Goal: Check status: Check status

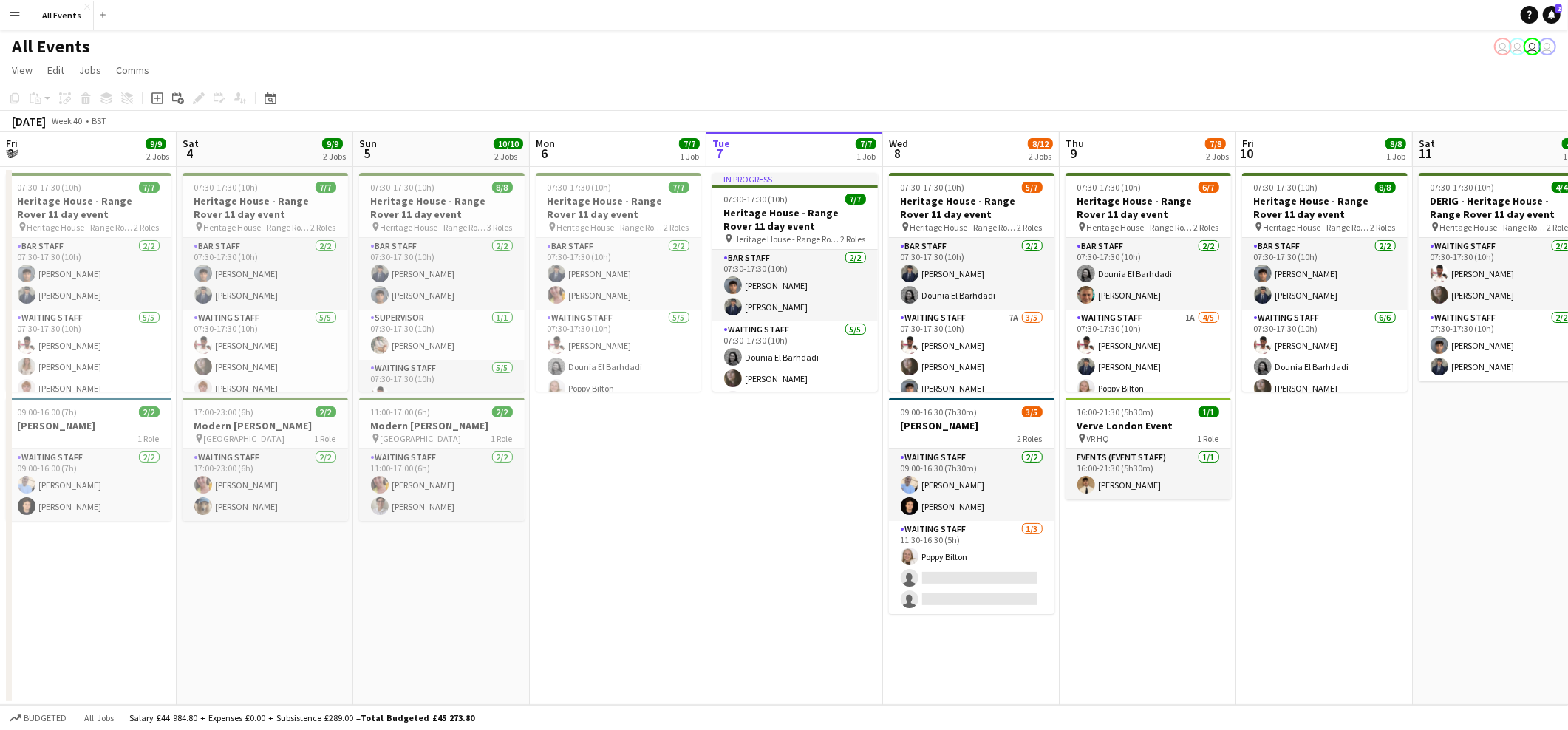
scroll to position [0, 352]
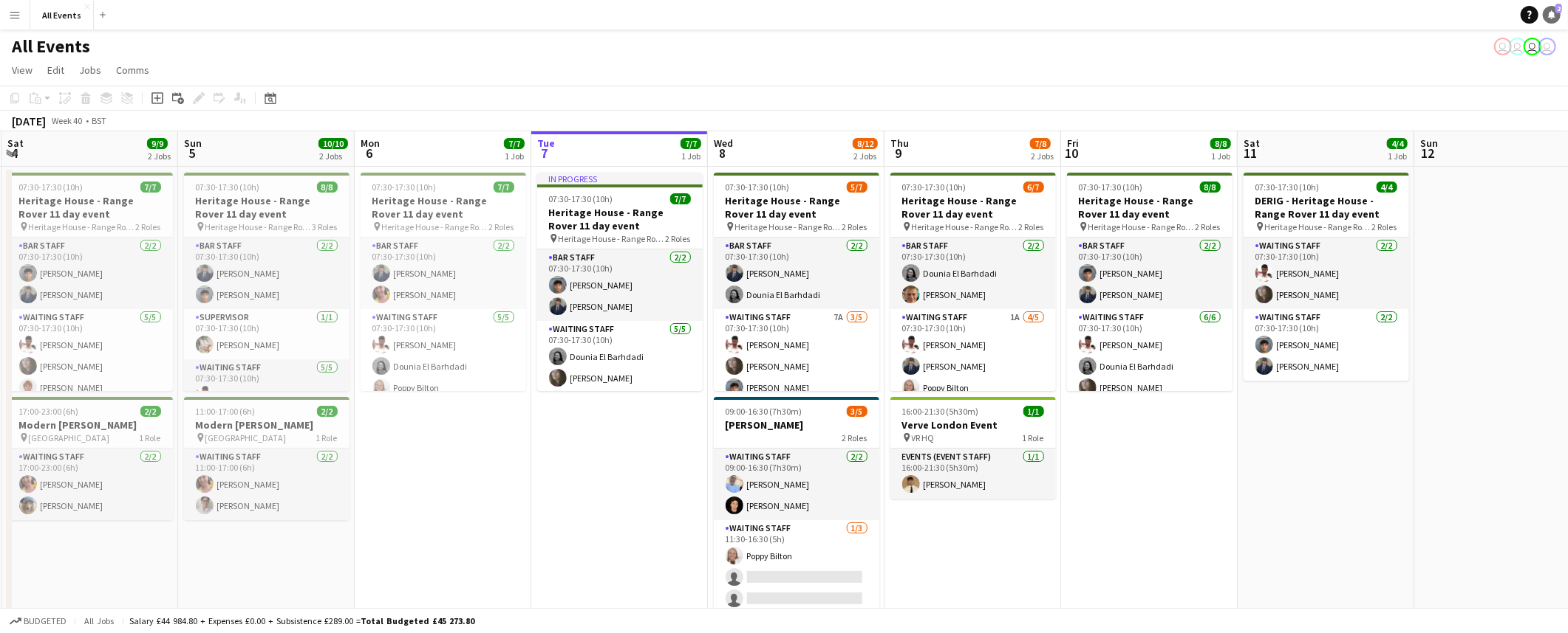
click at [1552, 19] on icon "Notifications" at bounding box center [1551, 15] width 9 height 9
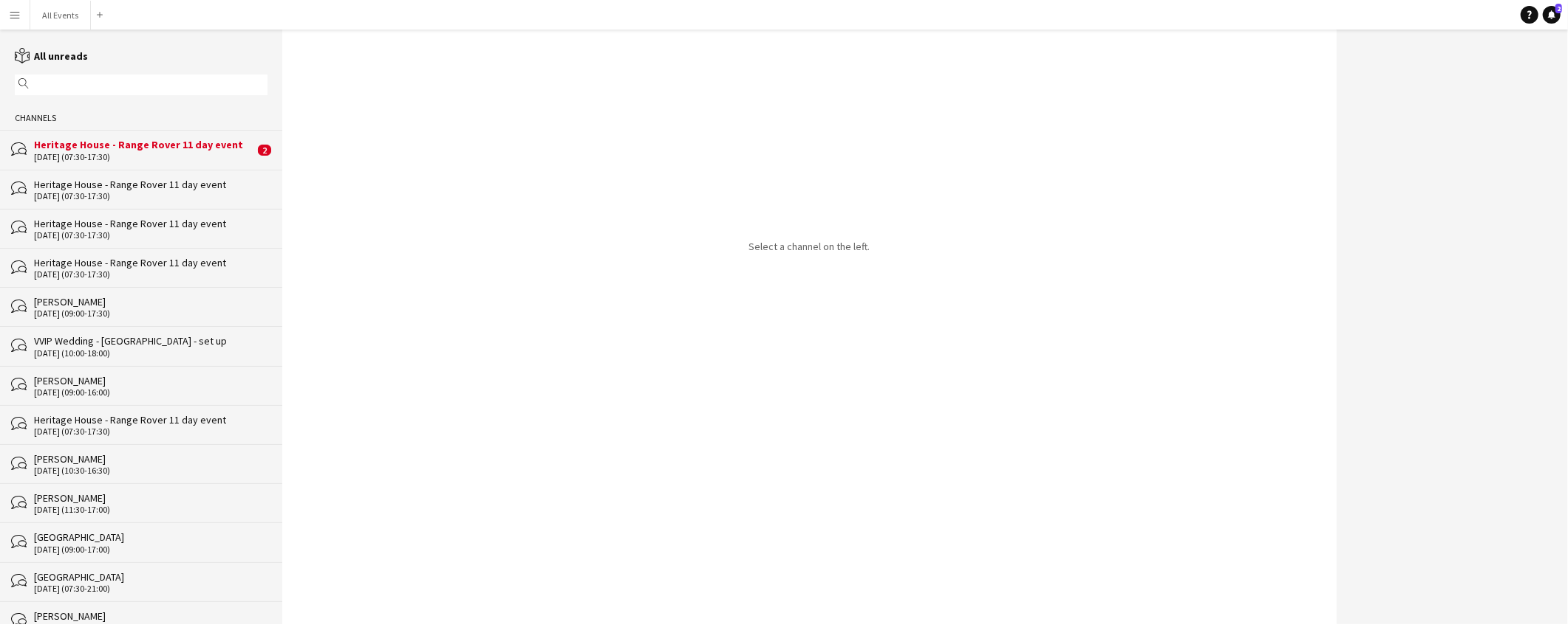
click at [188, 145] on div "Heritage House - Range Rover 11 day event" at bounding box center [144, 145] width 220 height 14
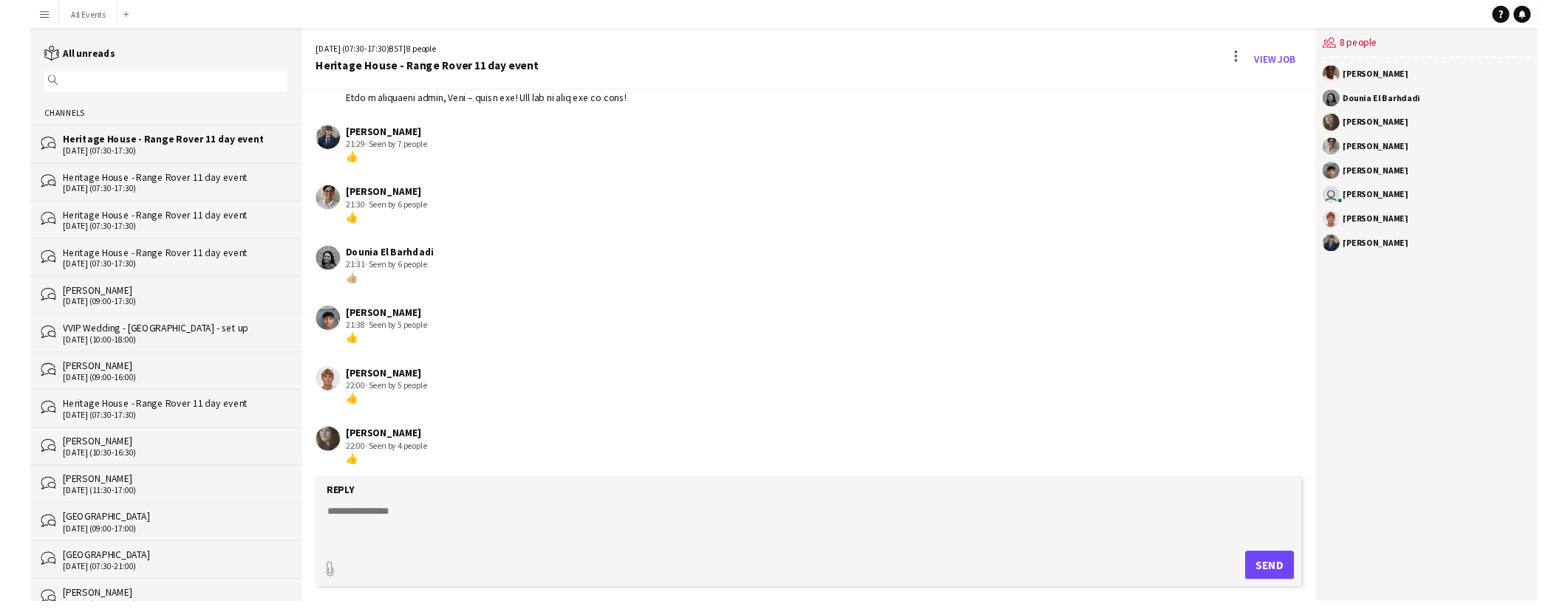
scroll to position [576, 0]
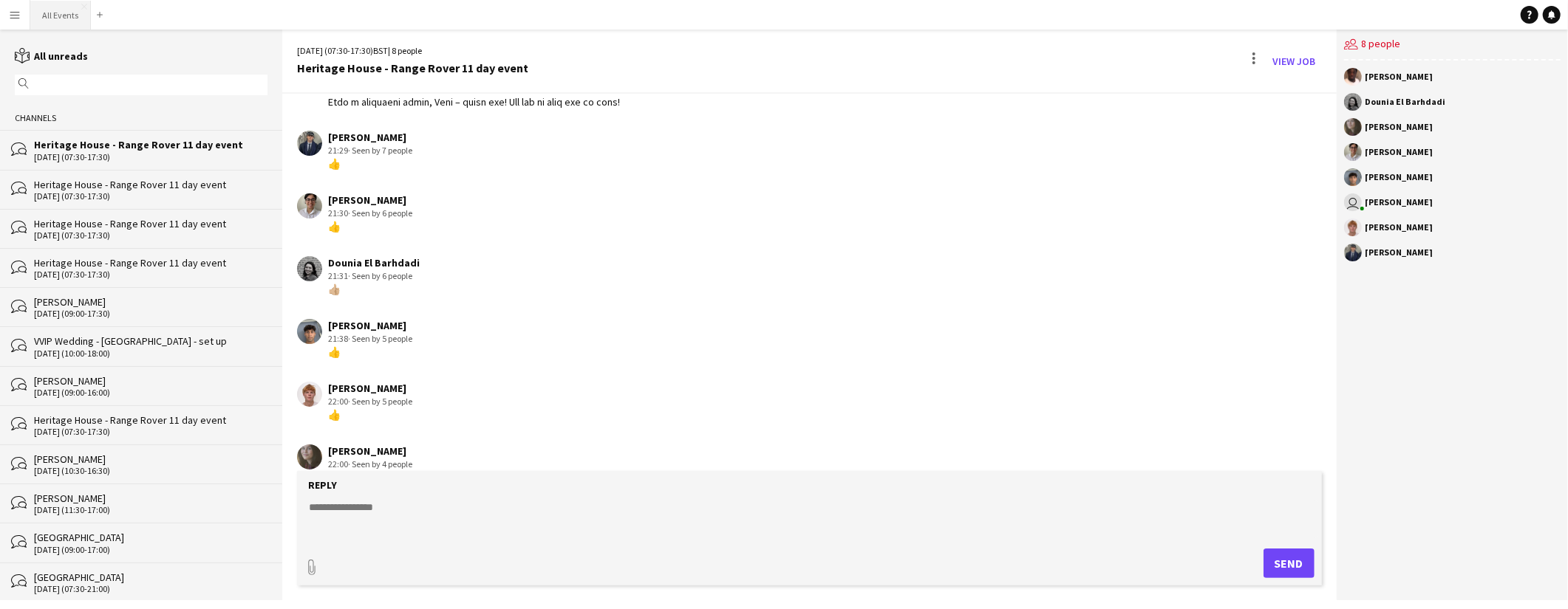
click at [59, 18] on button "All Events Close" at bounding box center [60, 16] width 60 height 29
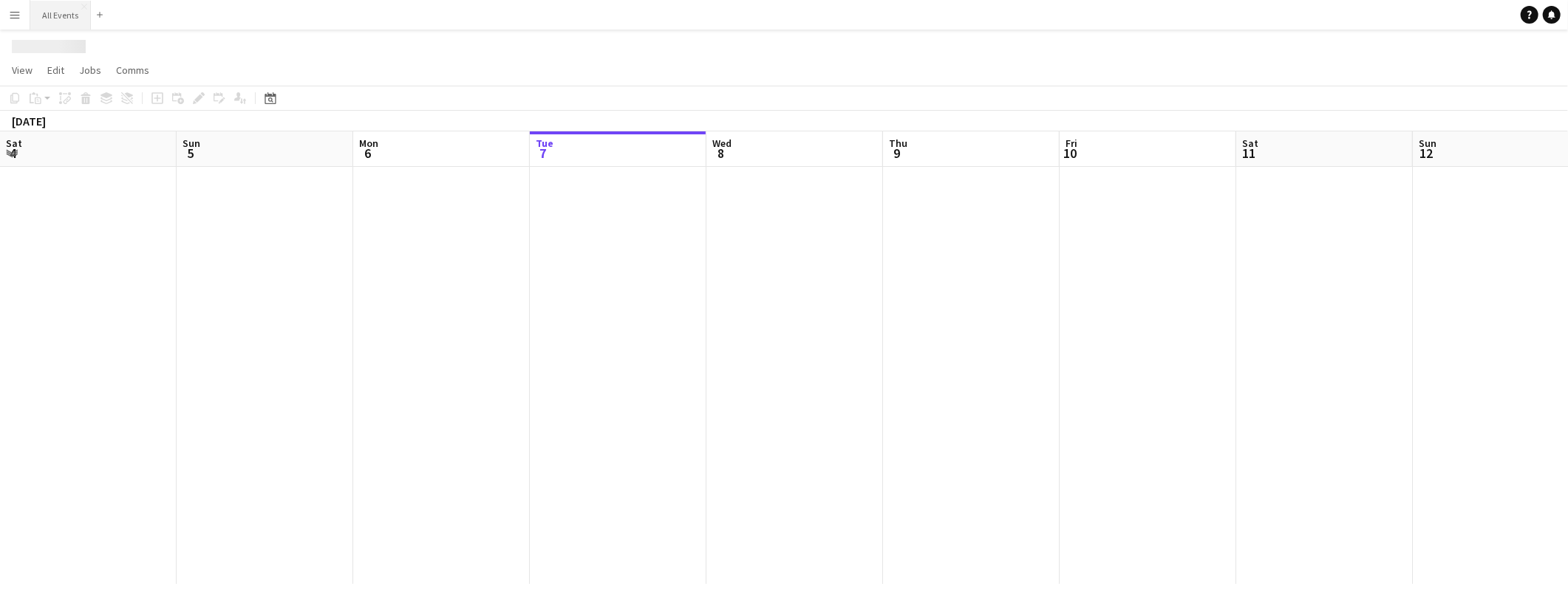
scroll to position [0, 353]
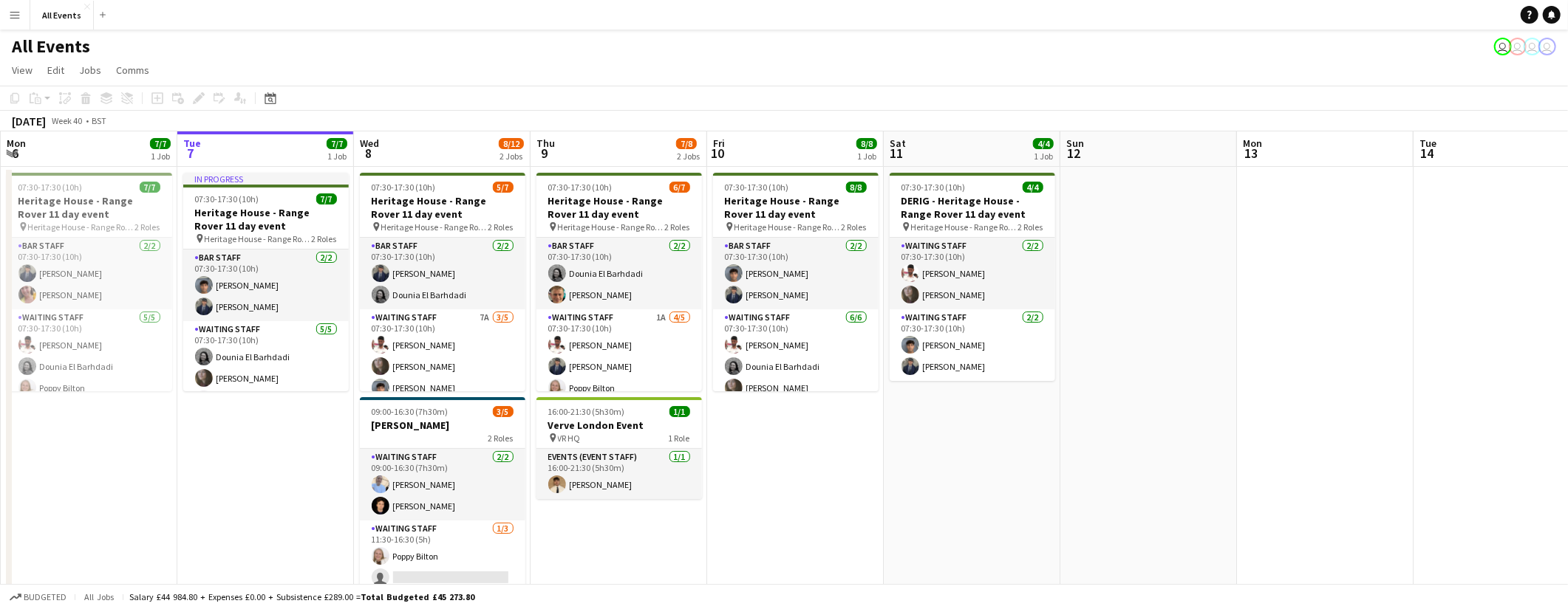
click at [11, 14] on app-icon "Menu" at bounding box center [15, 15] width 12 height 12
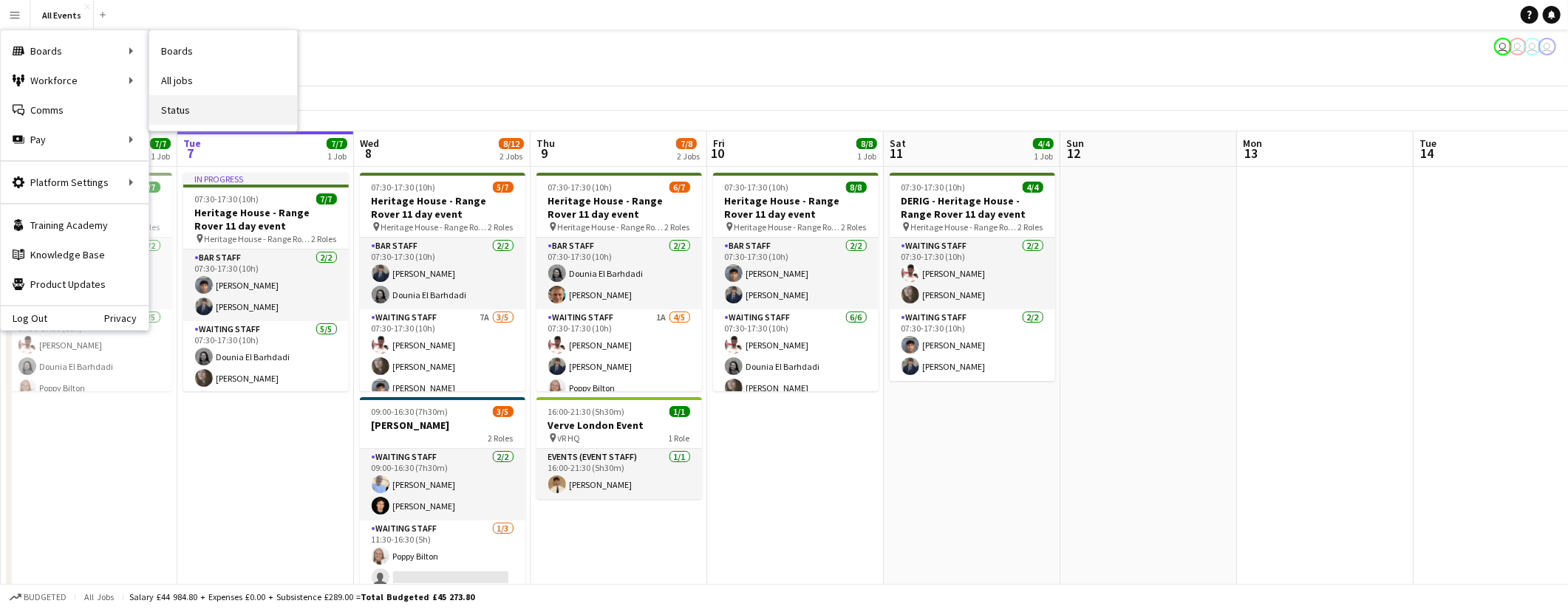
click at [178, 111] on link "Status" at bounding box center [223, 110] width 148 height 29
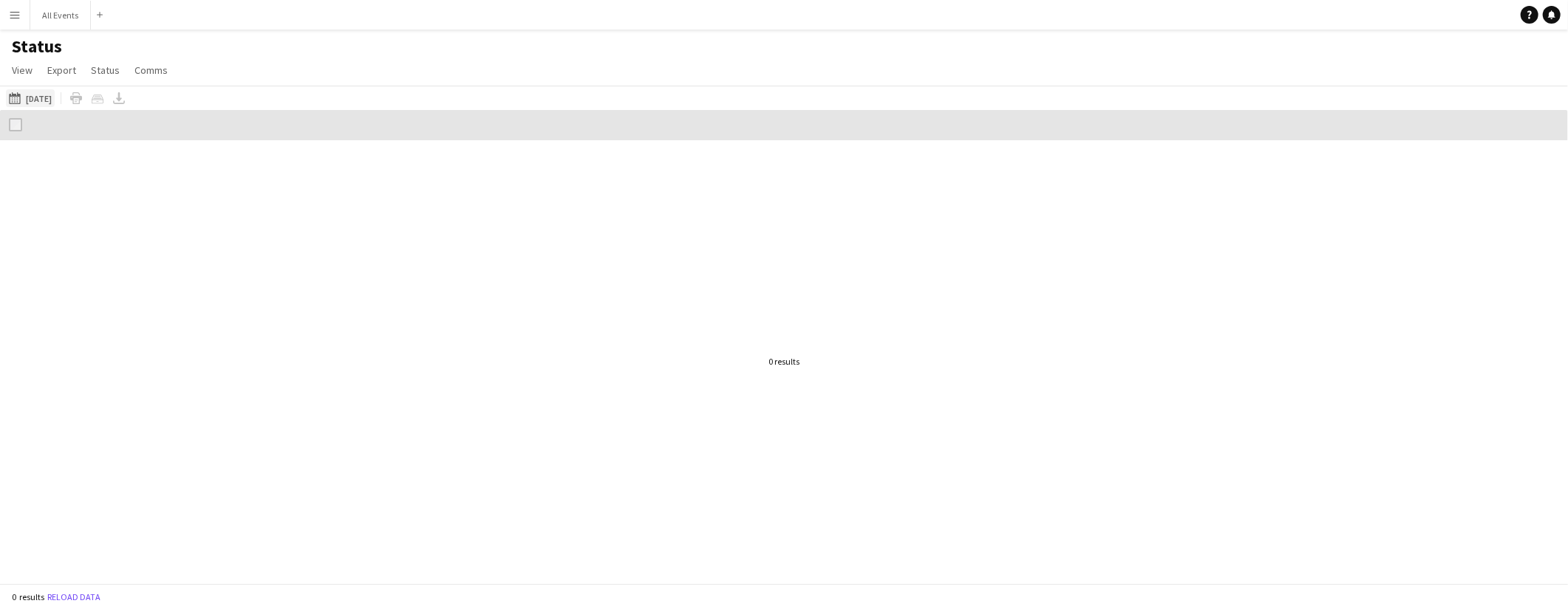
click at [40, 95] on button "[DATE] to [DATE] [DATE]" at bounding box center [30, 98] width 49 height 18
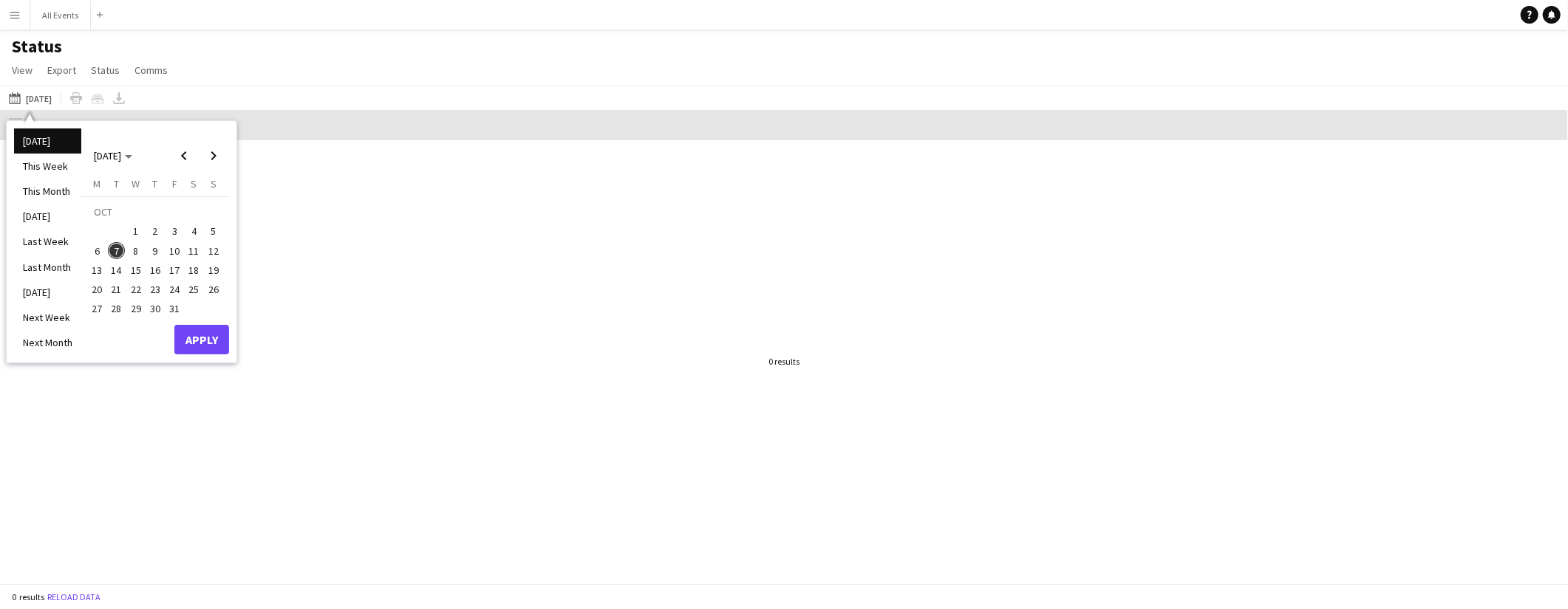
click at [335, 385] on div at bounding box center [784, 362] width 1568 height 443
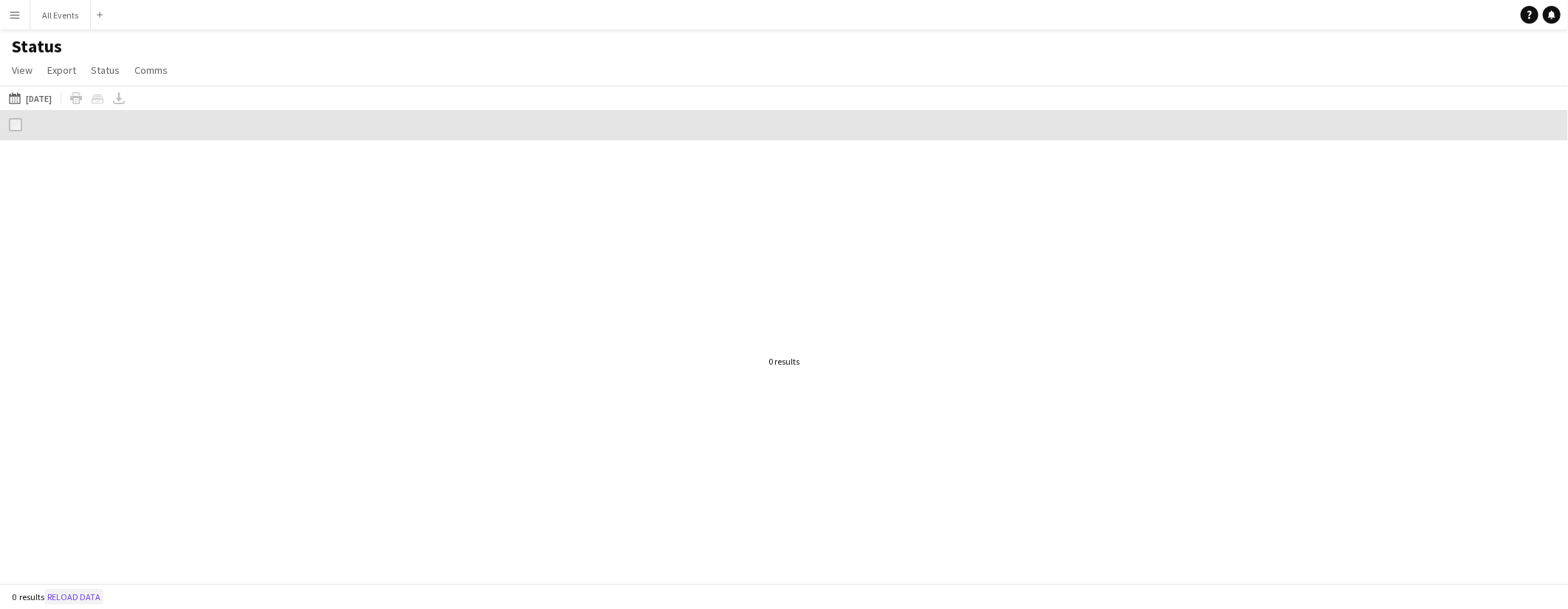
click at [95, 602] on button "Reload data" at bounding box center [73, 597] width 59 height 17
click at [14, 16] on app-icon "Menu" at bounding box center [15, 15] width 12 height 12
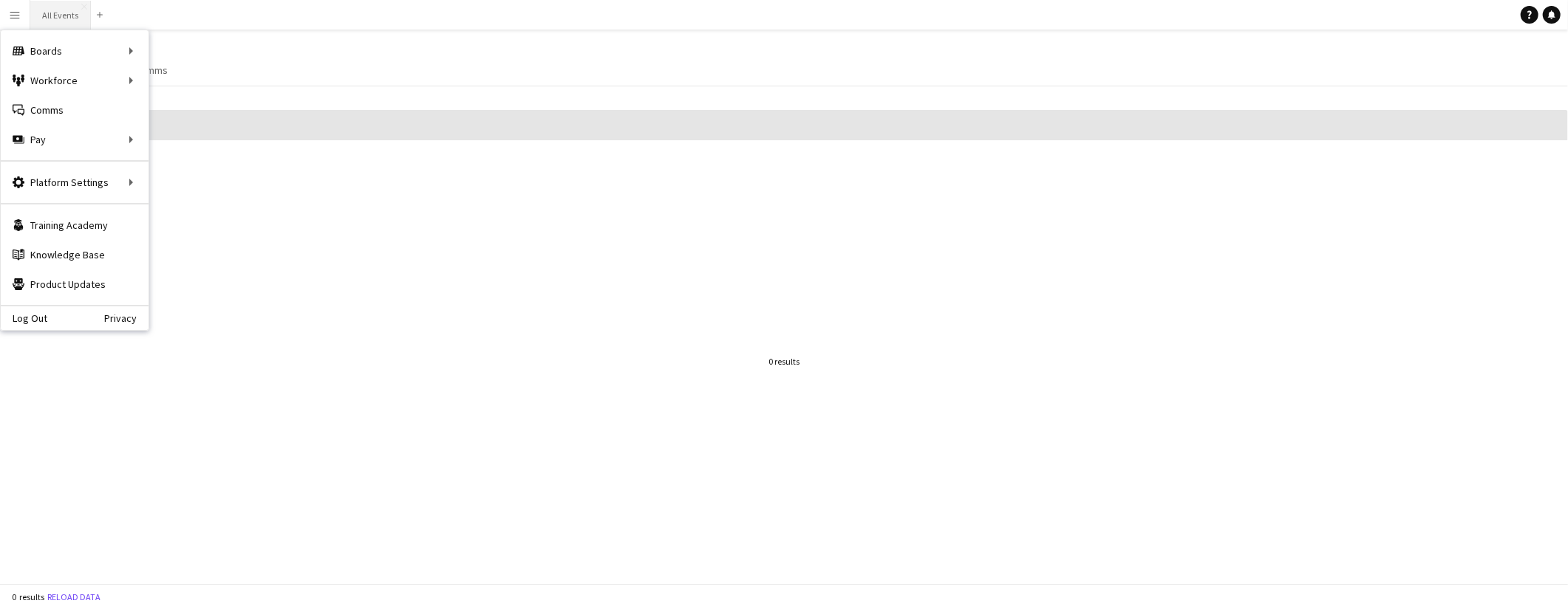
click at [71, 16] on button "All Events Close" at bounding box center [60, 16] width 60 height 29
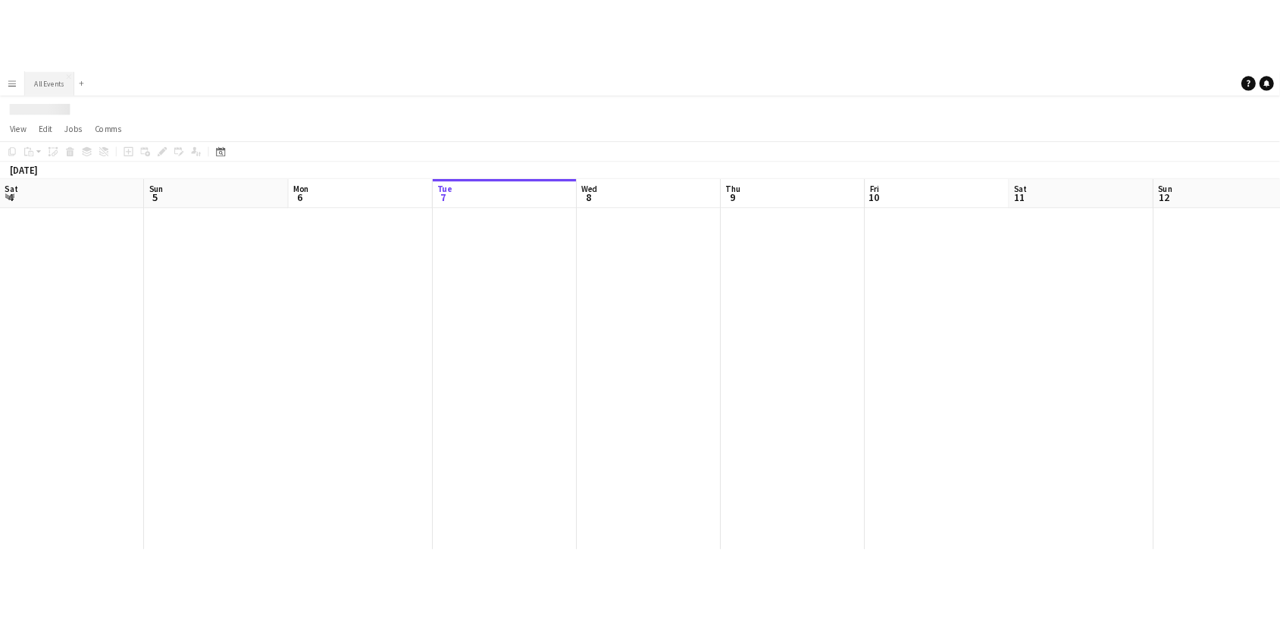
scroll to position [0, 362]
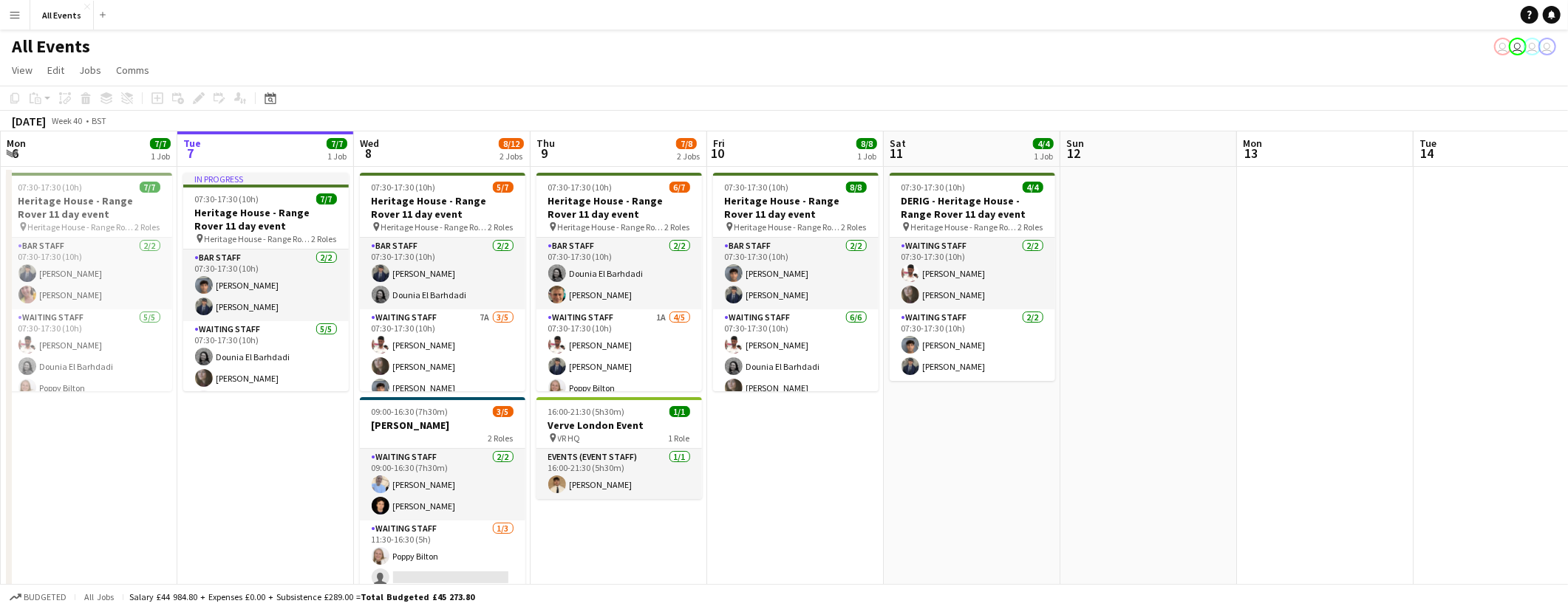
click at [14, 17] on app-icon "Menu" at bounding box center [15, 15] width 12 height 12
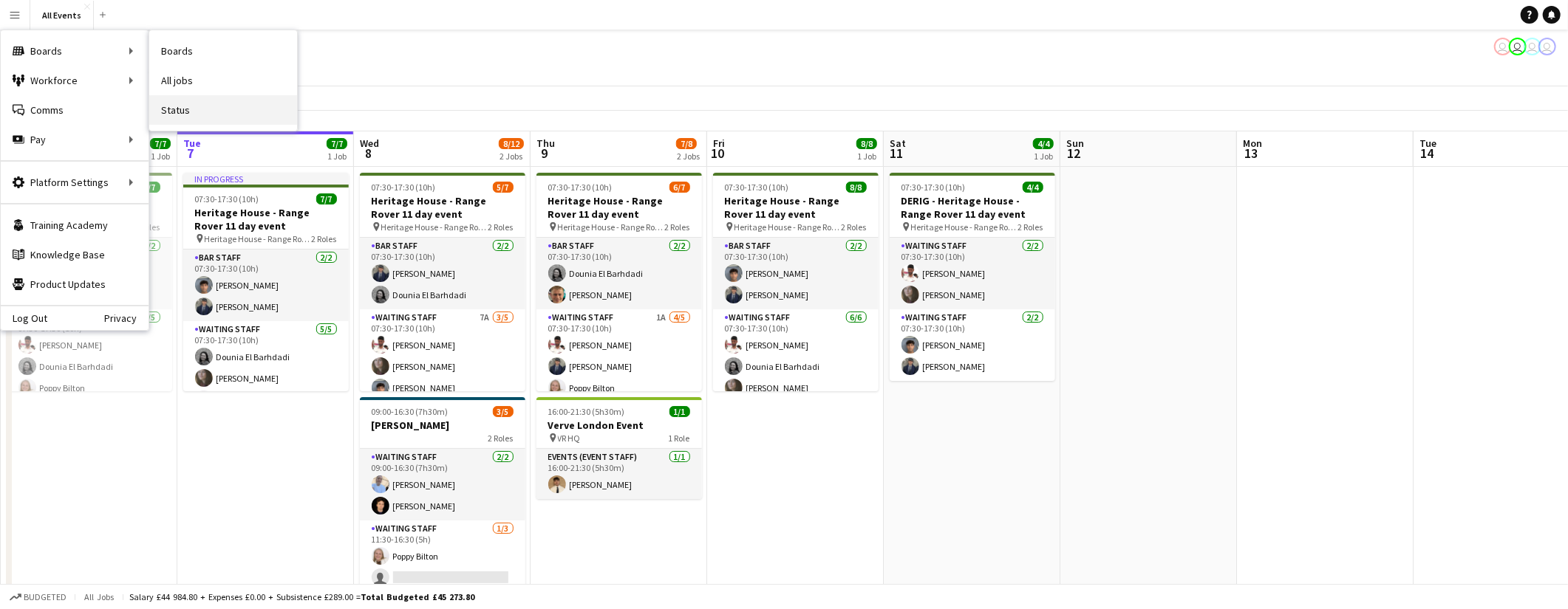
click at [174, 109] on link "Status" at bounding box center [223, 110] width 148 height 29
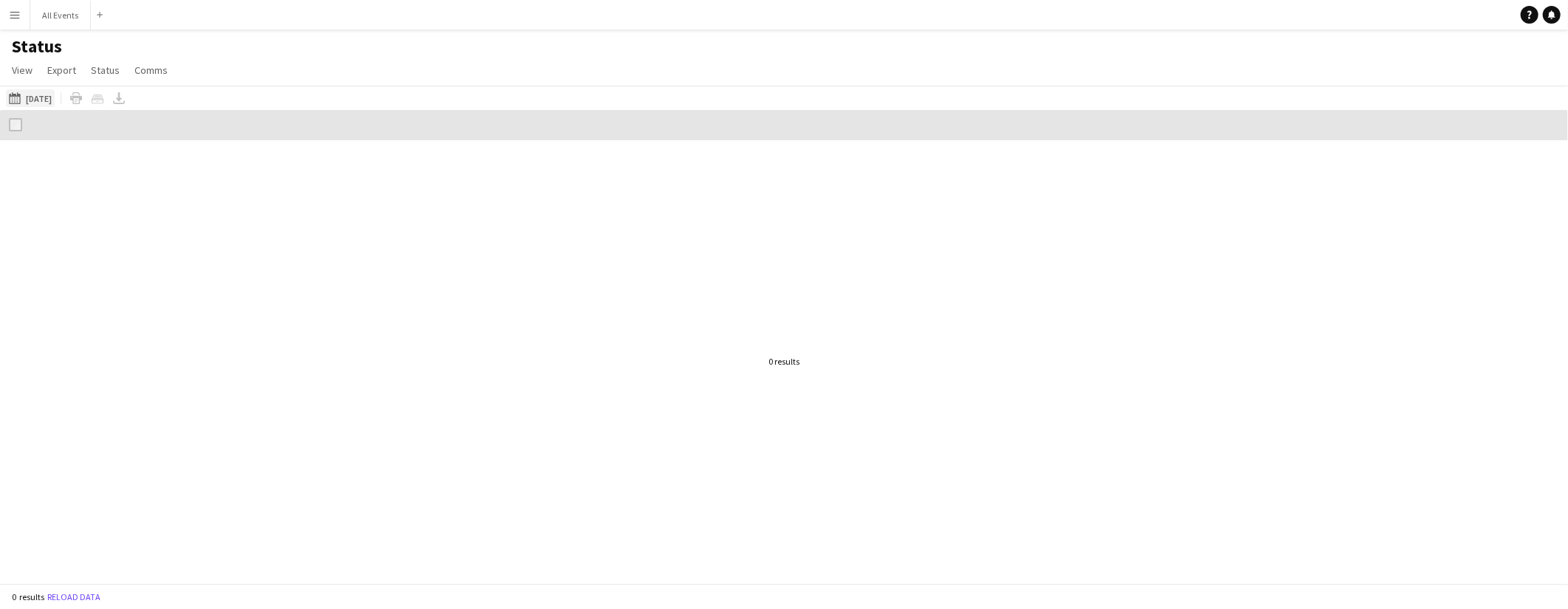
click at [29, 93] on button "[DATE] [DATE]" at bounding box center [30, 98] width 49 height 18
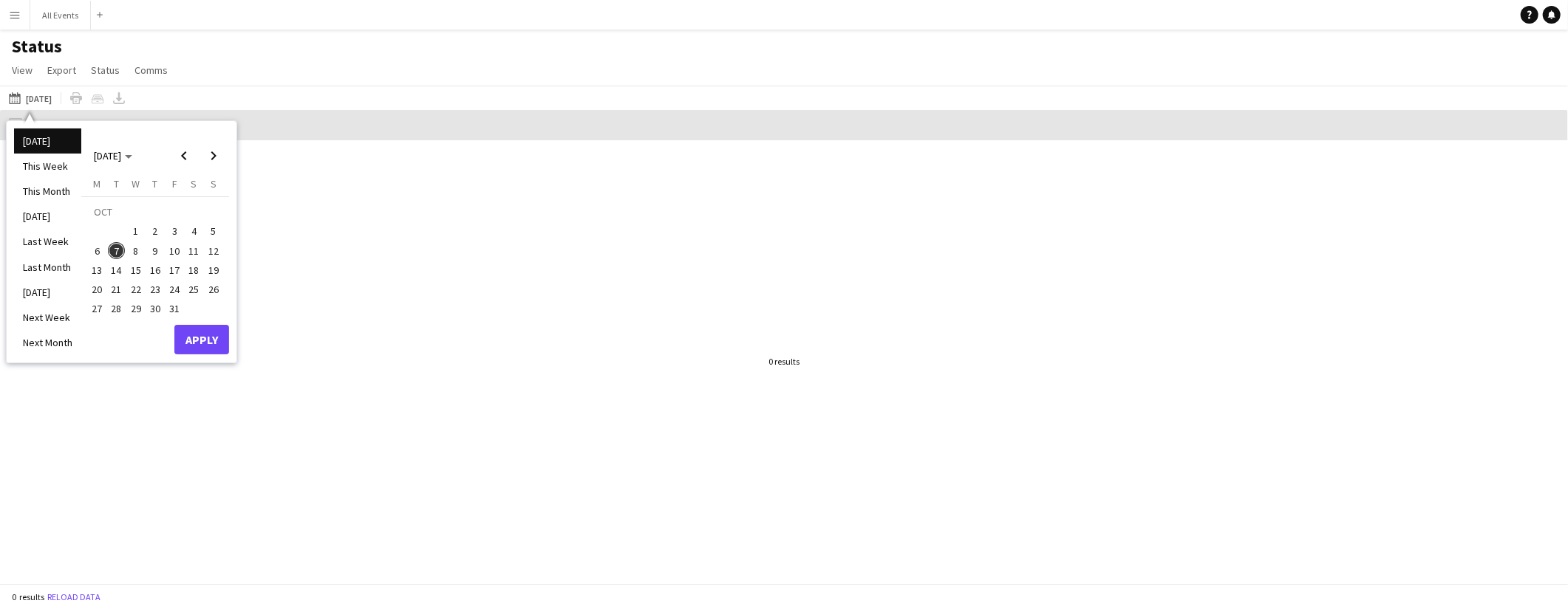
click at [134, 258] on span "8" at bounding box center [135, 251] width 18 height 18
click at [207, 334] on button "Apply" at bounding box center [202, 340] width 55 height 29
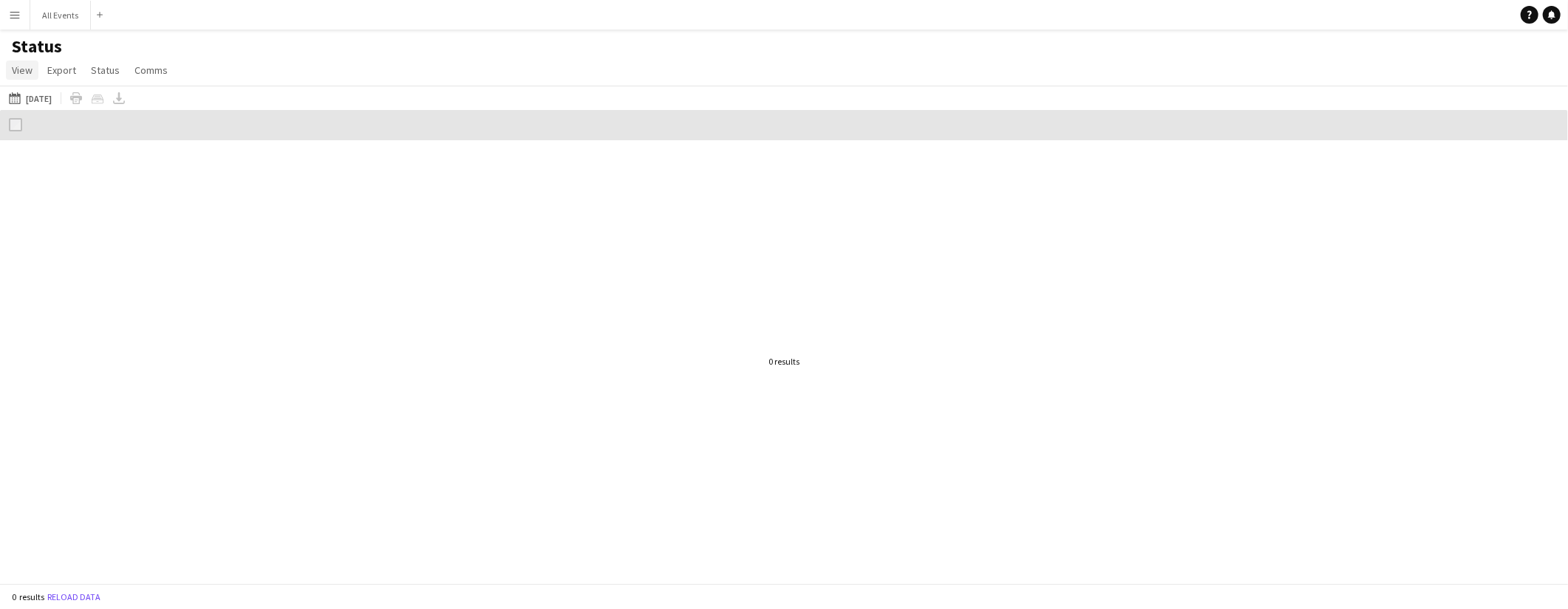
click at [29, 66] on span "View" at bounding box center [21, 70] width 20 height 14
click at [48, 283] on span "Reset All" at bounding box center [38, 283] width 39 height 14
click at [19, 17] on app-icon "Menu" at bounding box center [15, 15] width 12 height 12
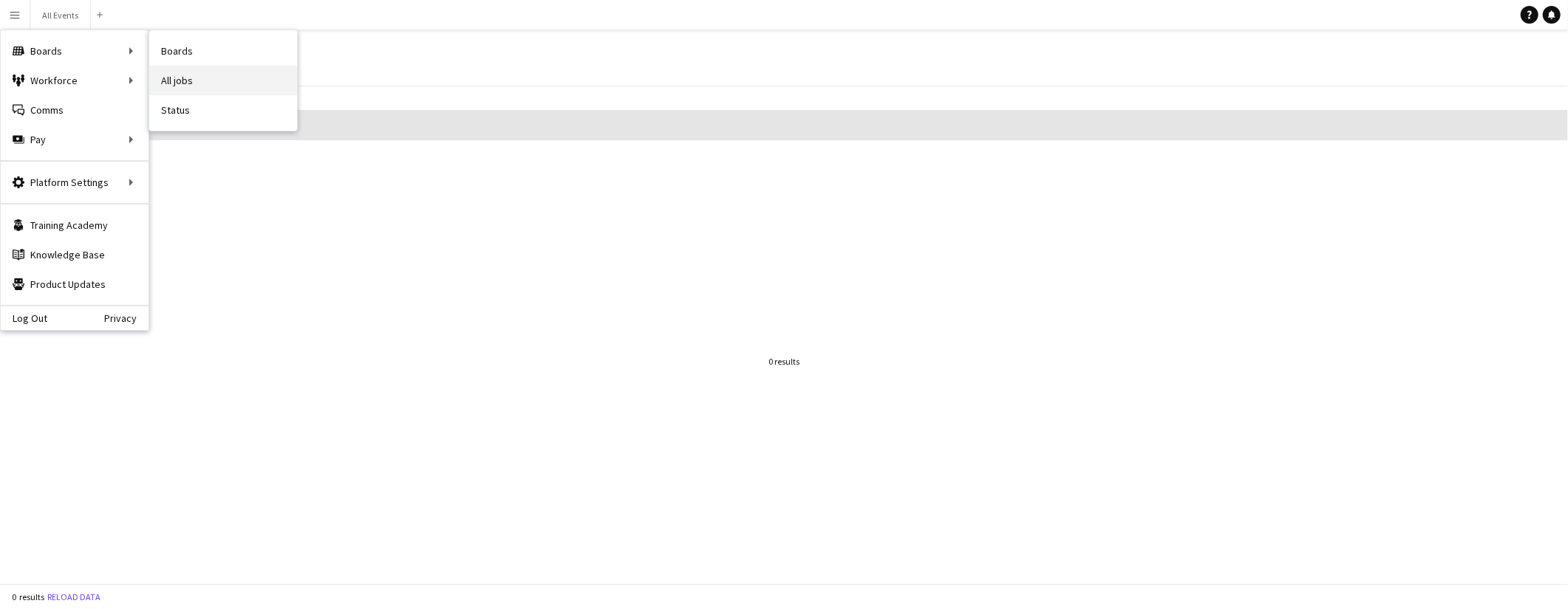
click at [179, 76] on link "All jobs" at bounding box center [223, 80] width 148 height 29
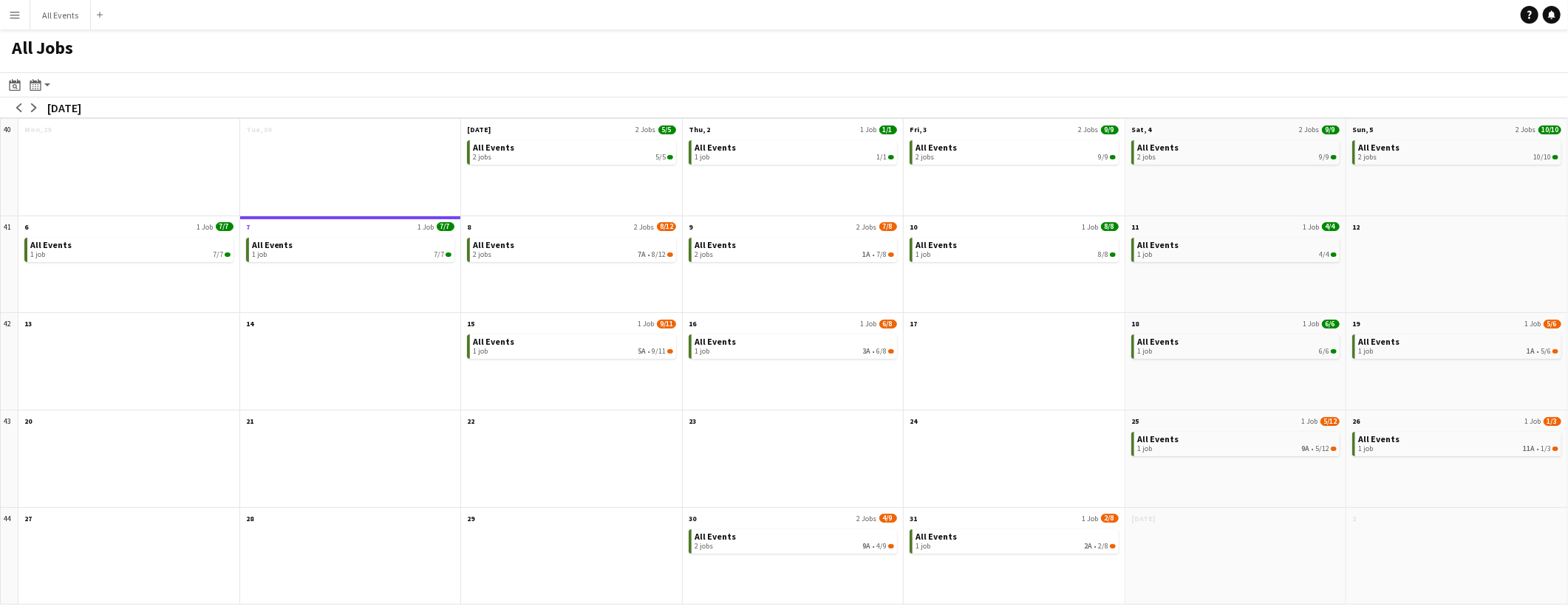
click at [19, 17] on app-icon "Menu" at bounding box center [15, 15] width 12 height 12
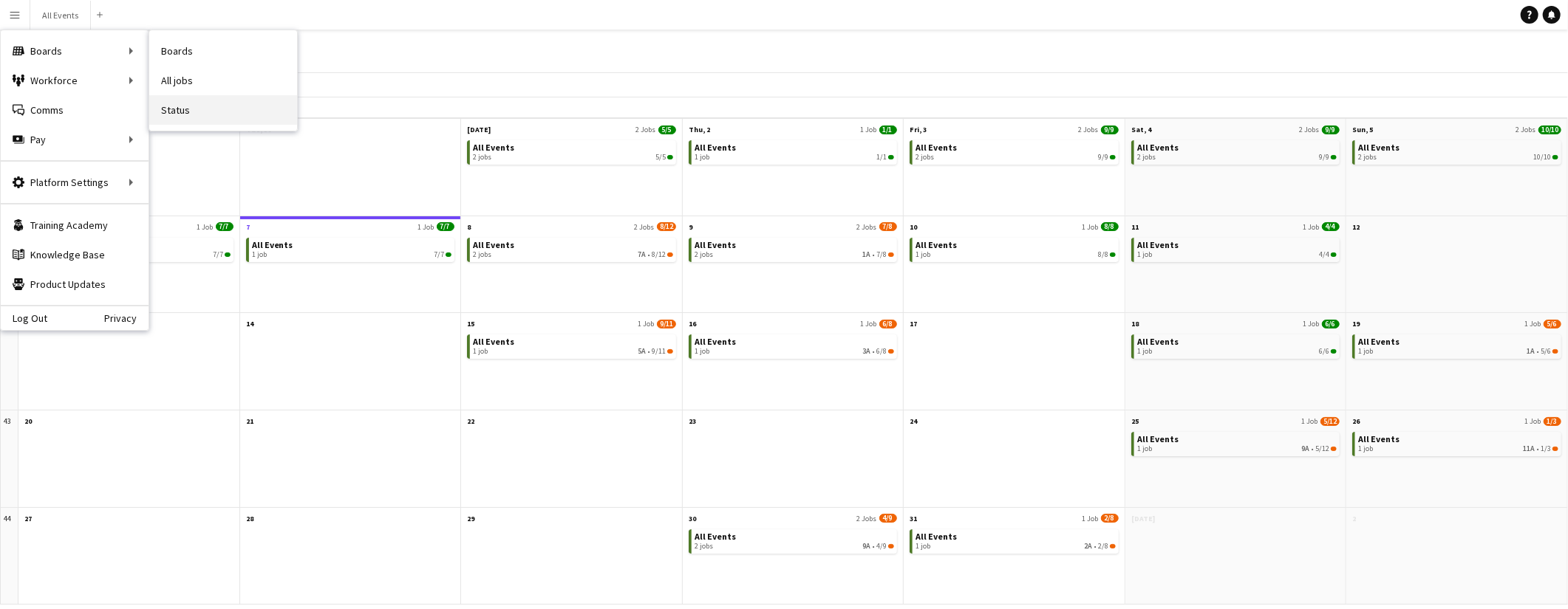
click at [183, 114] on link "Status" at bounding box center [223, 110] width 148 height 29
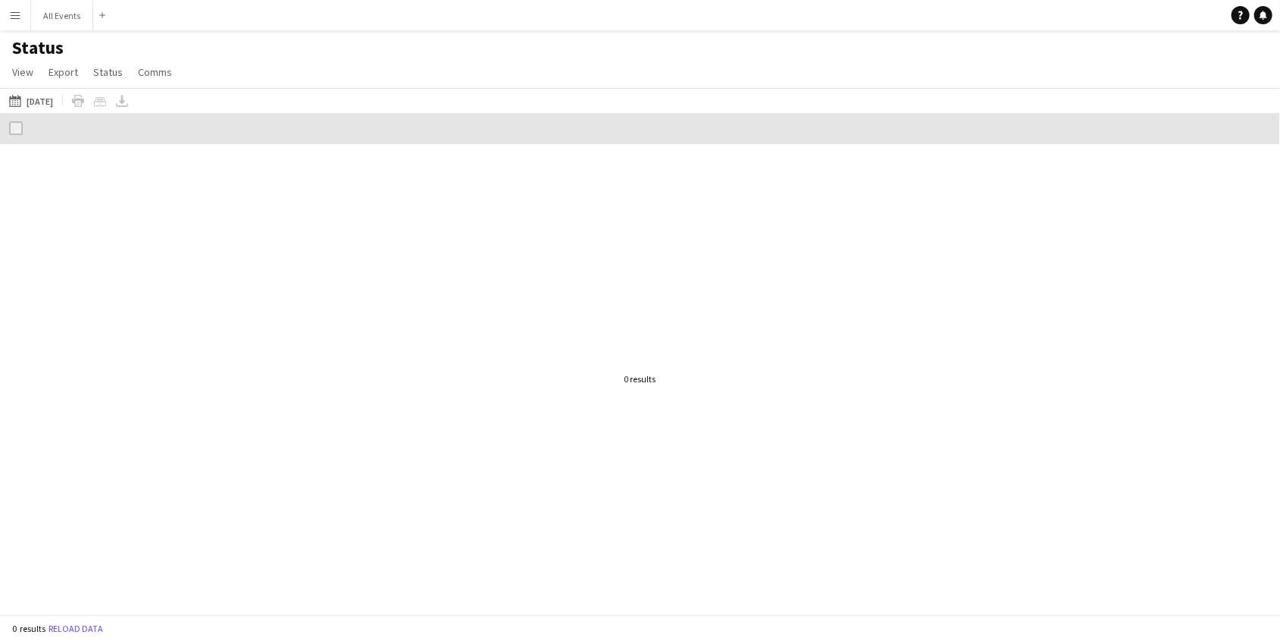
click at [17, 19] on app-icon "Menu" at bounding box center [15, 15] width 12 height 12
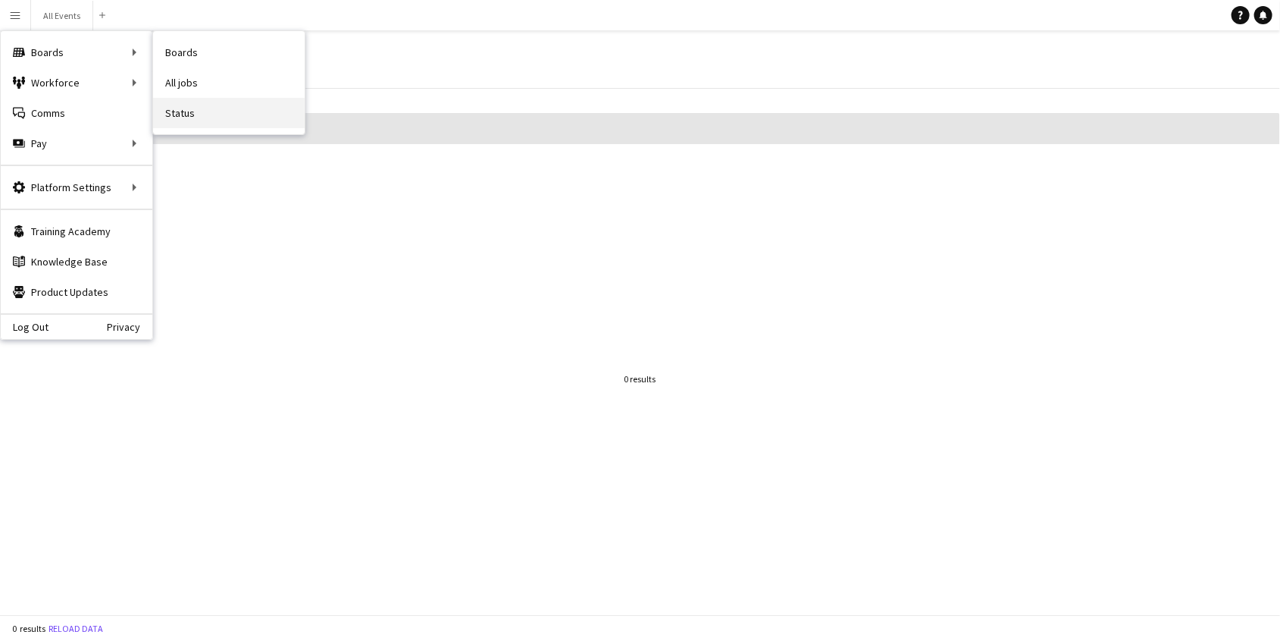
click at [174, 107] on link "Status" at bounding box center [229, 113] width 152 height 30
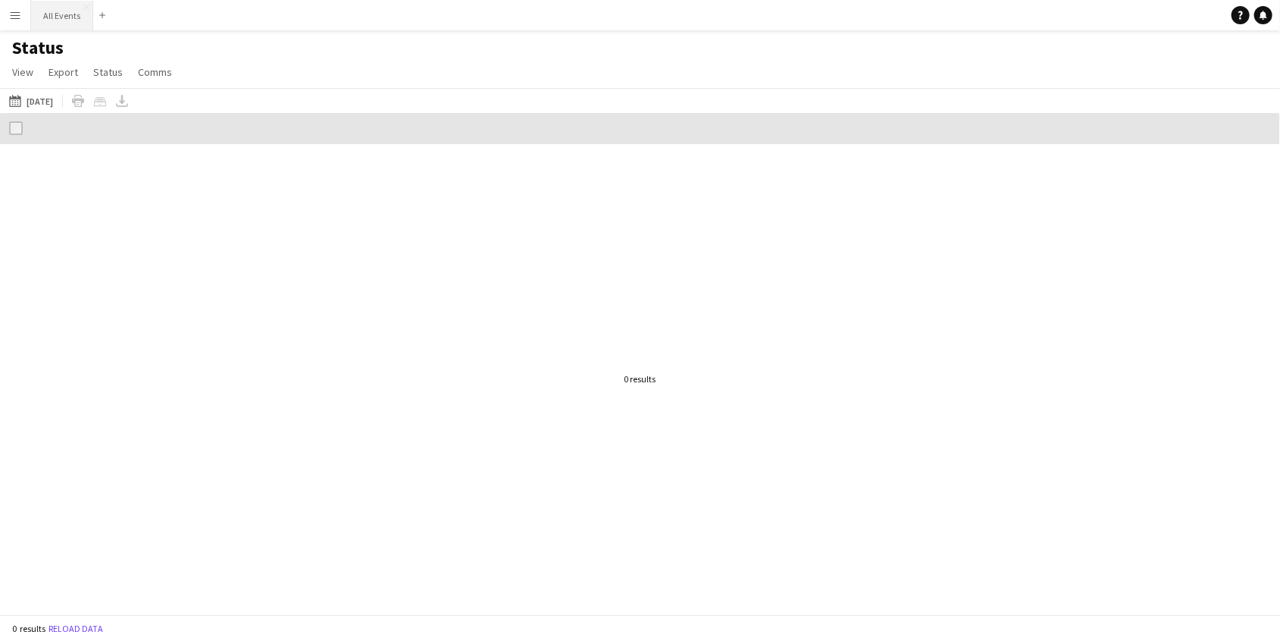
click at [58, 17] on button "All Events Close" at bounding box center [62, 16] width 62 height 30
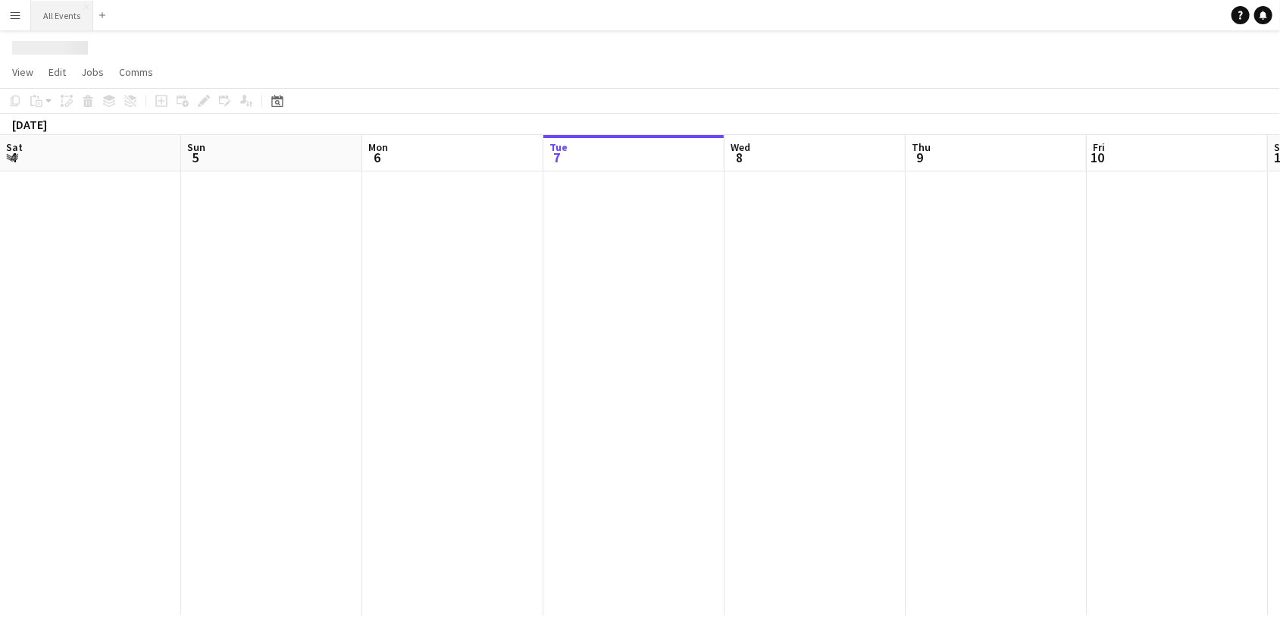
scroll to position [0, 362]
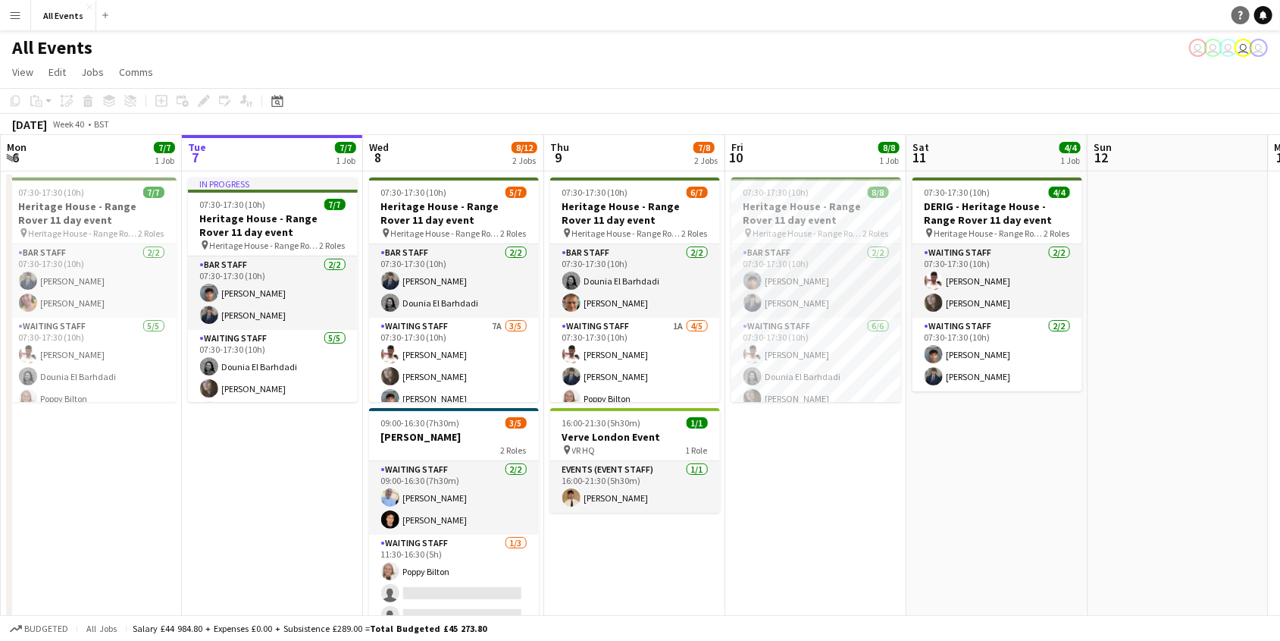
click at [1241, 14] on icon at bounding box center [1241, 15] width 5 height 8
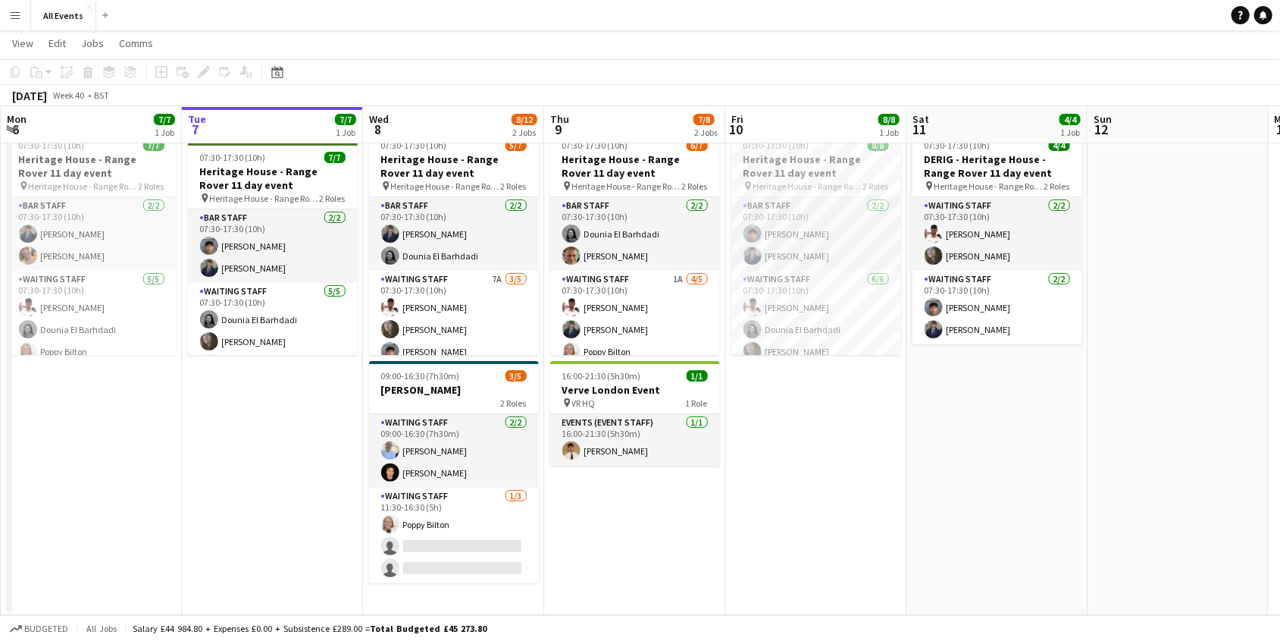
scroll to position [45, 0]
click at [17, 17] on app-icon "Menu" at bounding box center [15, 15] width 12 height 12
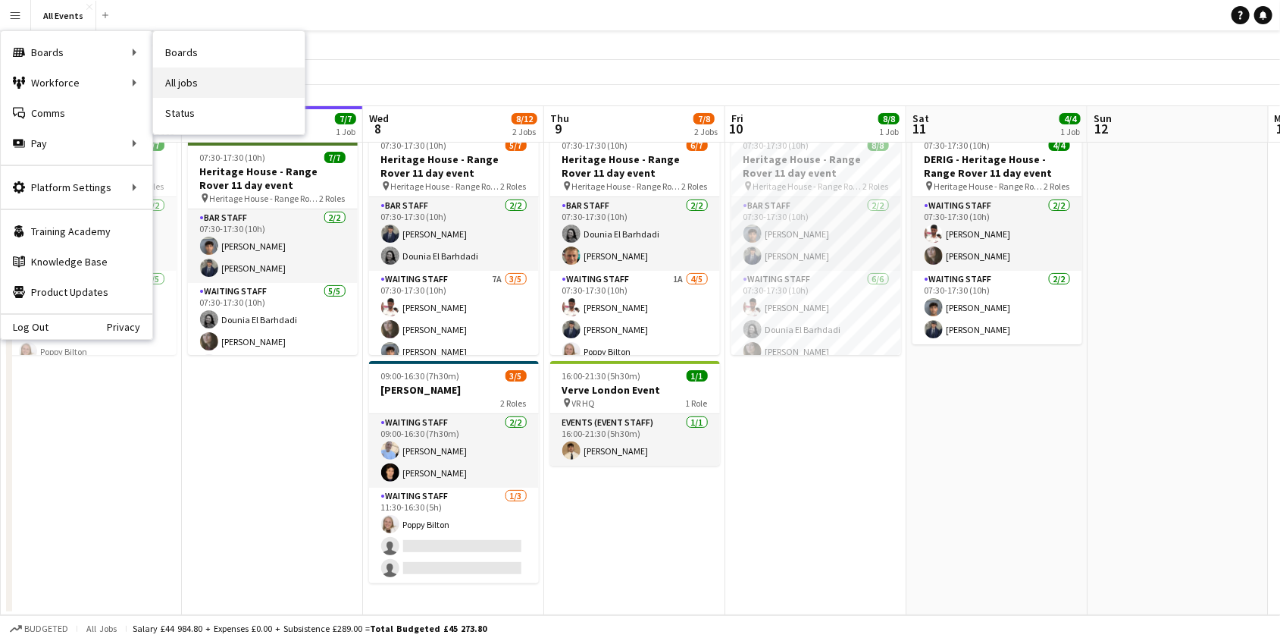
click at [180, 89] on link "All jobs" at bounding box center [229, 82] width 152 height 30
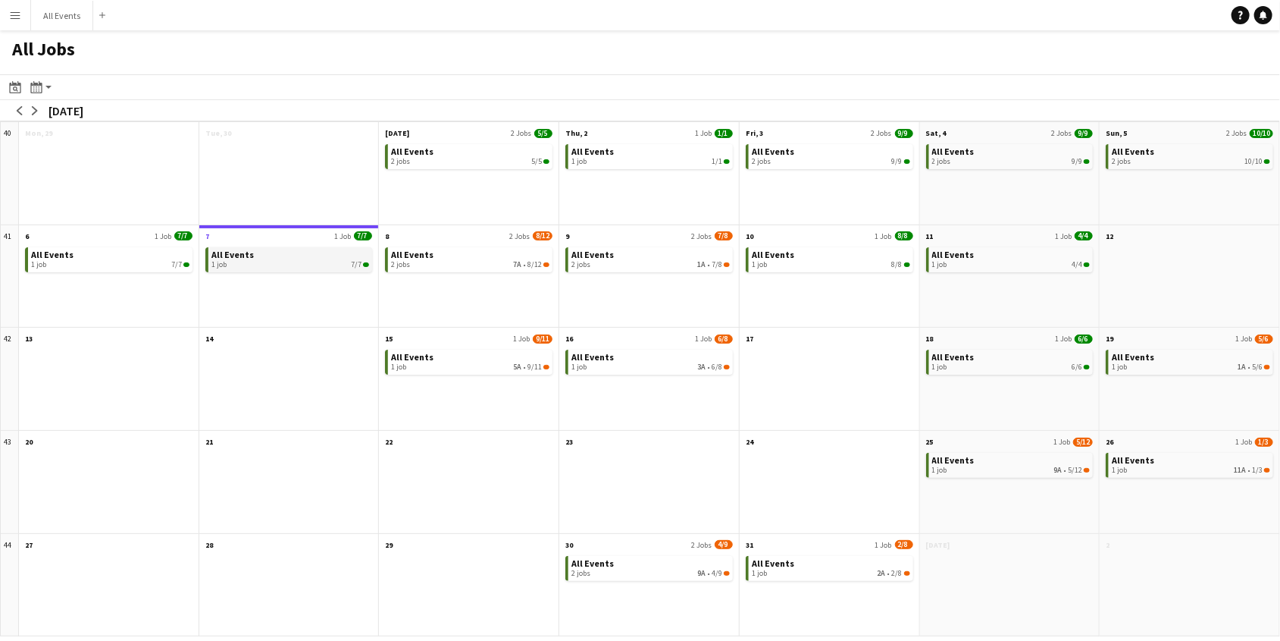
click at [274, 254] on link "All Events 1 job 7/7" at bounding box center [291, 258] width 158 height 22
click at [17, 17] on app-icon "Menu" at bounding box center [15, 15] width 12 height 12
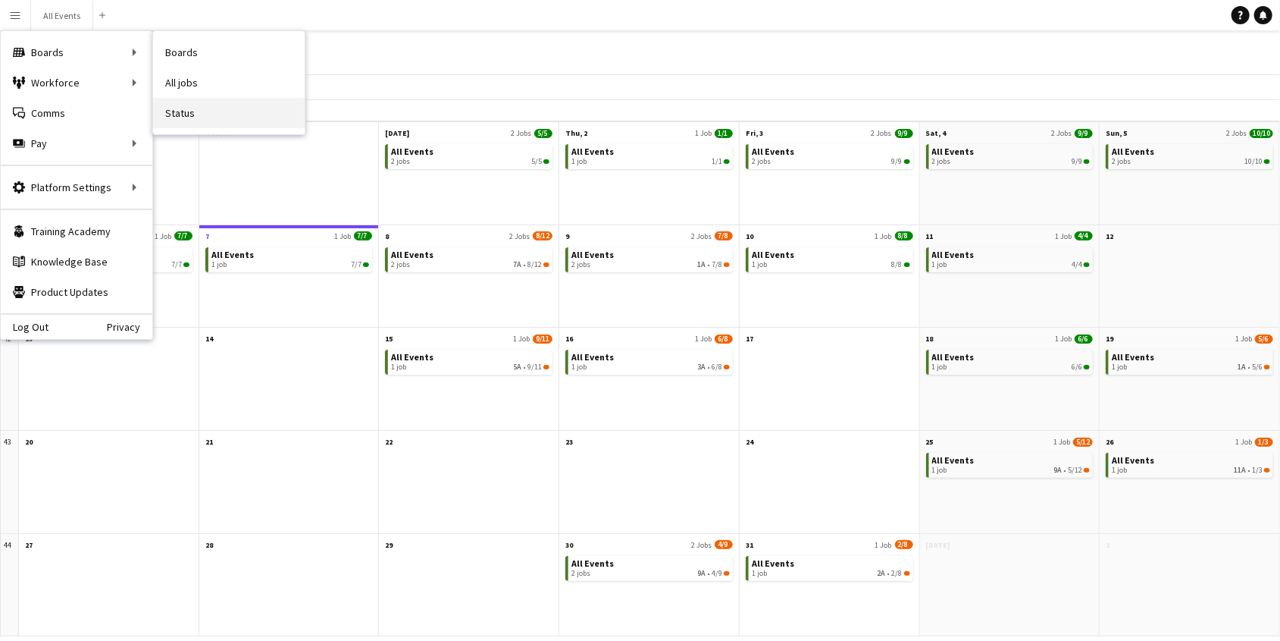
click at [174, 110] on link "Status" at bounding box center [229, 113] width 152 height 30
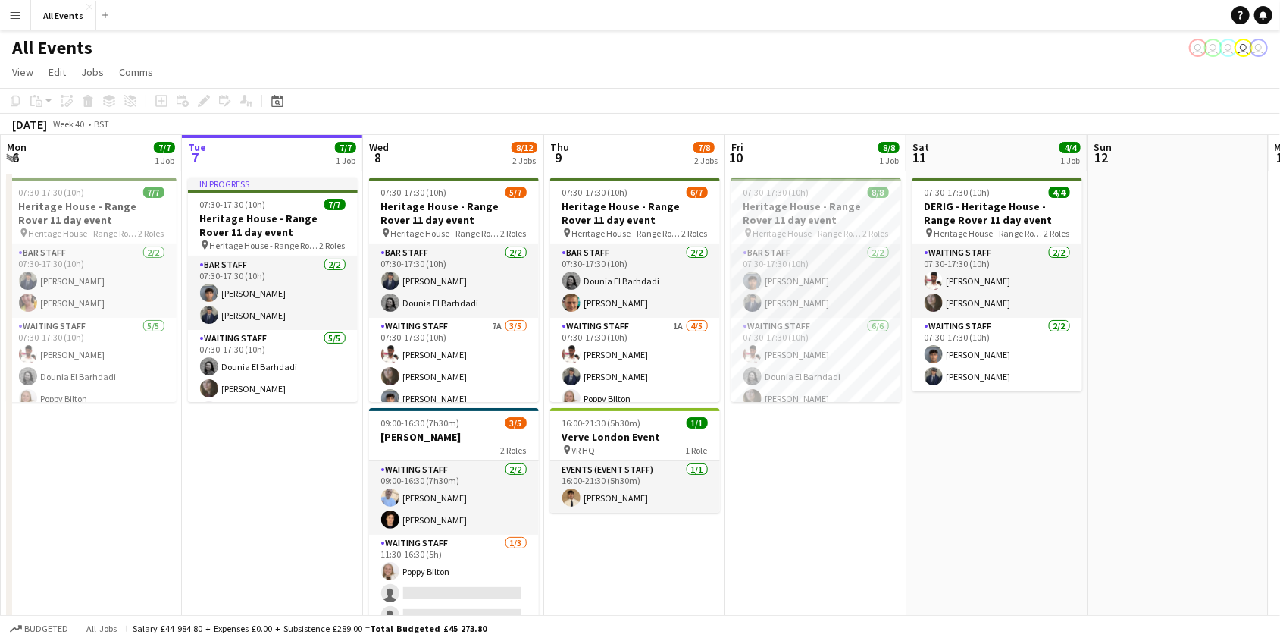
click at [16, 17] on app-icon "Menu" at bounding box center [15, 15] width 12 height 12
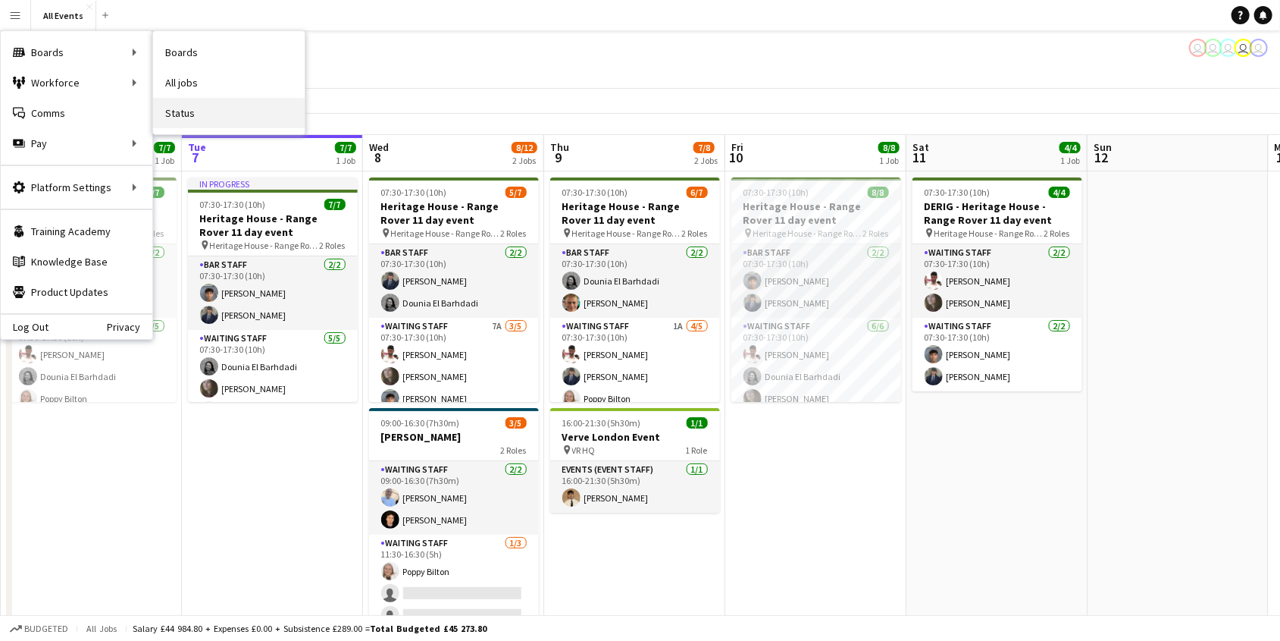
click at [168, 112] on link "Status" at bounding box center [229, 113] width 152 height 30
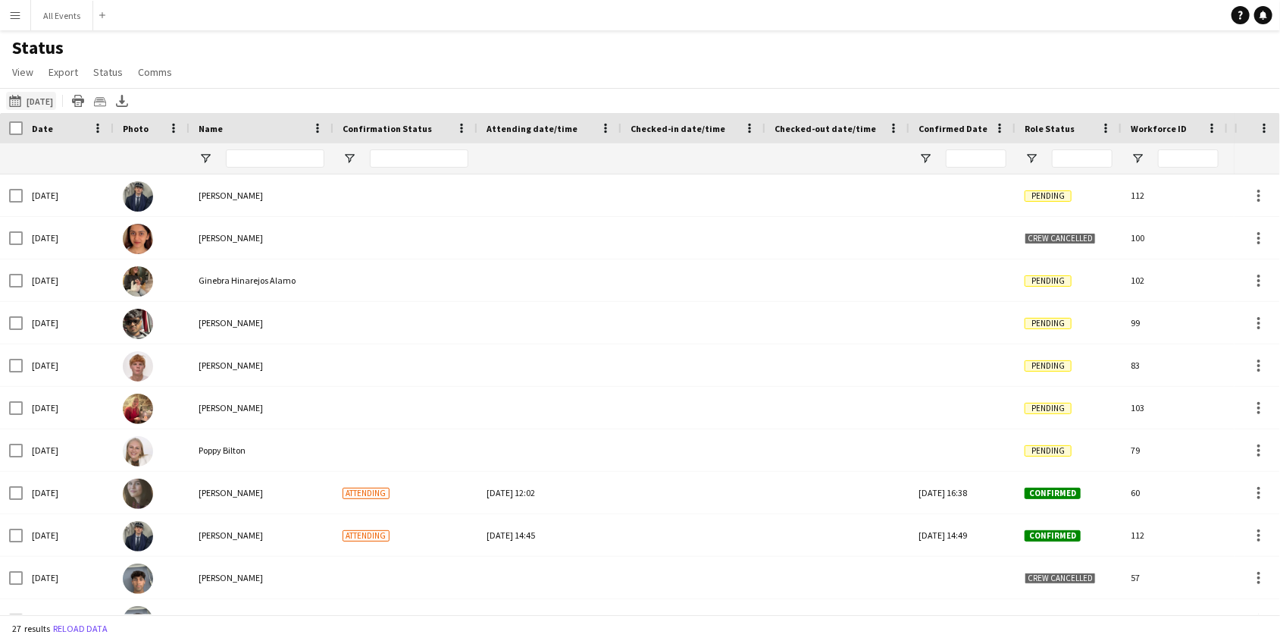
click at [54, 103] on button "07-10-2025 to 13-10-2025 Tomorrow" at bounding box center [31, 101] width 50 height 18
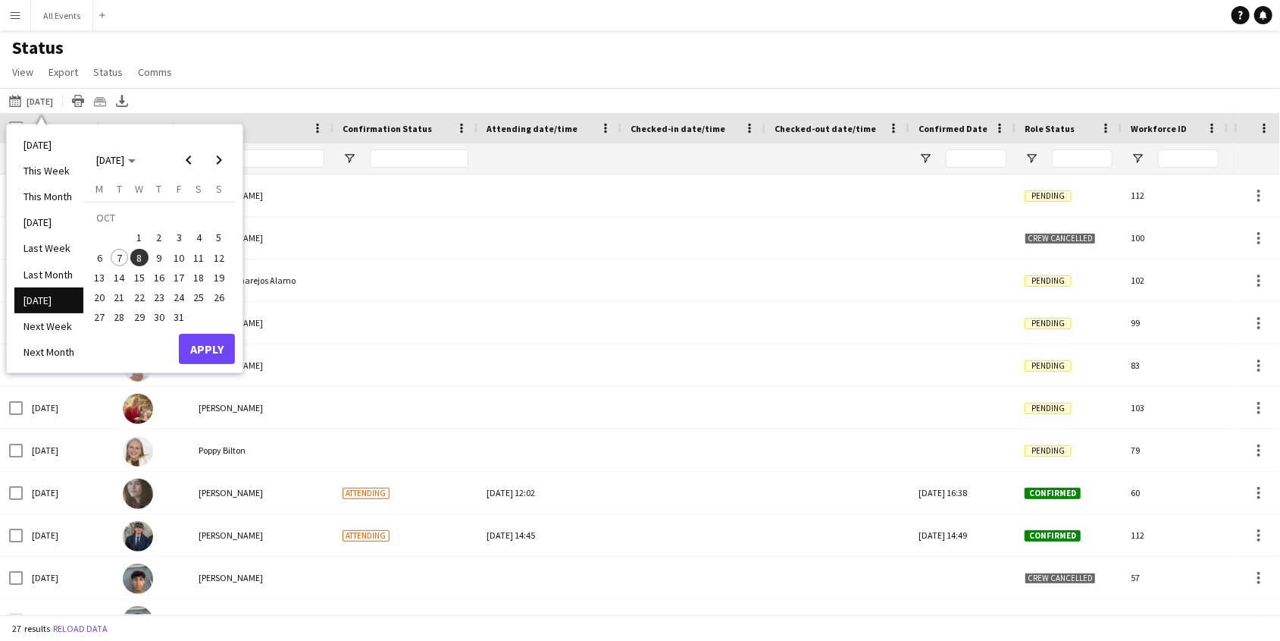
click at [118, 259] on span "7" at bounding box center [120, 258] width 18 height 18
click at [211, 344] on button "Apply" at bounding box center [207, 349] width 56 height 30
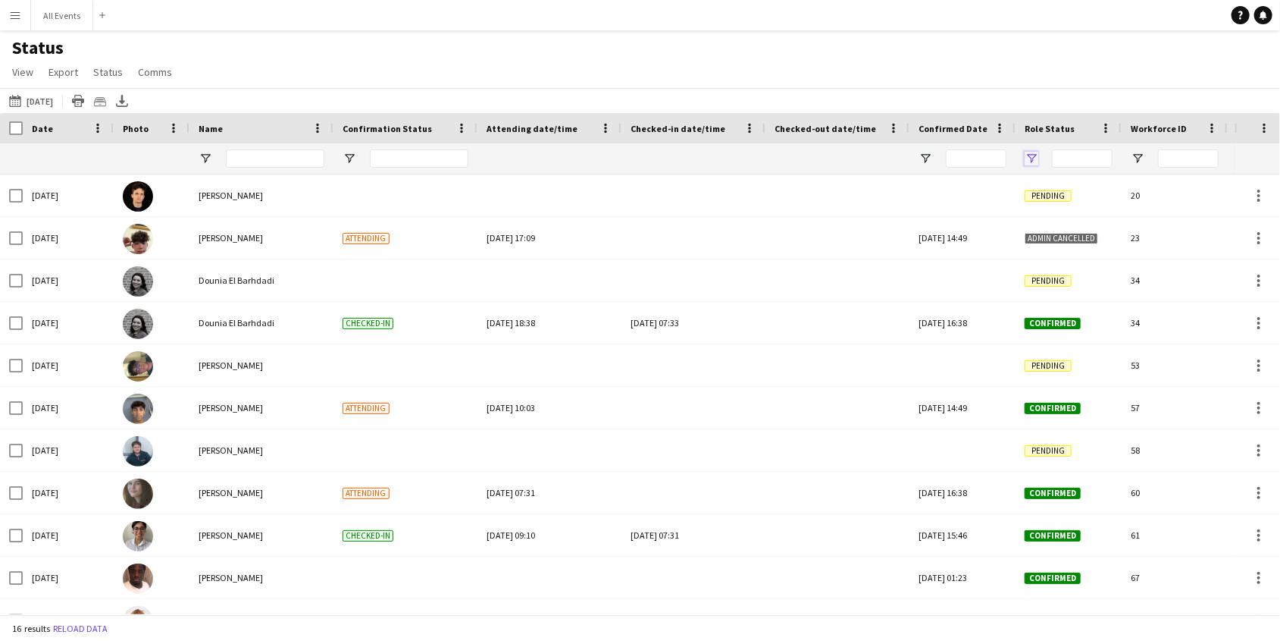
click at [1025, 157] on span "Open Filter Menu" at bounding box center [1032, 159] width 14 height 14
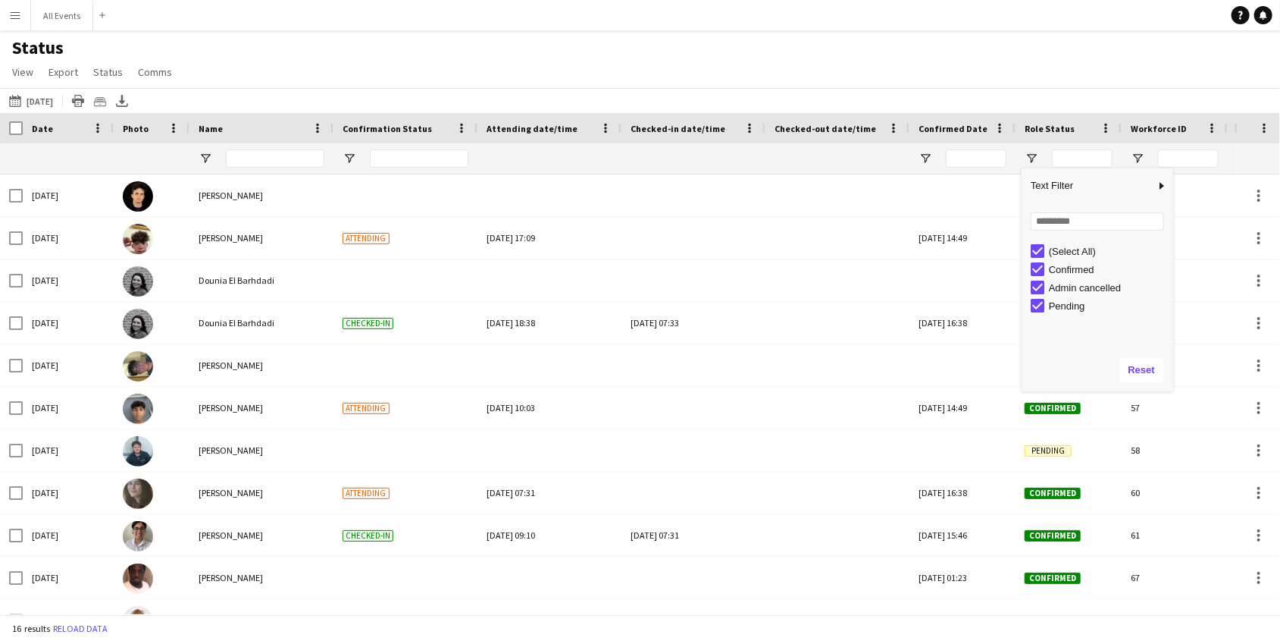
drag, startPoint x: 1067, startPoint y: 252, endPoint x: 1067, endPoint y: 264, distance: 12.1
click at [1067, 252] on div "(Select All)" at bounding box center [1109, 251] width 120 height 11
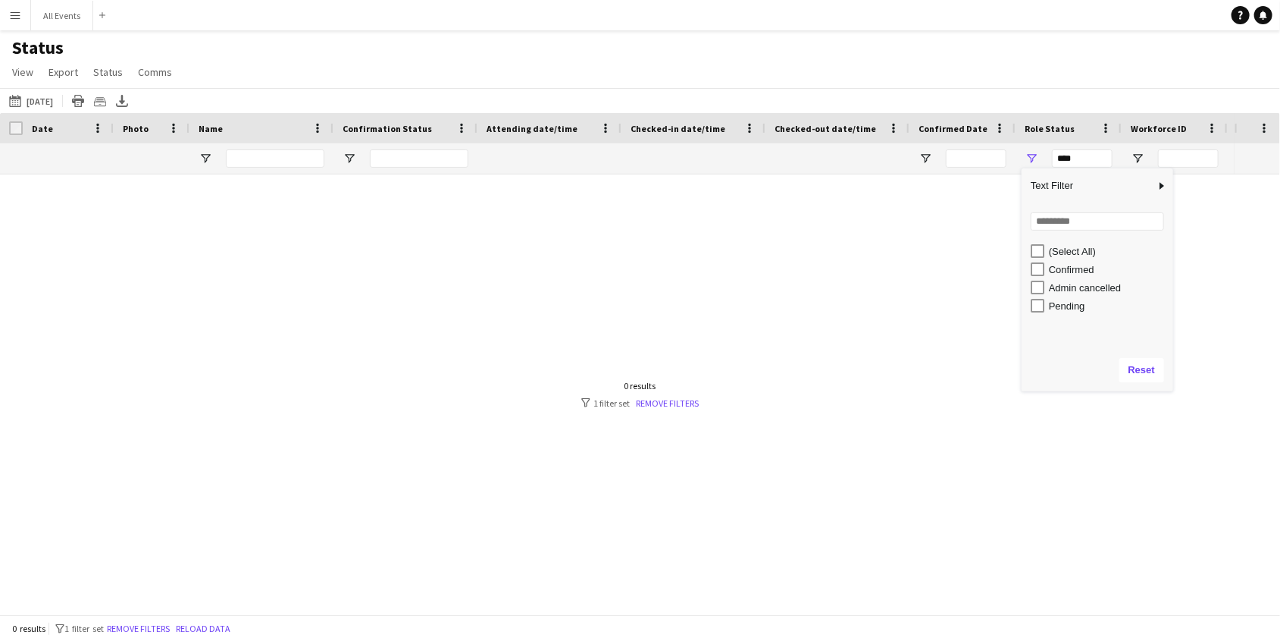
click at [1068, 269] on div "Confirmed" at bounding box center [1109, 269] width 120 height 11
type input "**********"
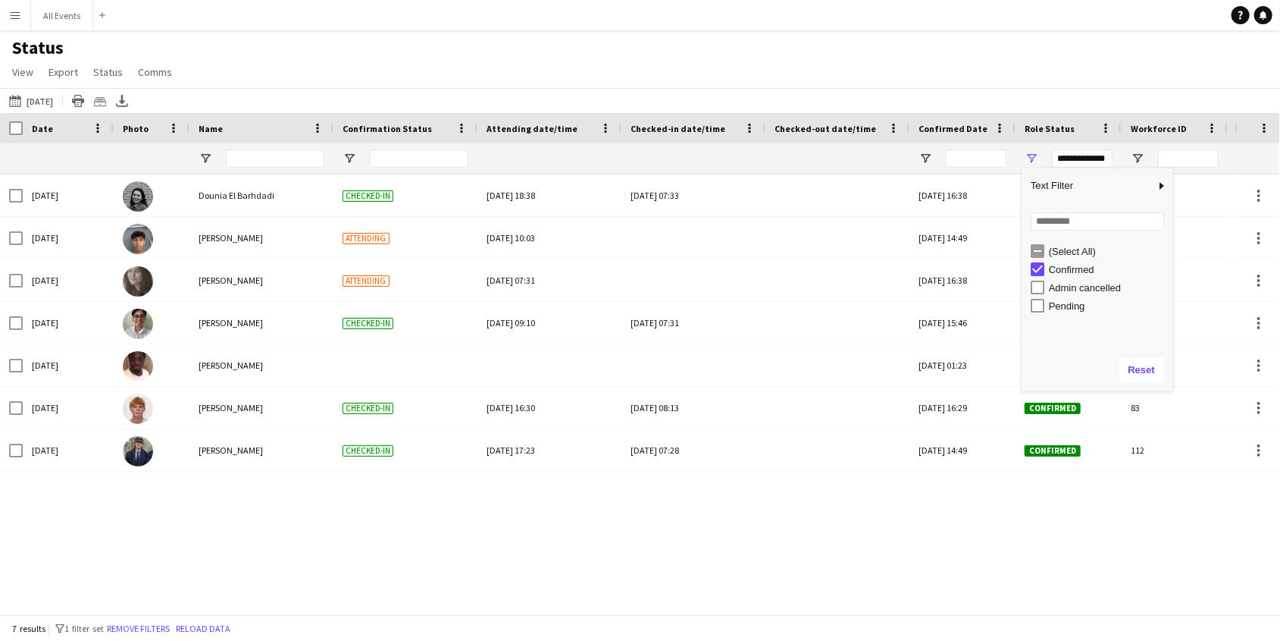
click at [826, 64] on div "Status View Views Default view New view Update view Delete view Edit name Custo…" at bounding box center [640, 62] width 1280 height 52
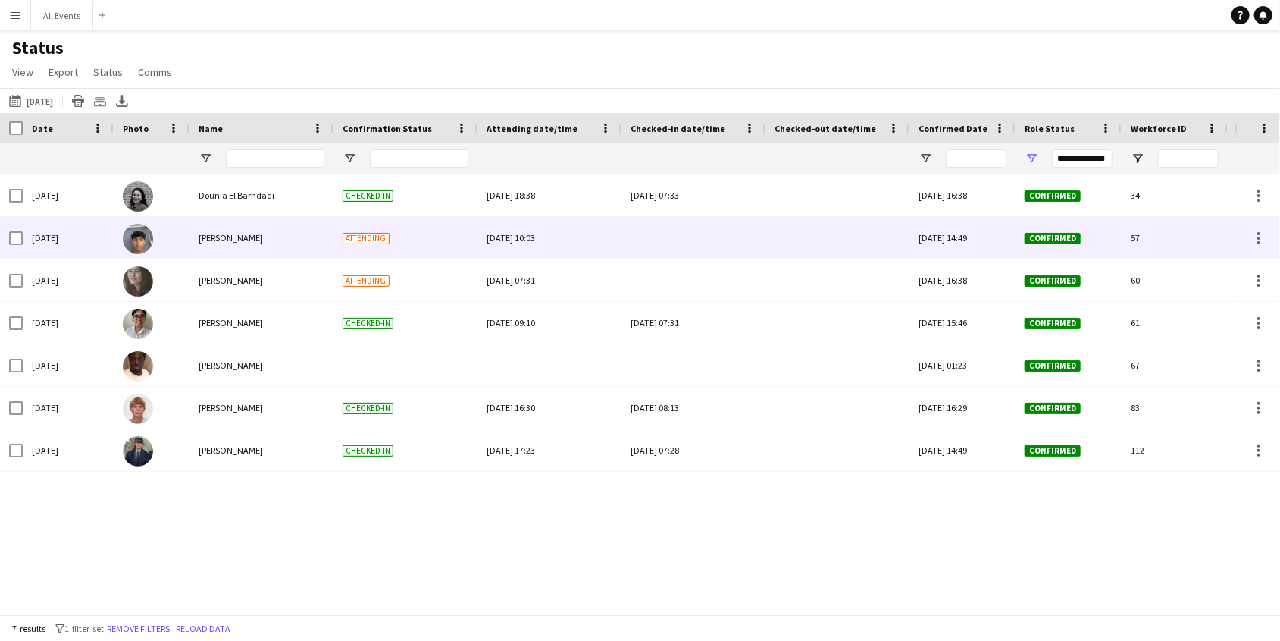
click at [682, 241] on div at bounding box center [694, 238] width 126 height 42
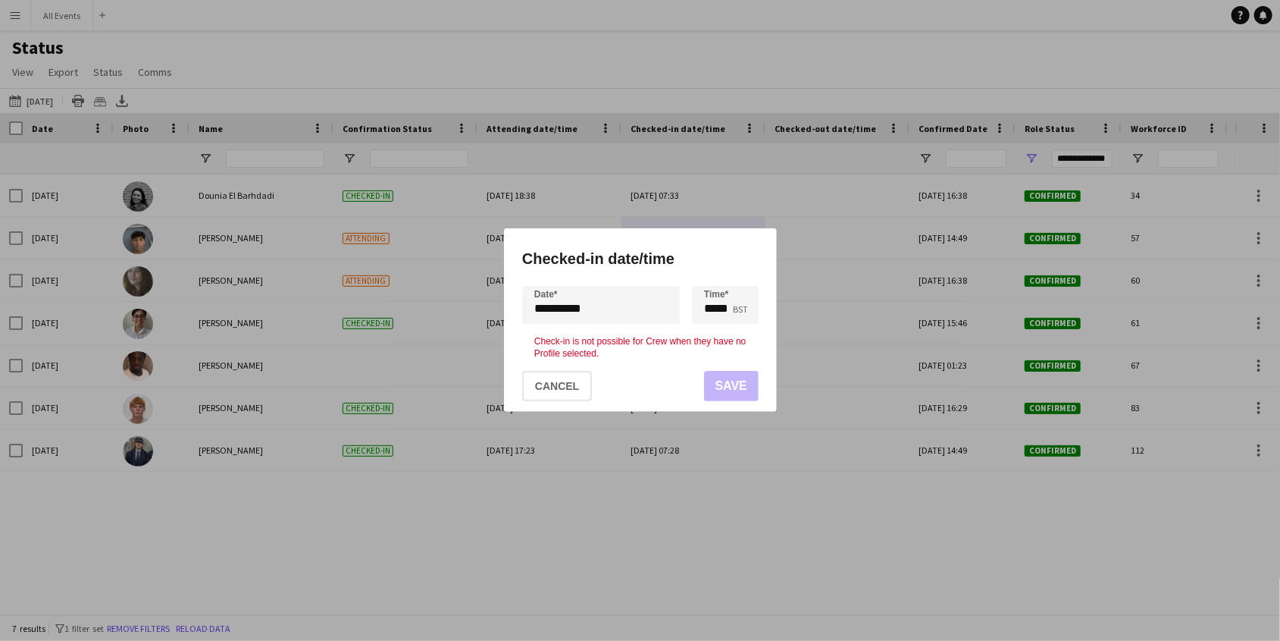
click at [735, 378] on mat-dialog-actions "Cancel Save" at bounding box center [640, 386] width 237 height 52
click at [782, 358] on div at bounding box center [640, 320] width 1280 height 641
click at [570, 383] on button "Cancel" at bounding box center [557, 386] width 70 height 30
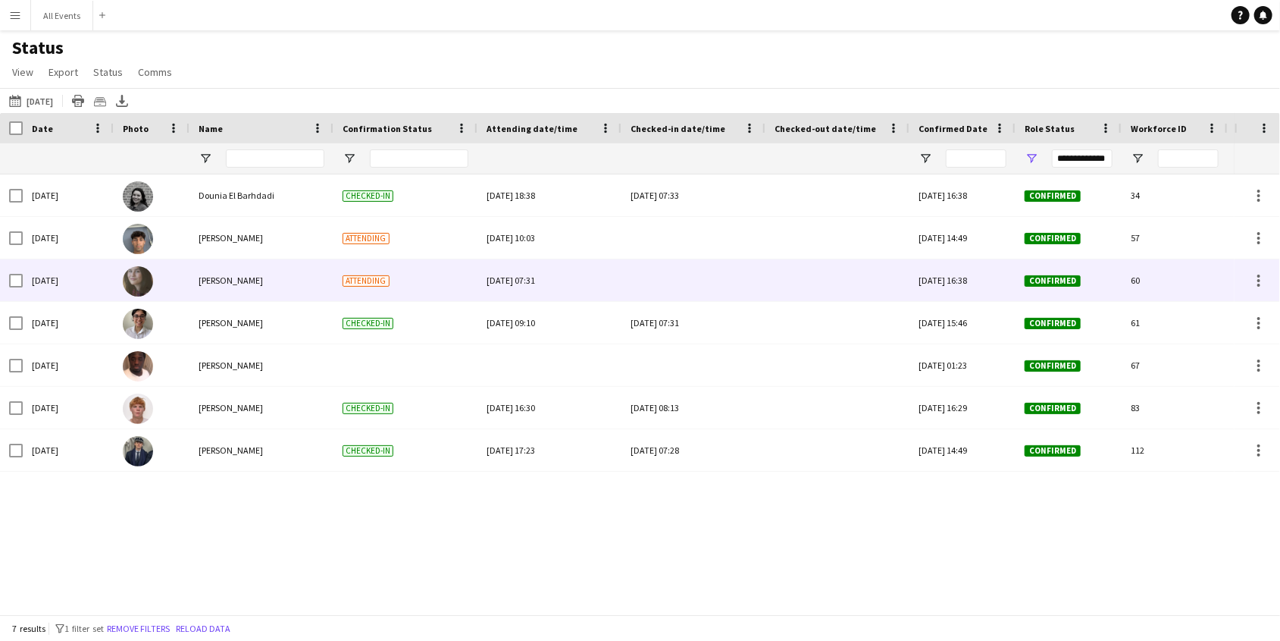
click at [666, 281] on div at bounding box center [694, 280] width 126 height 42
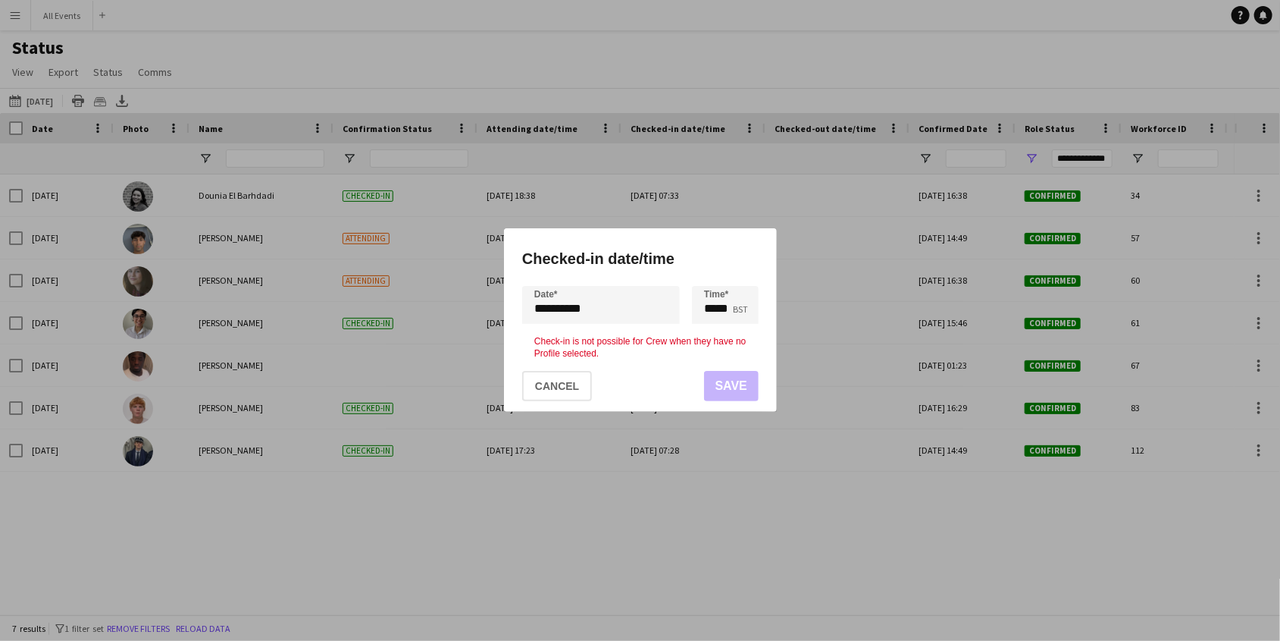
click at [727, 383] on mat-dialog-actions "Cancel Save" at bounding box center [640, 386] width 237 height 52
click at [676, 376] on mat-dialog-actions "Cancel Save" at bounding box center [640, 386] width 237 height 52
click at [646, 436] on div at bounding box center [640, 320] width 1280 height 641
click at [574, 373] on button "Cancel" at bounding box center [557, 386] width 70 height 30
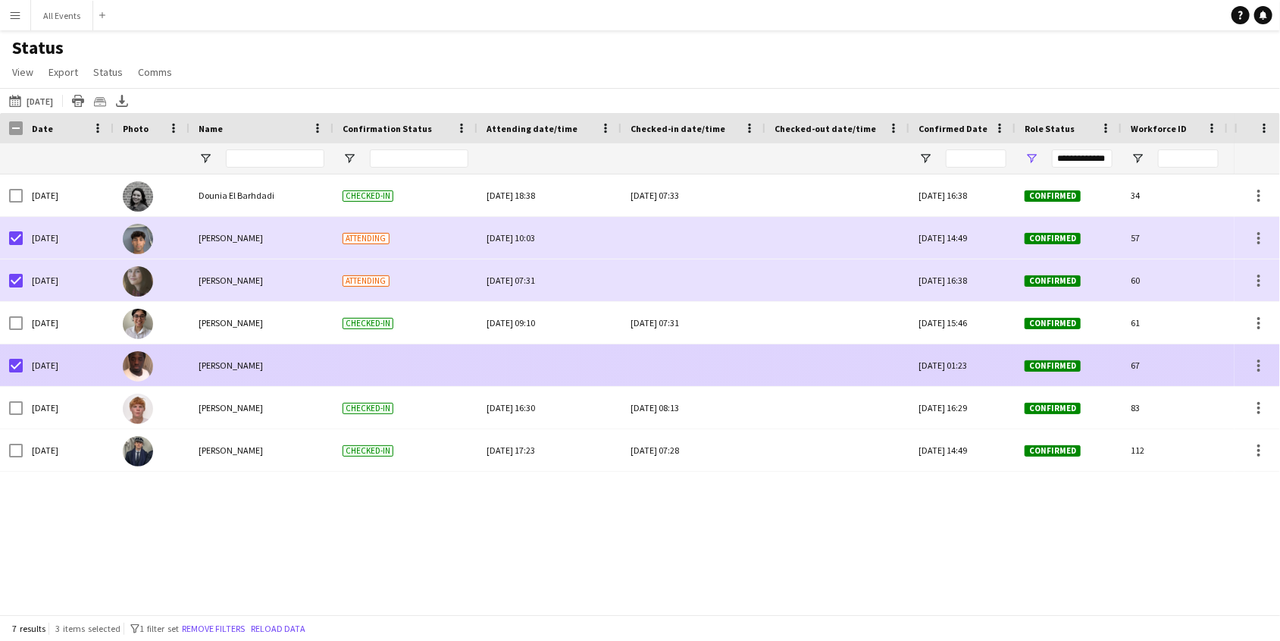
click at [686, 359] on div at bounding box center [694, 365] width 126 height 42
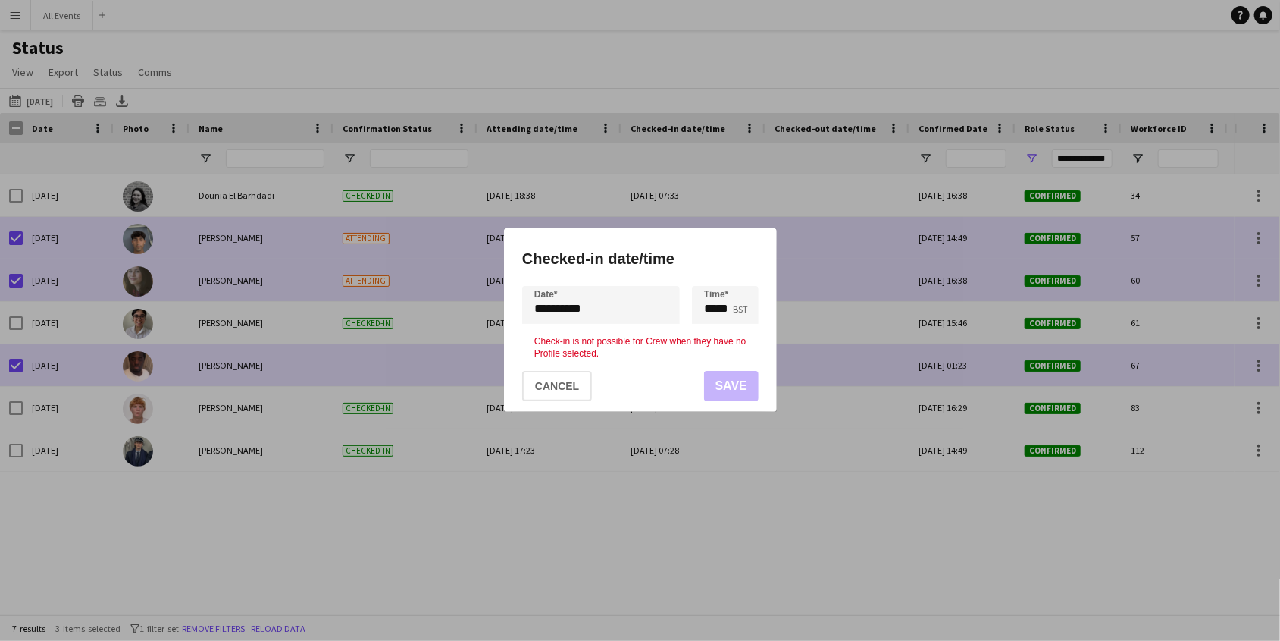
click at [719, 371] on mat-dialog-actions "Cancel Save" at bounding box center [640, 386] width 237 height 52
drag, startPoint x: 533, startPoint y: 343, endPoint x: 629, endPoint y: 357, distance: 97.4
click at [631, 356] on p "Check-in is not possible for Crew when they have no Profile selected." at bounding box center [640, 348] width 212 height 24
copy p "Check-in is not possible for Crew when they have no Profile selected."
click at [1034, 271] on div at bounding box center [640, 320] width 1280 height 641
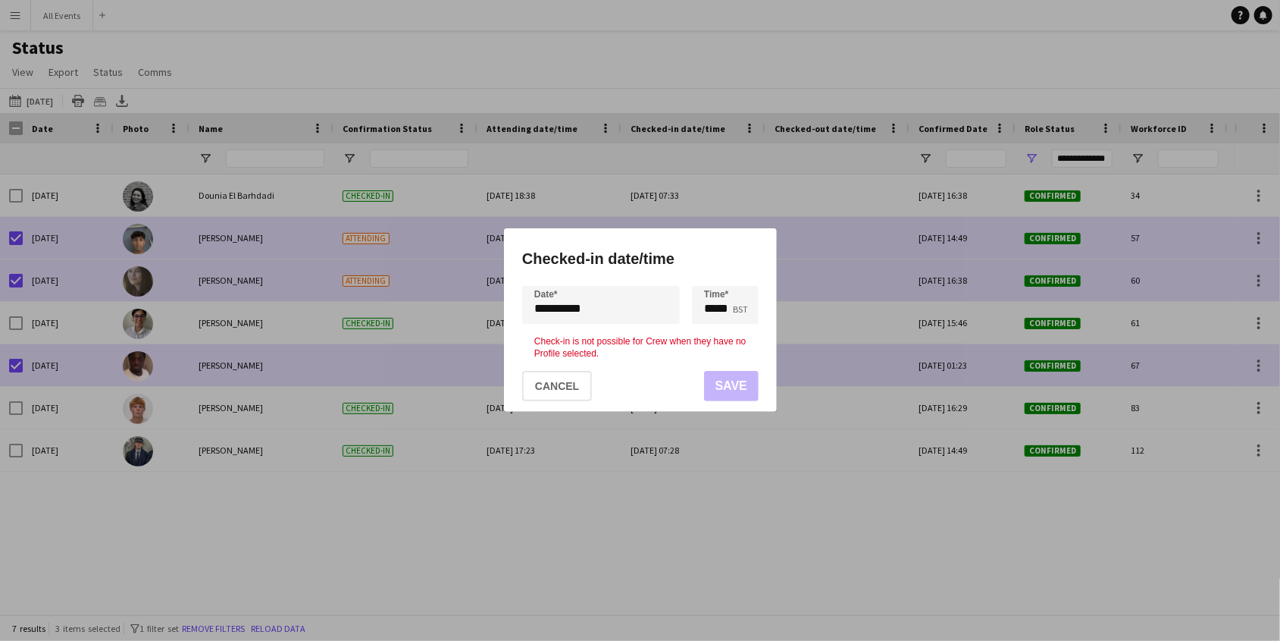
drag, startPoint x: 1252, startPoint y: 11, endPoint x: 1246, endPoint y: 17, distance: 8.6
click at [1252, 11] on div at bounding box center [640, 320] width 1280 height 641
drag, startPoint x: 1243, startPoint y: 17, endPoint x: 1005, endPoint y: 201, distance: 301.0
click at [1243, 17] on div at bounding box center [640, 320] width 1280 height 641
click at [572, 387] on button "Cancel" at bounding box center [557, 386] width 70 height 30
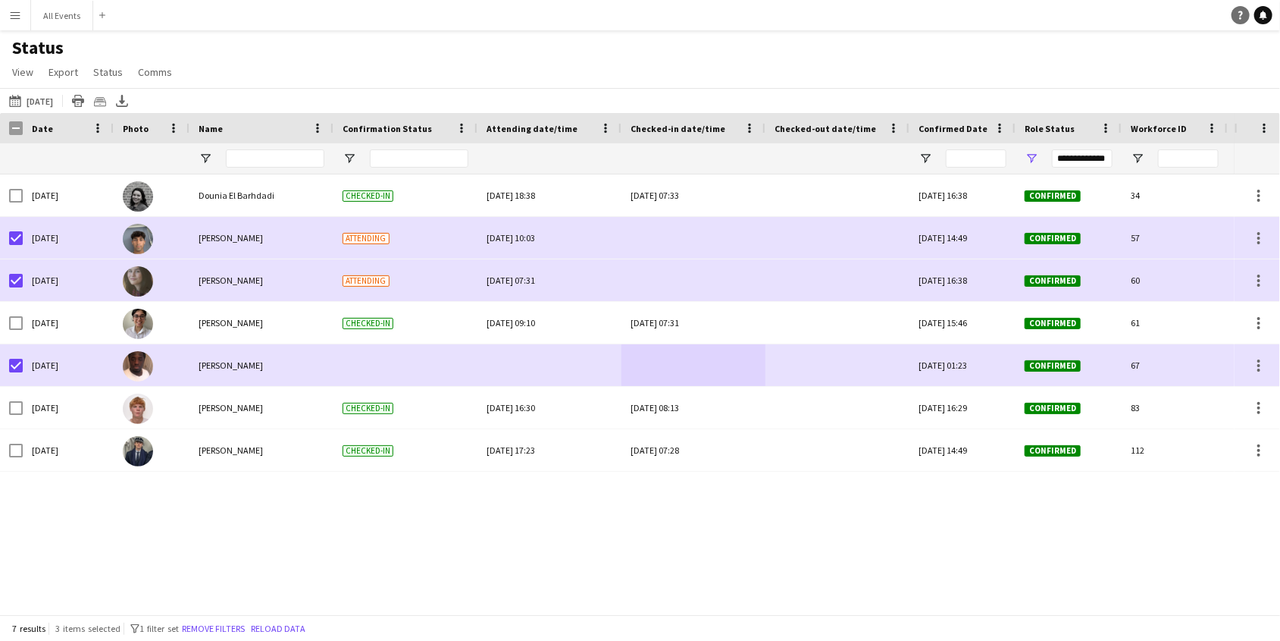
click at [1241, 8] on link "Help" at bounding box center [1241, 15] width 18 height 18
click at [903, 543] on div "Tue, 7 Oct 2025 Dounia El Barhdadi Checked-in Sun, 5 Oct 2025 18:38 Tue, 7 Oct …" at bounding box center [617, 394] width 1235 height 440
drag, startPoint x: 234, startPoint y: 71, endPoint x: 99, endPoint y: 46, distance: 138.0
click at [231, 71] on div "Status View Views Default view New view Update view Delete view Edit name Custo…" at bounding box center [640, 62] width 1280 height 52
click at [13, 14] on app-icon "Menu" at bounding box center [15, 15] width 12 height 12
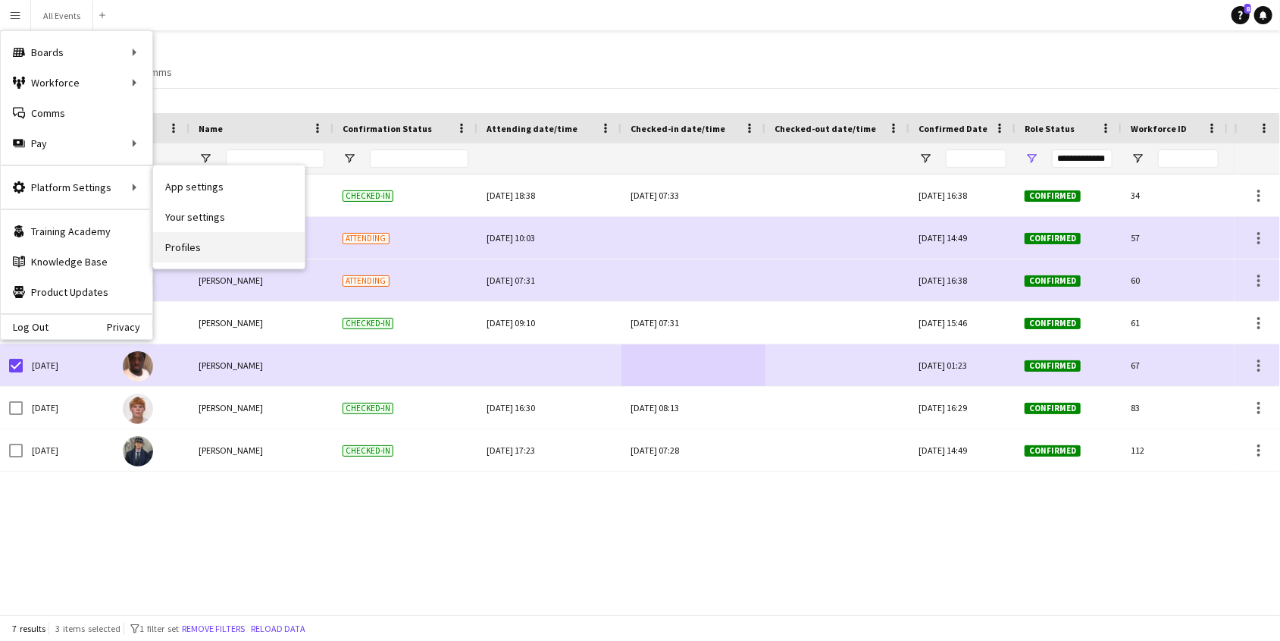
click at [196, 242] on link "Profiles" at bounding box center [229, 247] width 152 height 30
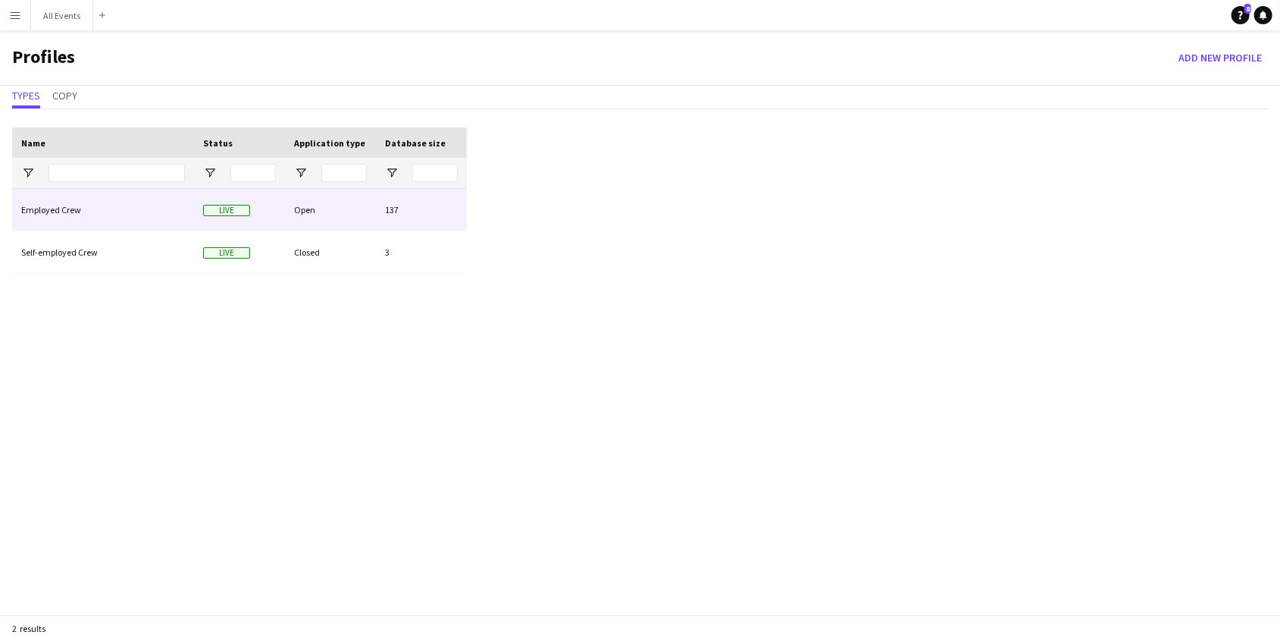
click at [130, 209] on div "Employed Crew" at bounding box center [103, 210] width 182 height 42
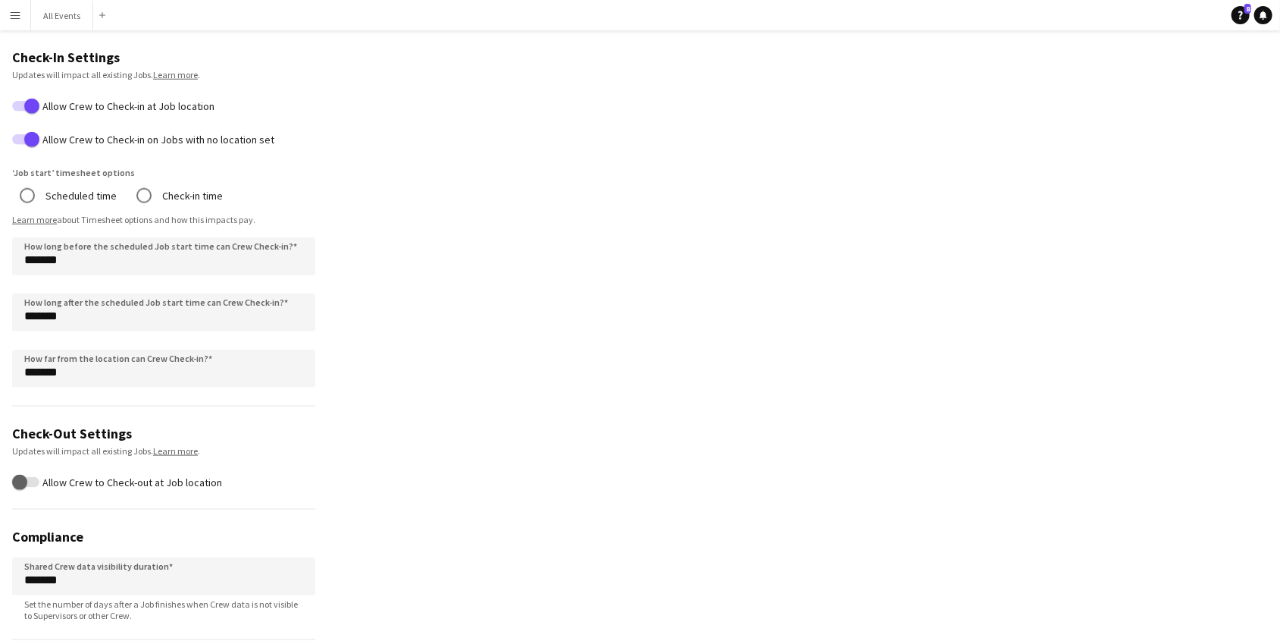
scroll to position [817, 0]
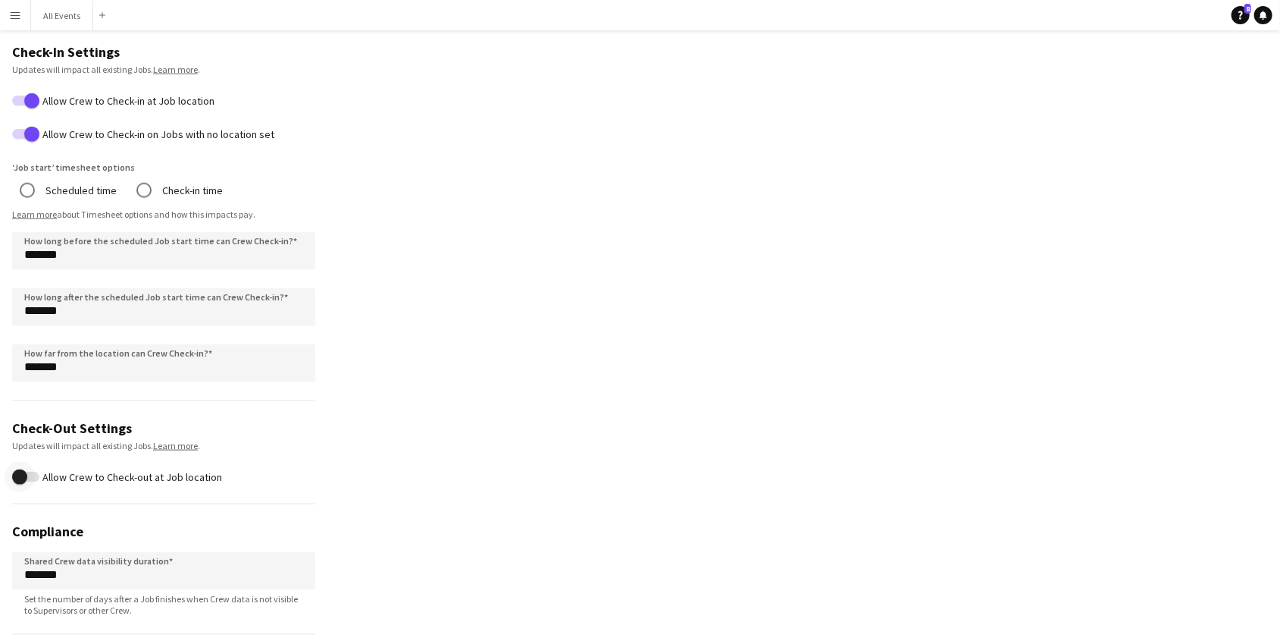
click at [27, 469] on span "button" at bounding box center [19, 476] width 15 height 15
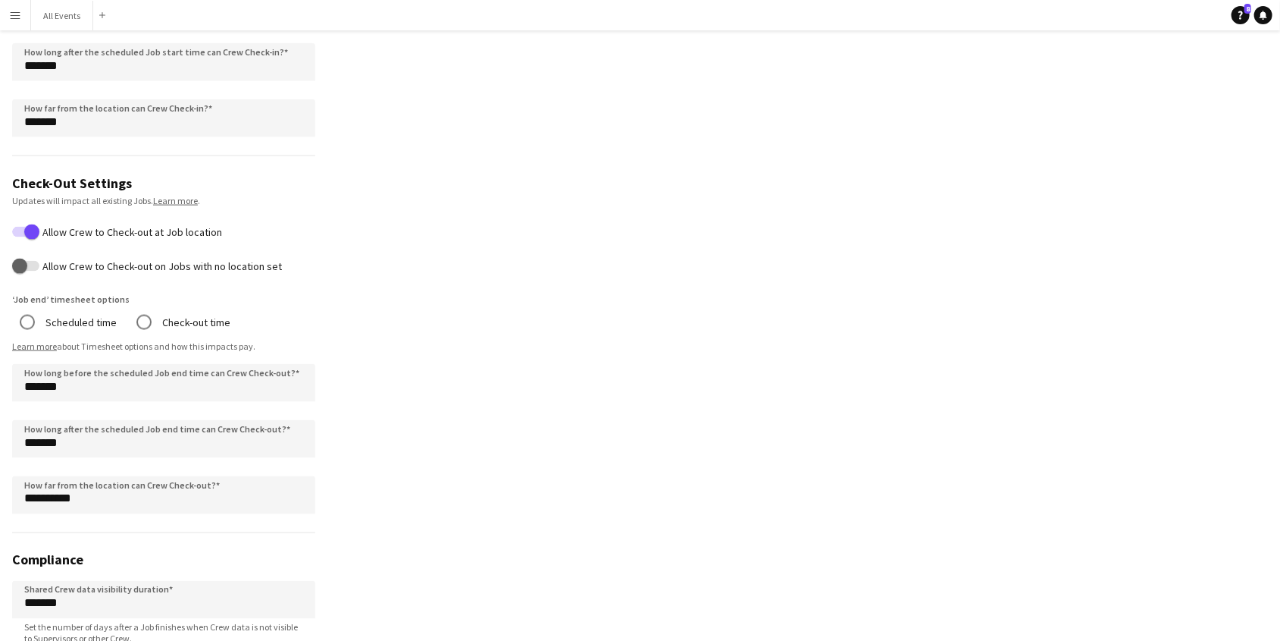
scroll to position [1148, 0]
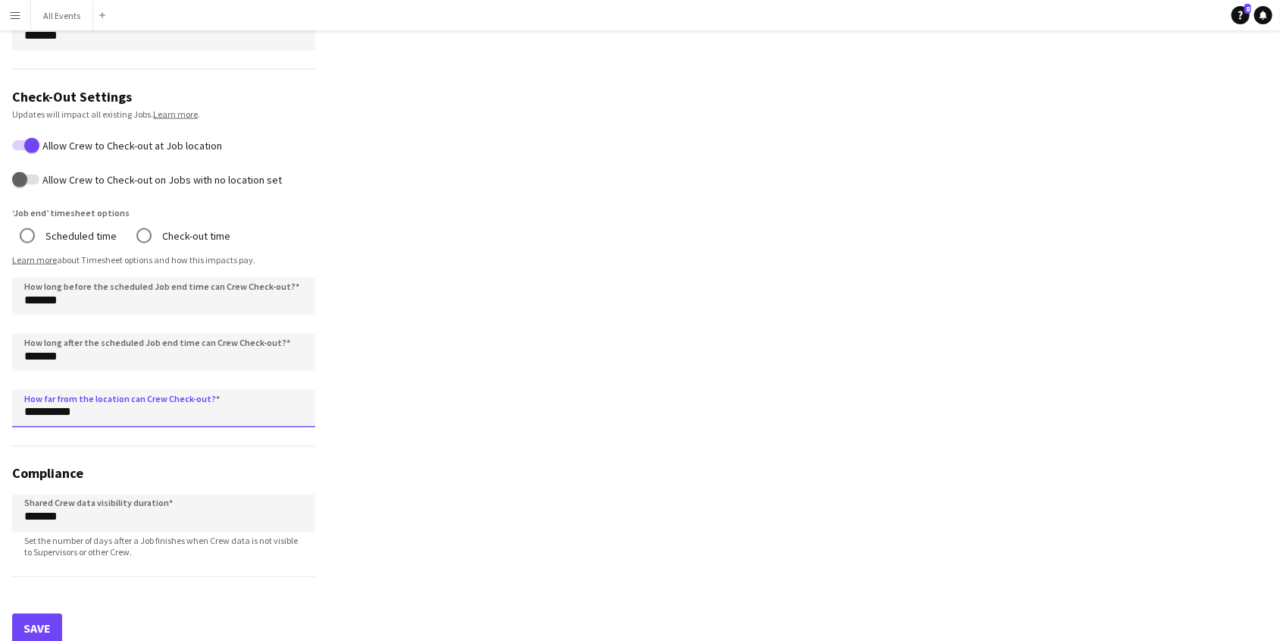
drag, startPoint x: 81, startPoint y: 395, endPoint x: 0, endPoint y: 395, distance: 81.1
type input "*******"
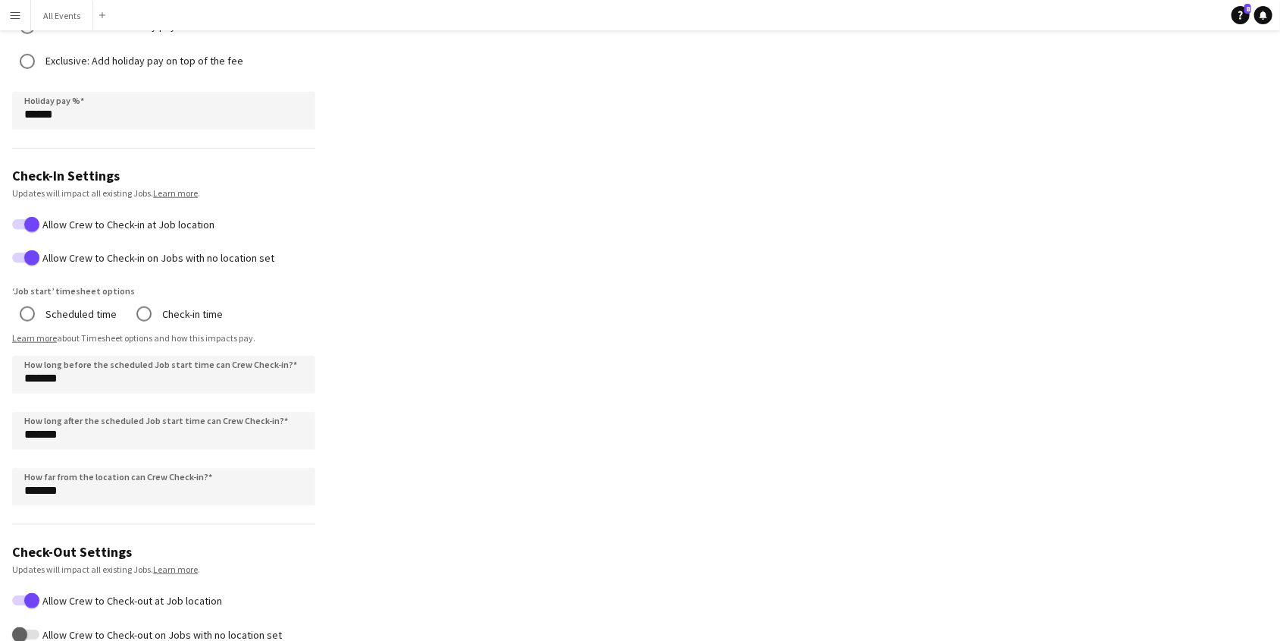
scroll to position [638, 0]
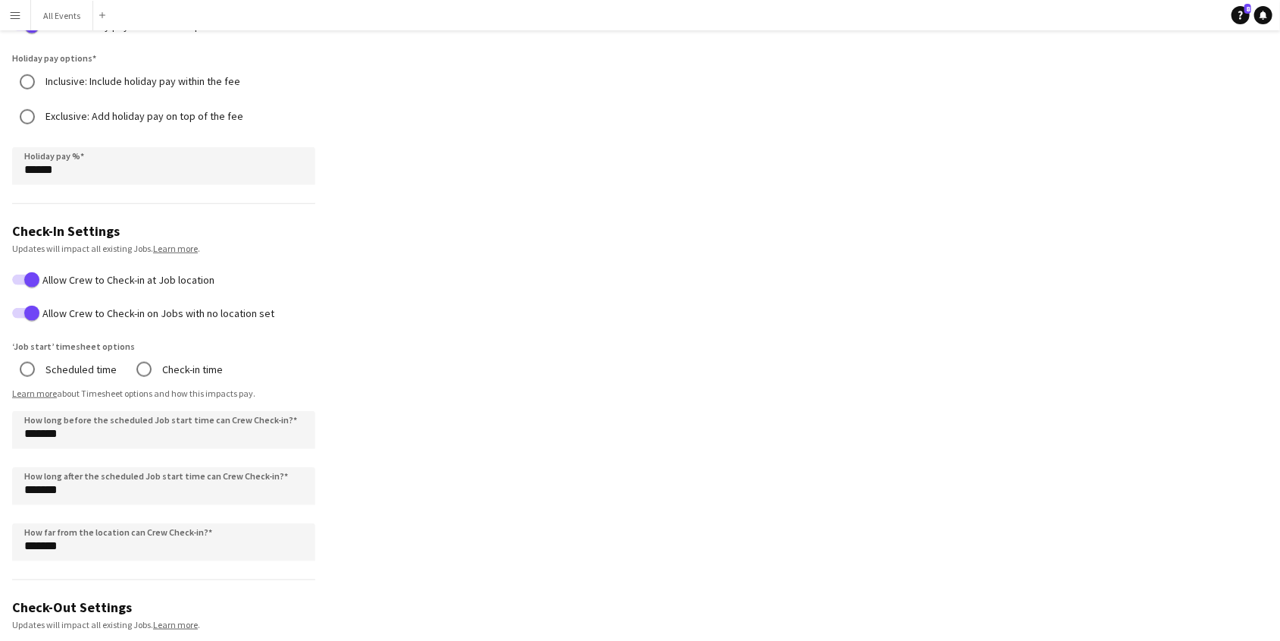
click at [92, 307] on label "Allow Crew to Check-in on Jobs with no location set" at bounding box center [156, 313] width 235 height 12
click at [39, 308] on button "Allow Crew to Check-in on Jobs with no location set" at bounding box center [25, 313] width 27 height 11
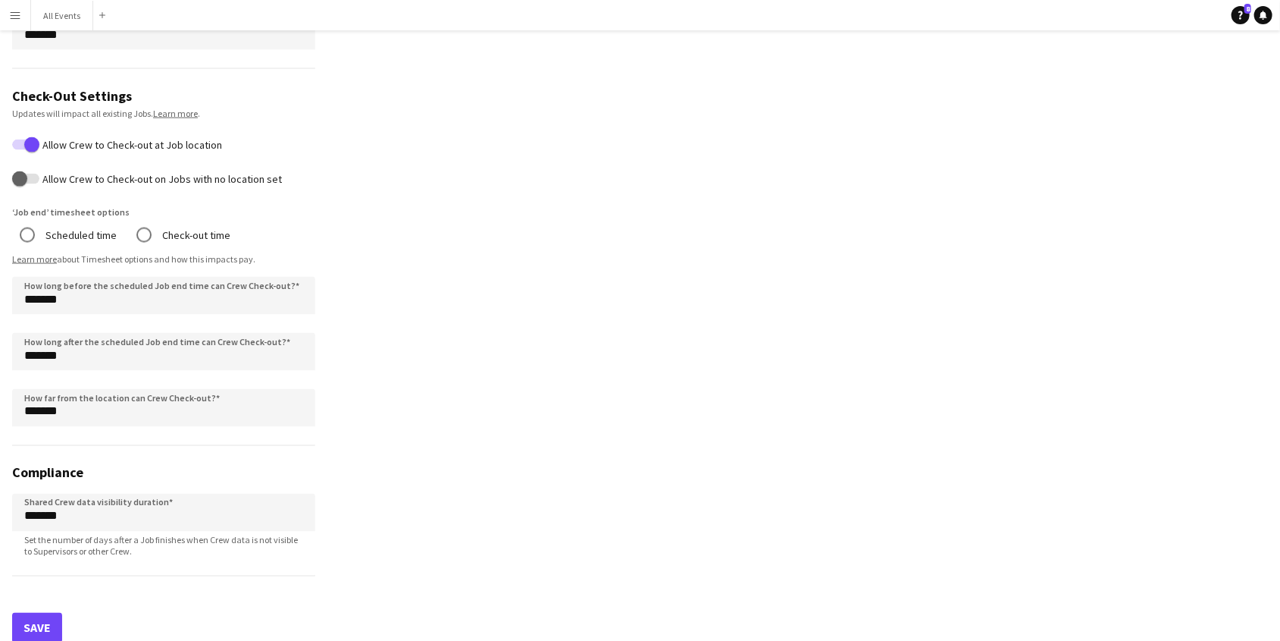
scroll to position [1148, 0]
click at [33, 613] on button "Save" at bounding box center [37, 628] width 50 height 30
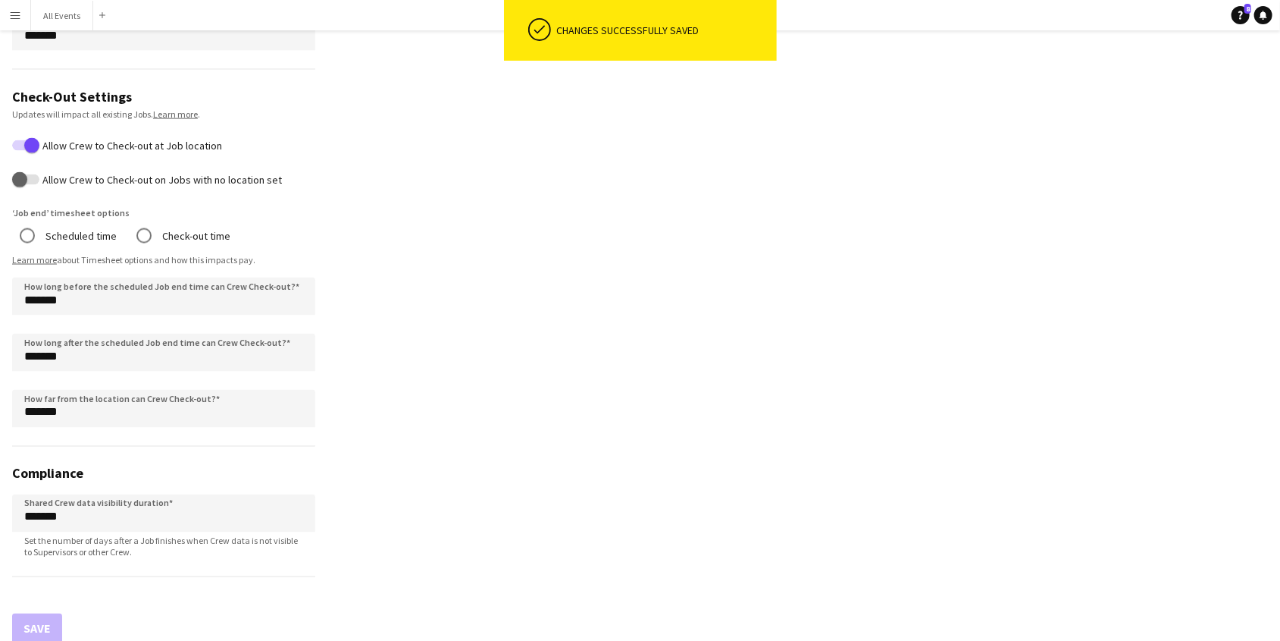
drag, startPoint x: 118, startPoint y: 56, endPoint x: 84, endPoint y: 47, distance: 34.6
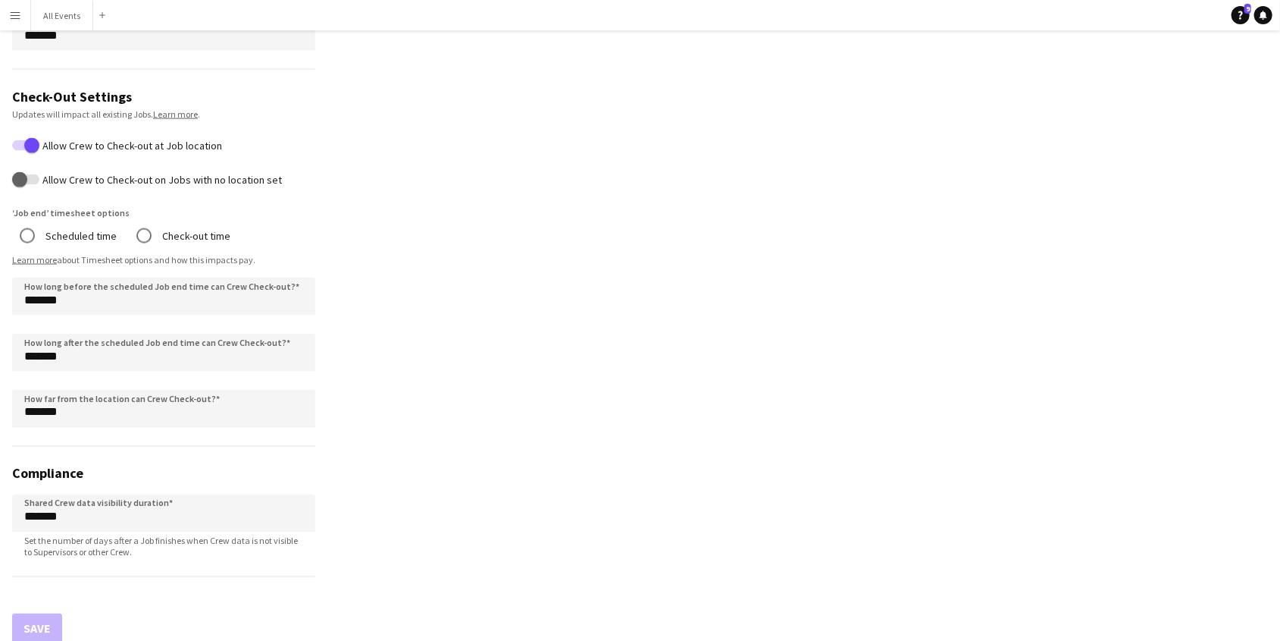
click at [23, 21] on button "Menu" at bounding box center [15, 15] width 30 height 30
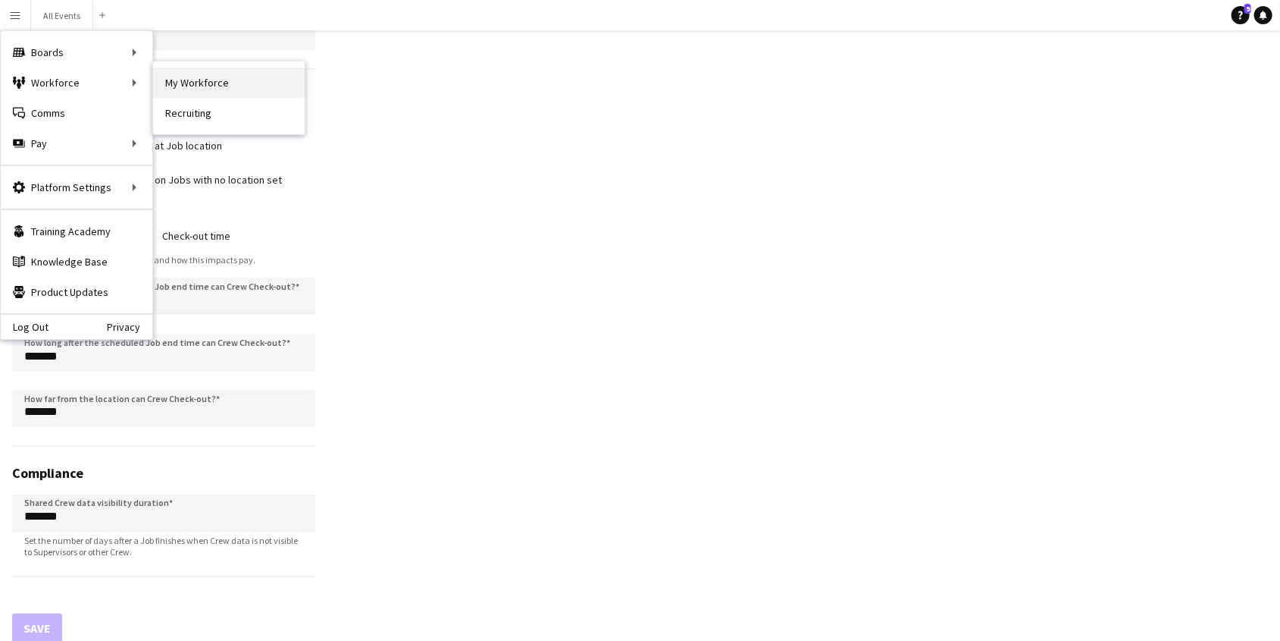
click at [206, 81] on link "My Workforce" at bounding box center [229, 82] width 152 height 30
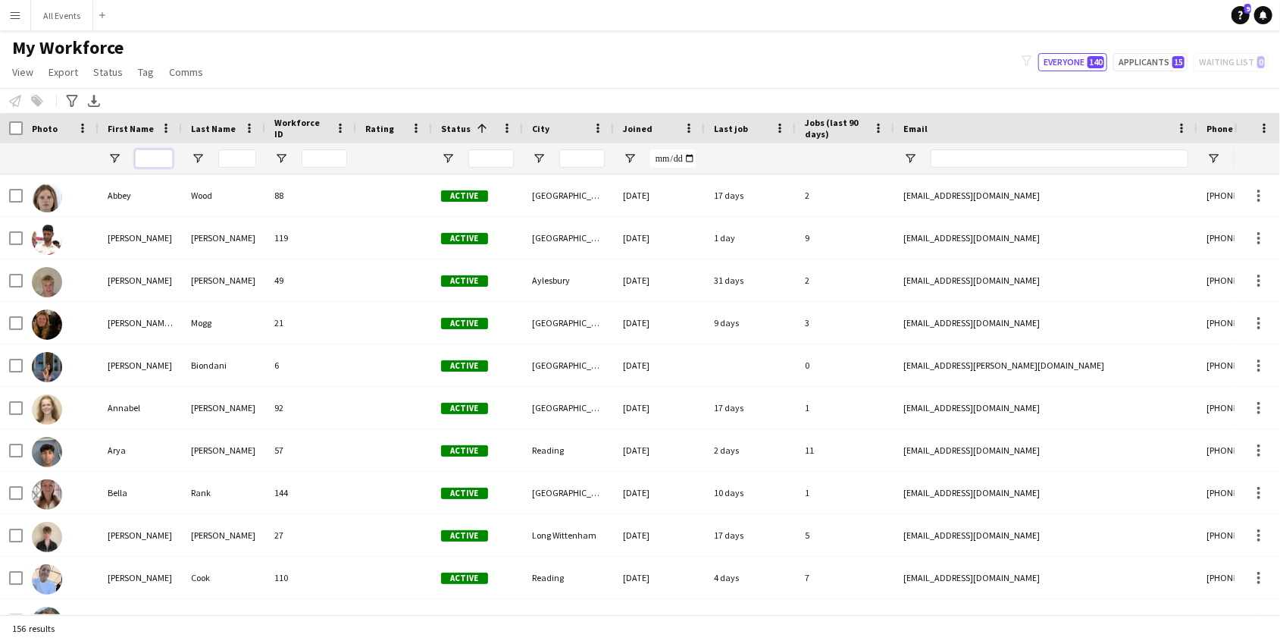
click at [163, 157] on input "First Name Filter Input" at bounding box center [154, 158] width 38 height 18
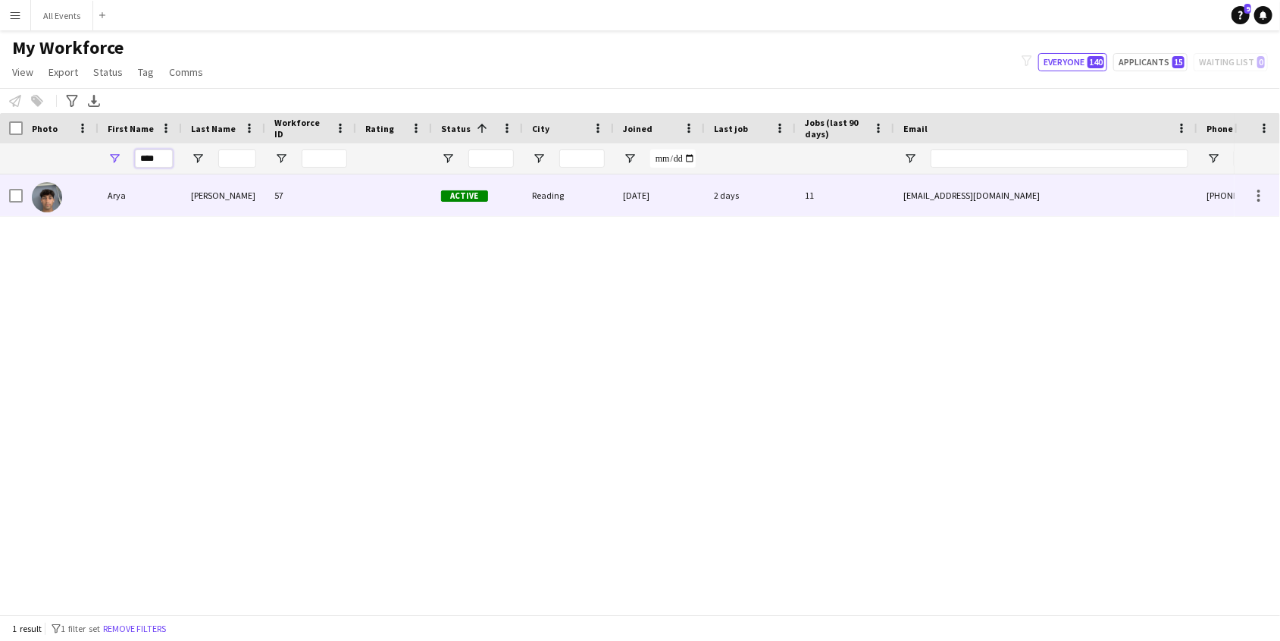
type input "****"
drag, startPoint x: 151, startPoint y: 185, endPoint x: 125, endPoint y: 200, distance: 29.9
click at [125, 200] on div "Arya" at bounding box center [140, 195] width 83 height 42
click at [498, 212] on div "Active" at bounding box center [477, 195] width 91 height 42
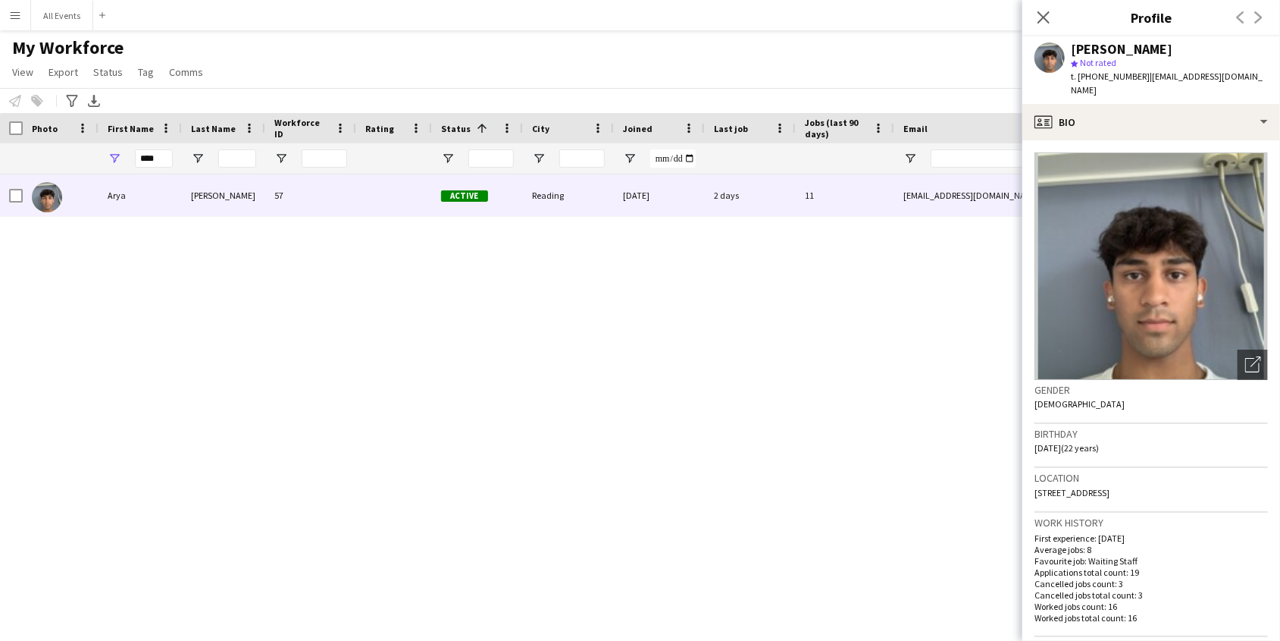
click at [1158, 78] on span "| aryafirake74@gmail.com" at bounding box center [1167, 83] width 192 height 25
copy app-crew-profile "aryafirake74@gmail.com profile"
drag, startPoint x: 1158, startPoint y: 78, endPoint x: 1240, endPoint y: 77, distance: 81.9
click at [1240, 77] on div "Arya Firake star Not rated t. +447889713076 | aryafirake74@gmail.com" at bounding box center [1152, 69] width 258 height 67
click at [907, 325] on div "Arya Firake 57 Active Reading 07-09-2025 2 days 11 aryafirake74@gmail.com +4478…" at bounding box center [617, 394] width 1235 height 440
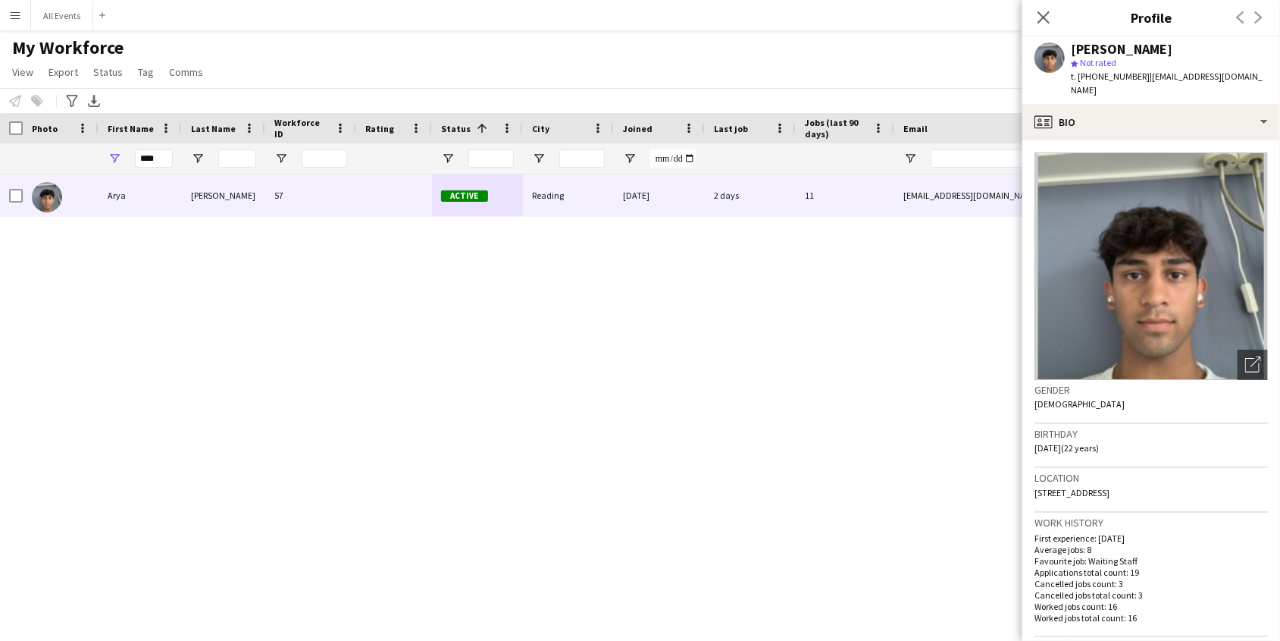
click at [931, 83] on div "My Workforce View Views Default view New view Update view Delete view Edit name…" at bounding box center [640, 62] width 1280 height 52
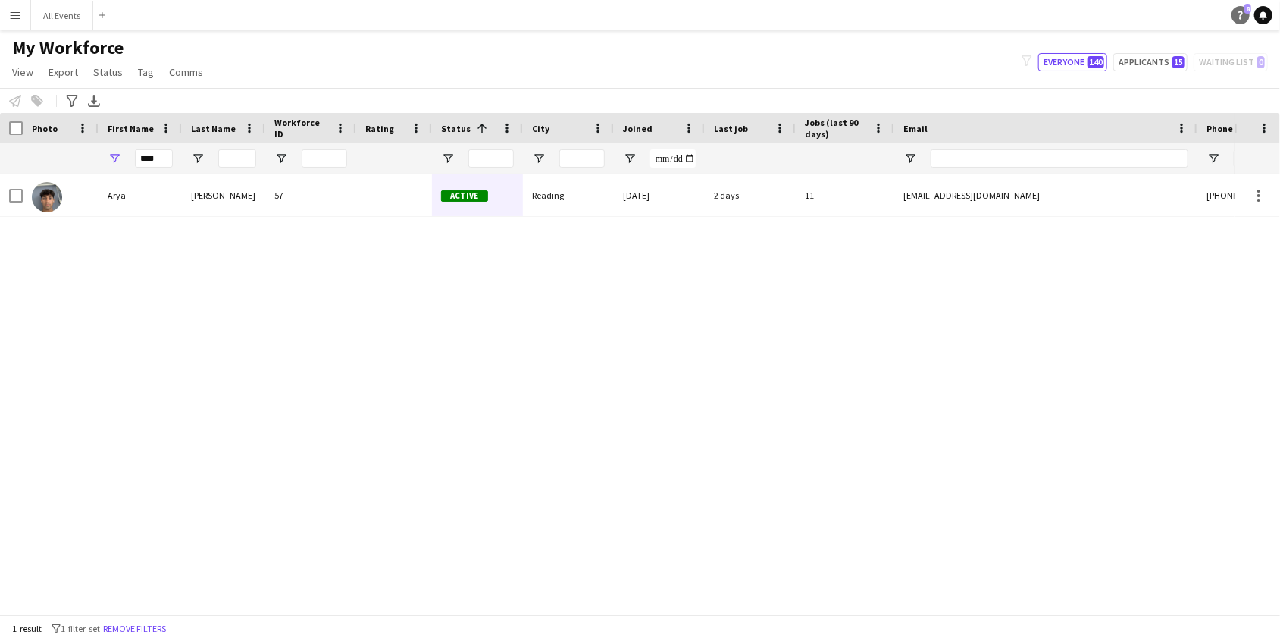
click at [1241, 20] on link "Help 8" at bounding box center [1241, 15] width 18 height 18
click at [494, 293] on div "Arya Firake 57 Active Reading 07-09-2025 2 days 11 aryafirake74@gmail.com +4478…" at bounding box center [617, 394] width 1235 height 440
click at [11, 19] on app-icon "Menu" at bounding box center [15, 15] width 12 height 12
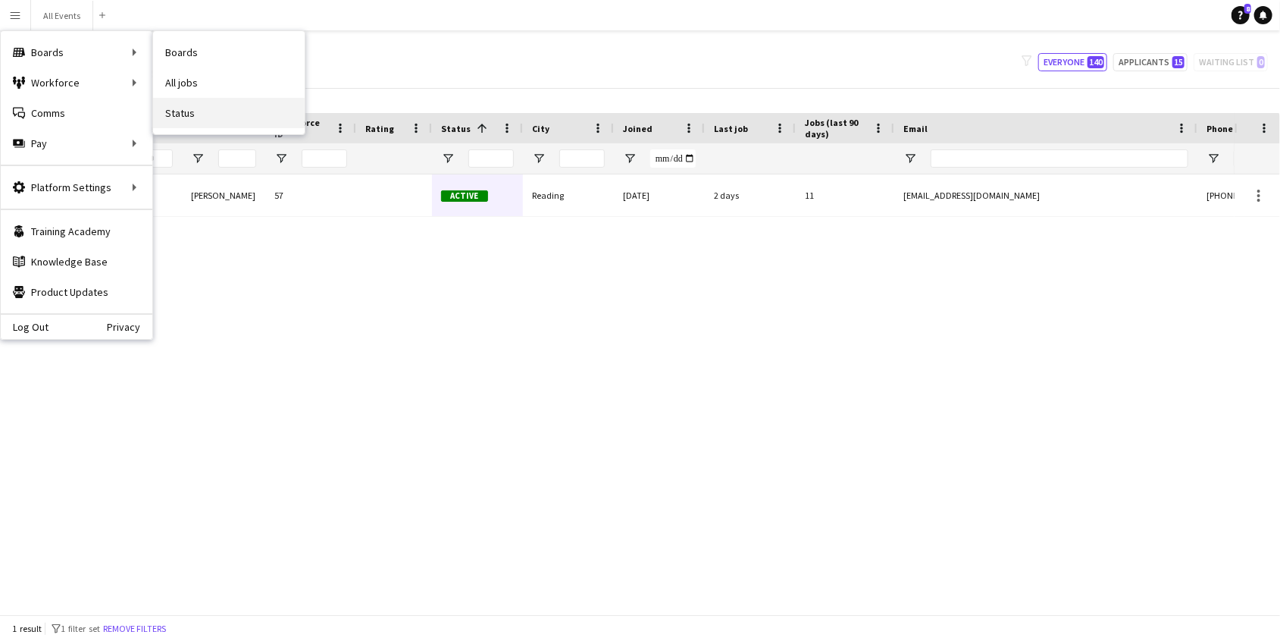
click at [209, 114] on link "Status" at bounding box center [229, 113] width 152 height 30
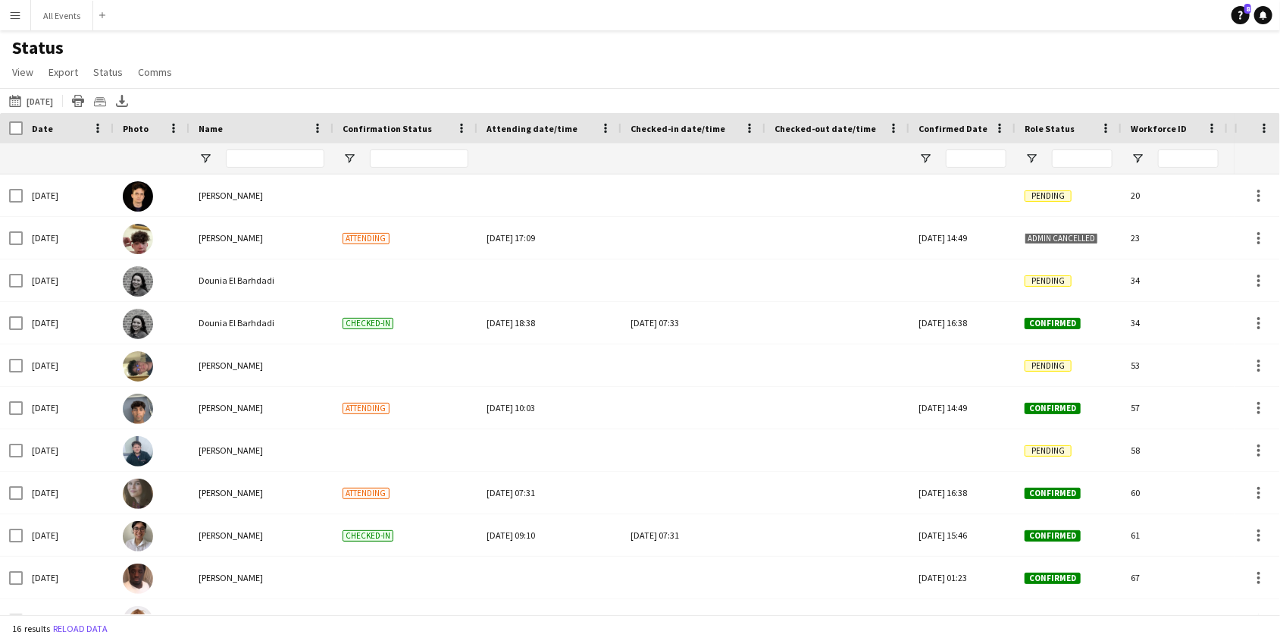
type input "**********"
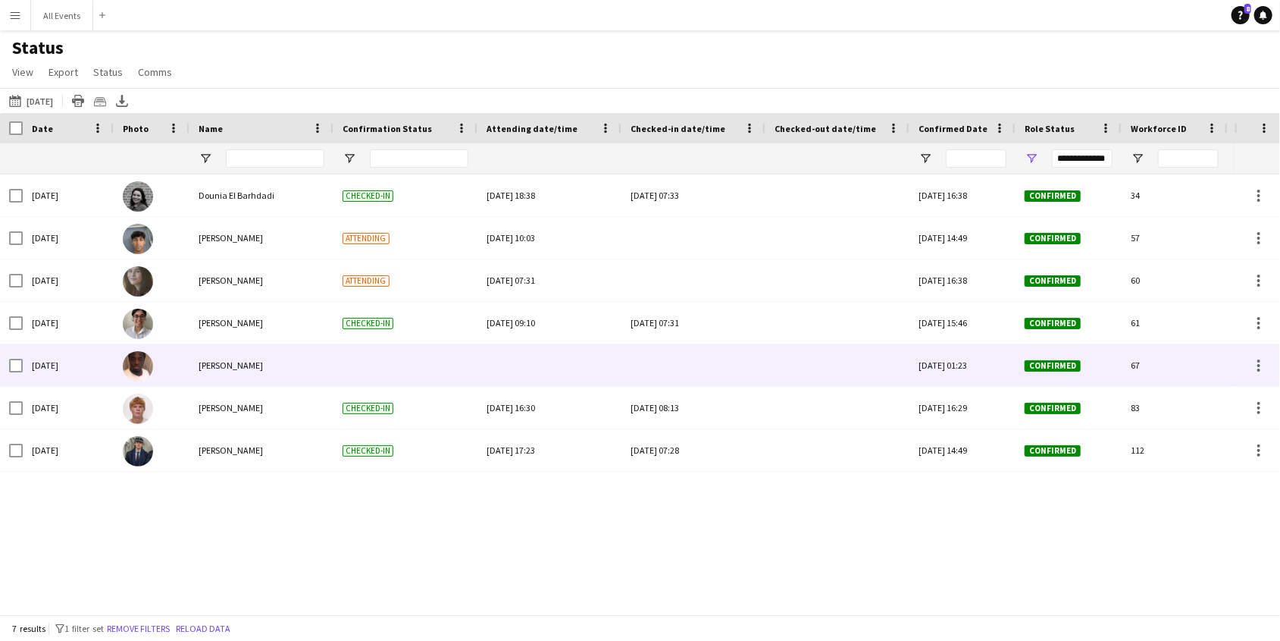
click at [670, 369] on div at bounding box center [694, 365] width 126 height 42
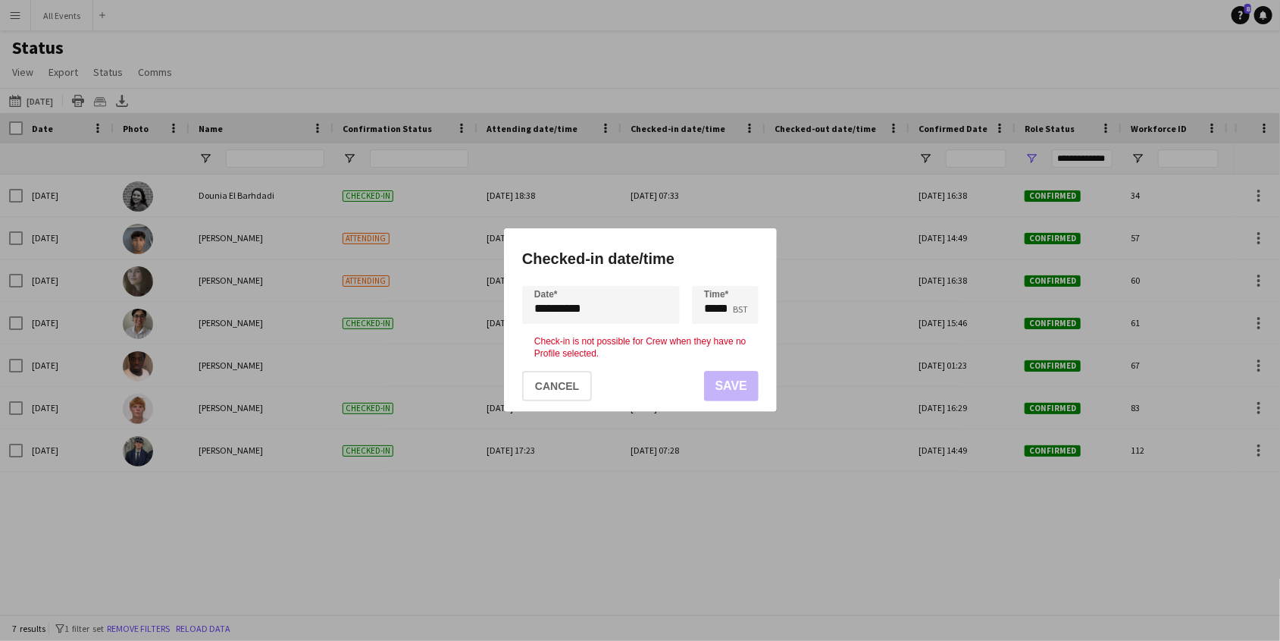
click at [742, 383] on mat-dialog-actions "Cancel Save" at bounding box center [640, 386] width 237 height 52
click at [806, 385] on div at bounding box center [640, 320] width 1280 height 641
drag, startPoint x: 537, startPoint y: 371, endPoint x: 543, endPoint y: 382, distance: 12.9
click at [538, 372] on button "Cancel" at bounding box center [557, 386] width 70 height 30
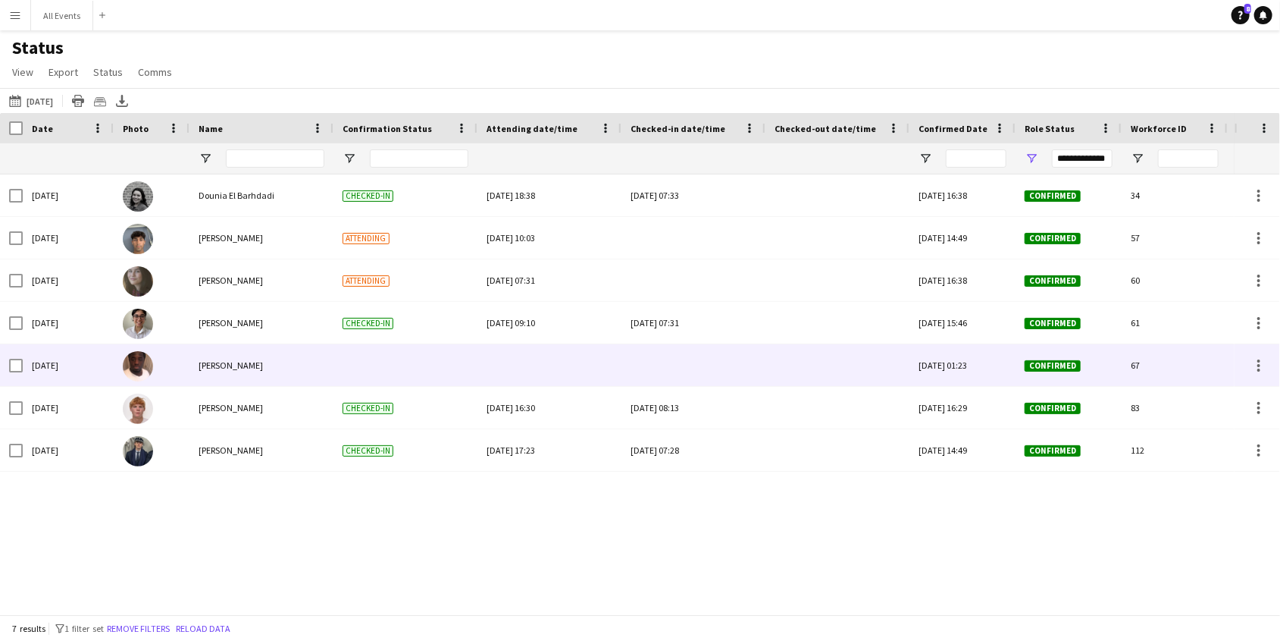
click at [545, 385] on div at bounding box center [550, 365] width 126 height 42
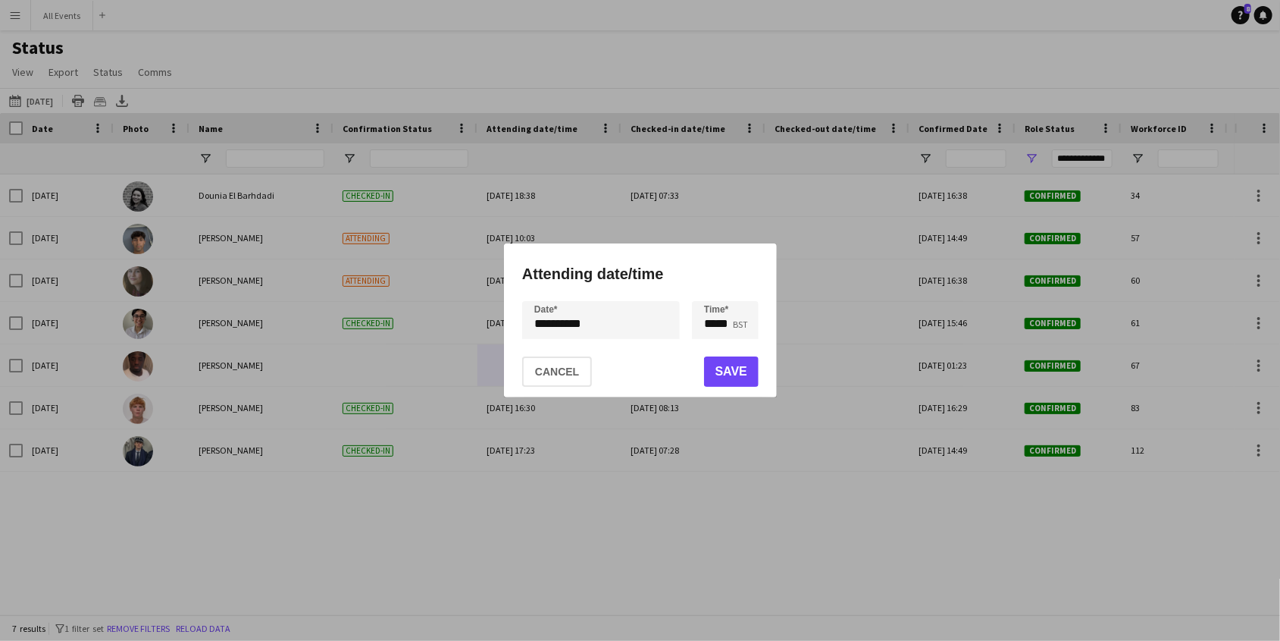
drag, startPoint x: 547, startPoint y: 362, endPoint x: 555, endPoint y: 361, distance: 8.5
click at [547, 363] on button "Cancel" at bounding box center [557, 371] width 70 height 30
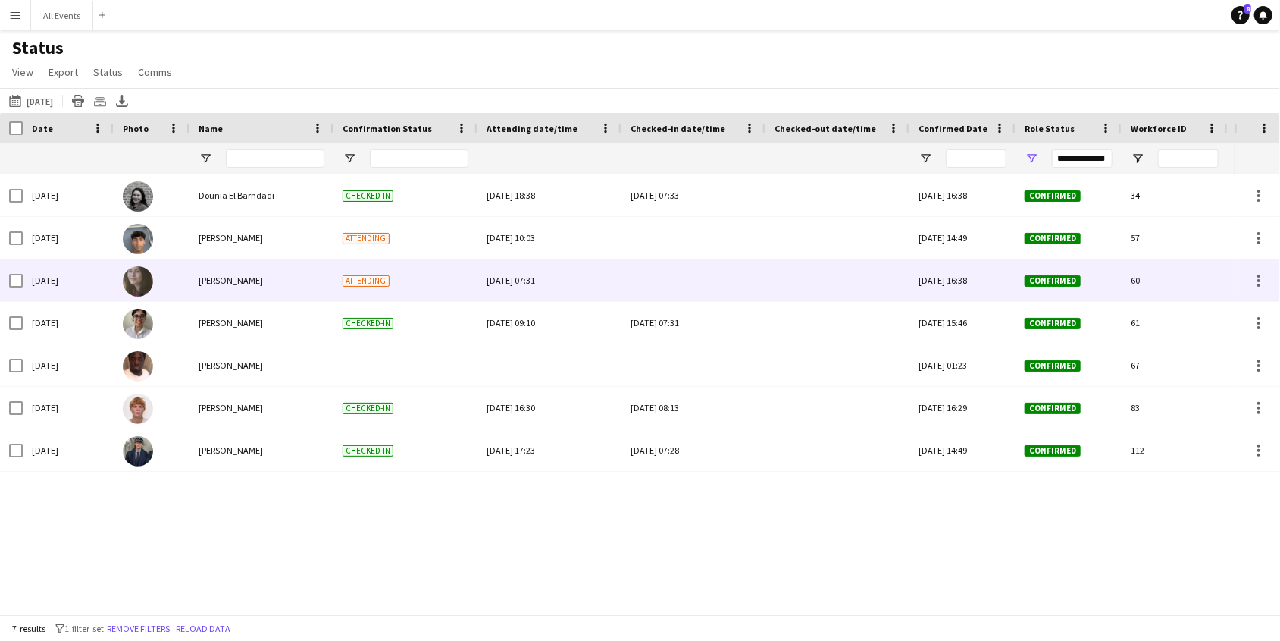
click at [636, 266] on div at bounding box center [694, 280] width 126 height 42
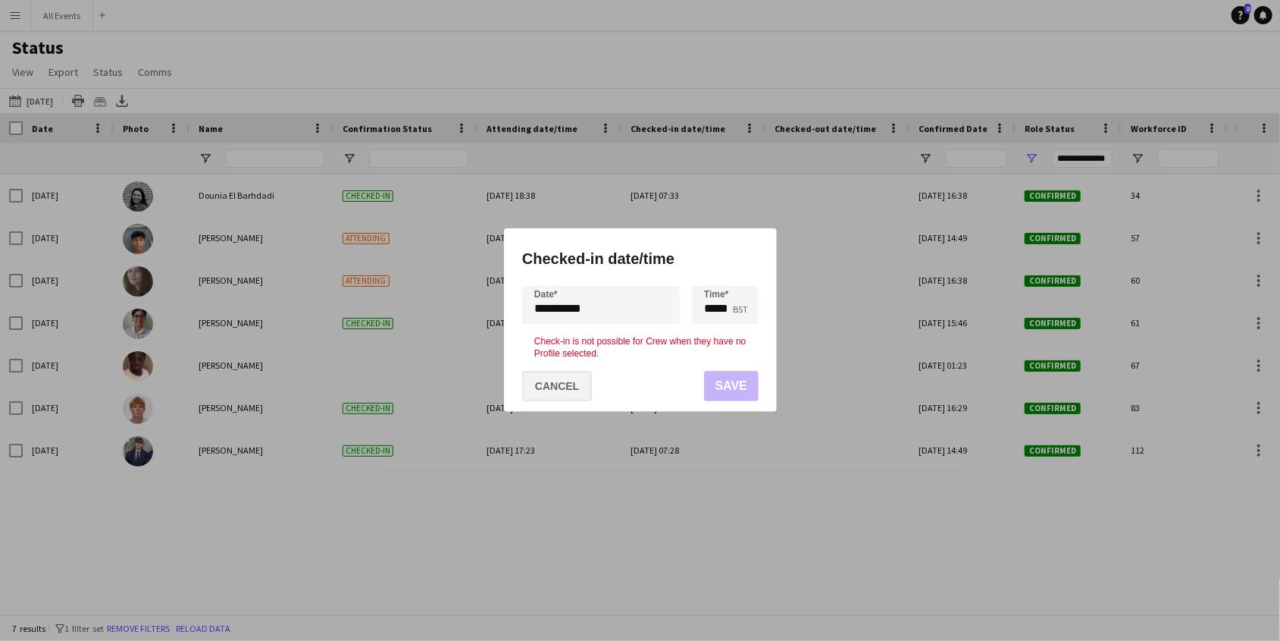
click at [552, 390] on button "Cancel" at bounding box center [557, 386] width 70 height 30
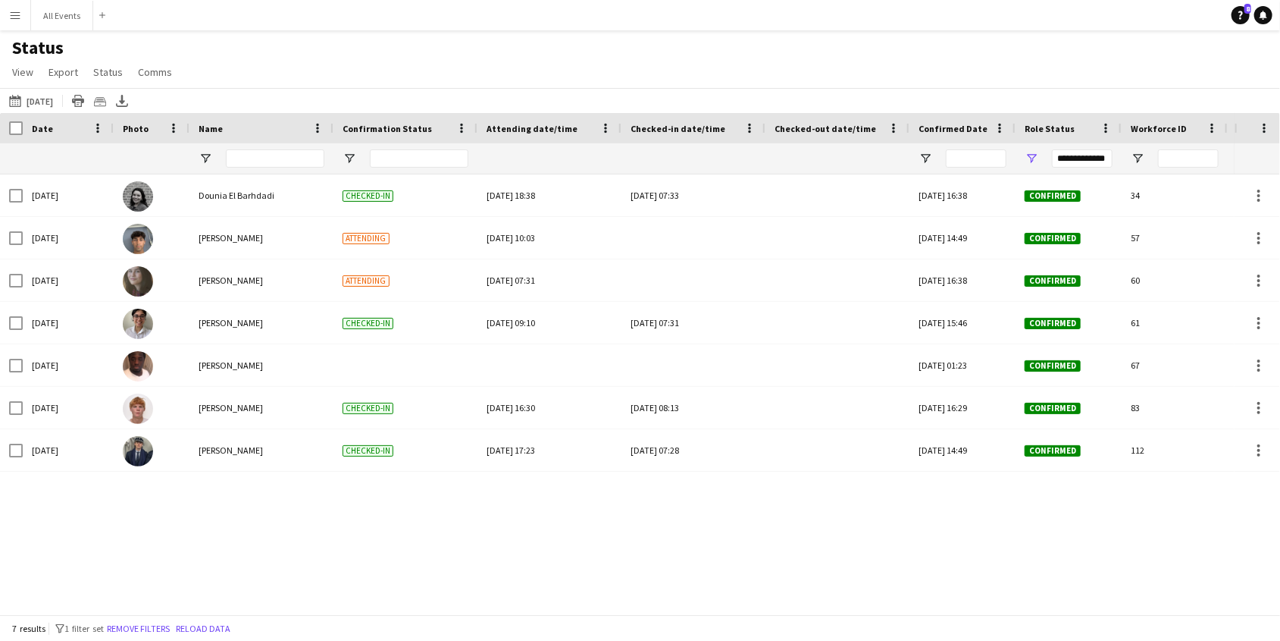
click at [24, 21] on button "Menu" at bounding box center [15, 15] width 30 height 30
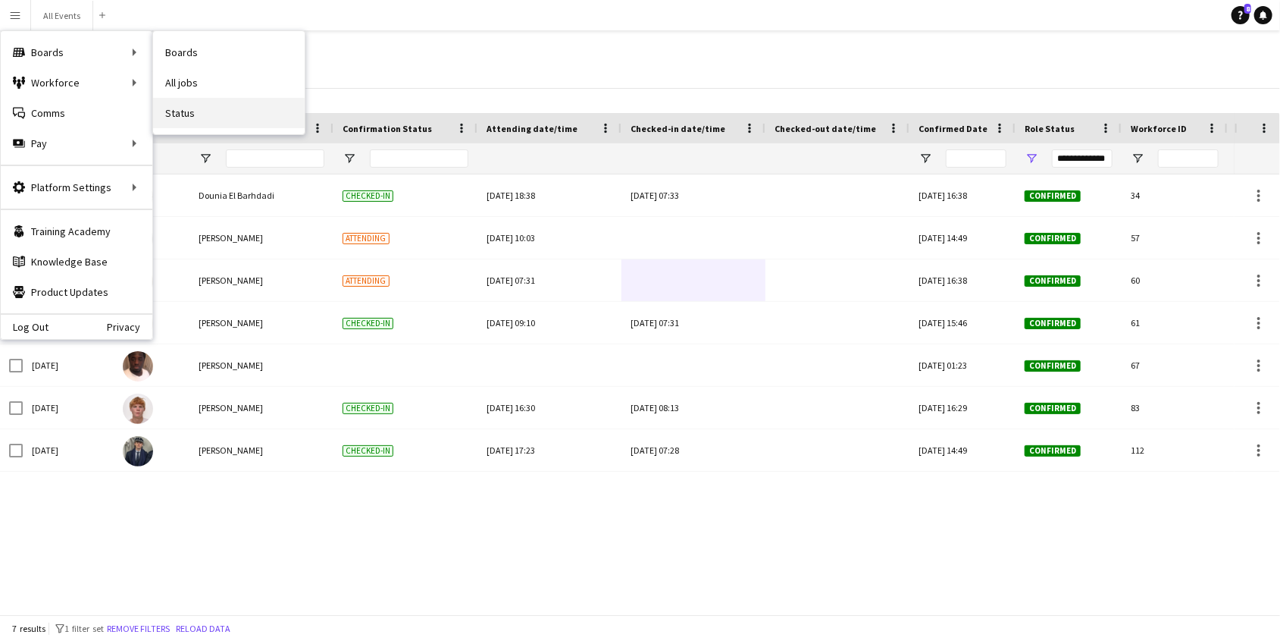
click at [198, 112] on link "Status" at bounding box center [229, 113] width 152 height 30
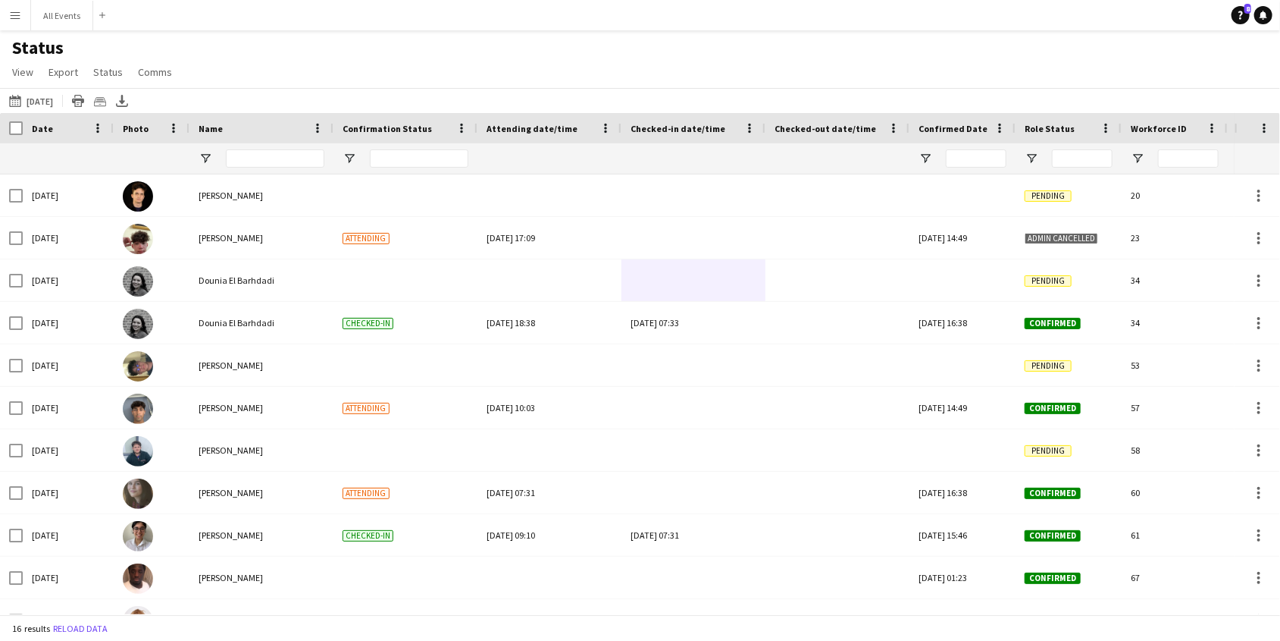
click at [21, 19] on button "Menu" at bounding box center [15, 15] width 30 height 30
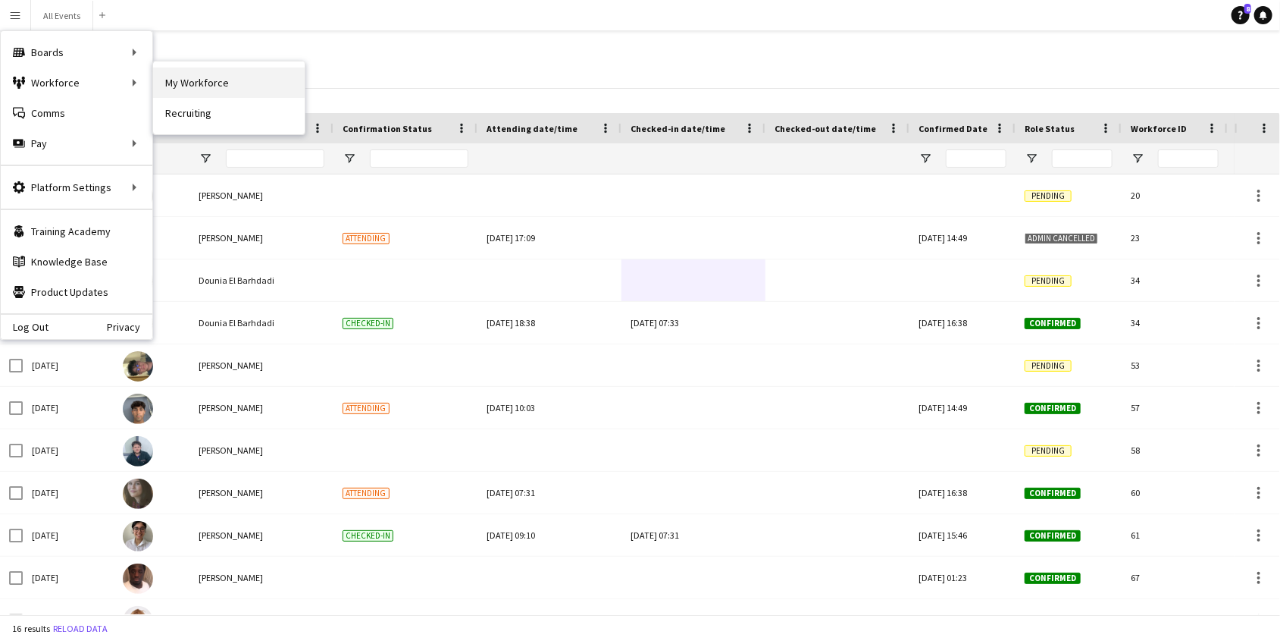
click at [180, 83] on link "My Workforce" at bounding box center [229, 82] width 152 height 30
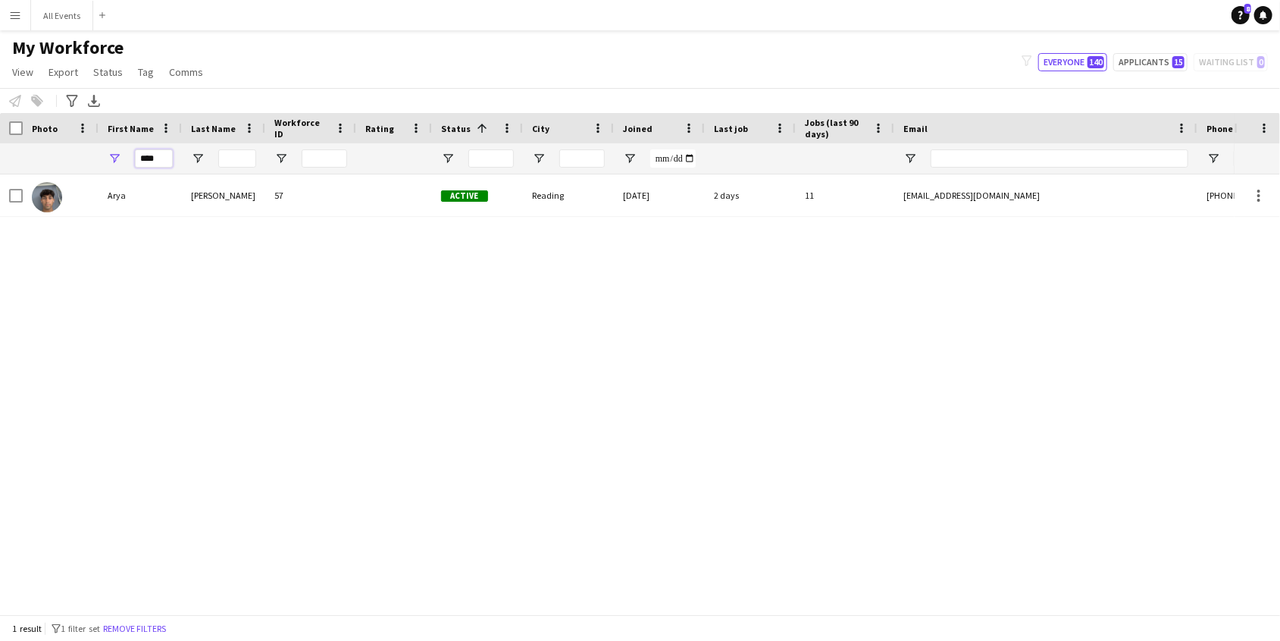
drag, startPoint x: 162, startPoint y: 158, endPoint x: 162, endPoint y: 147, distance: 11.4
click at [162, 147] on div "****" at bounding box center [154, 158] width 38 height 30
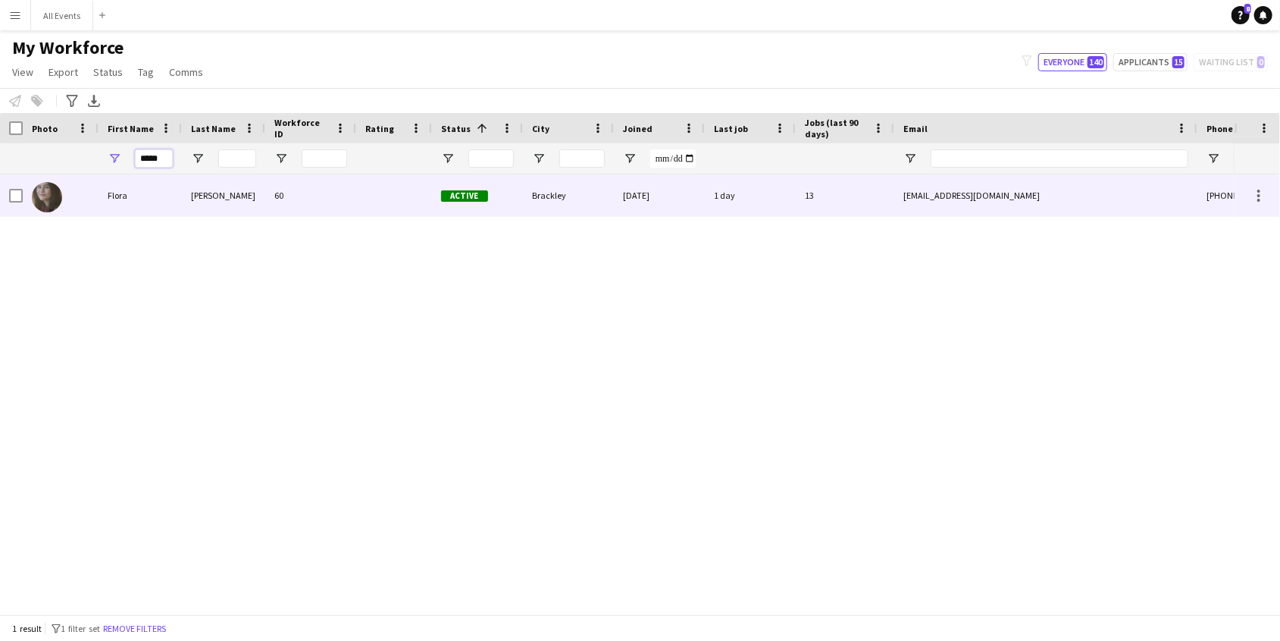
type input "*****"
click at [176, 195] on div "Flora" at bounding box center [140, 195] width 83 height 42
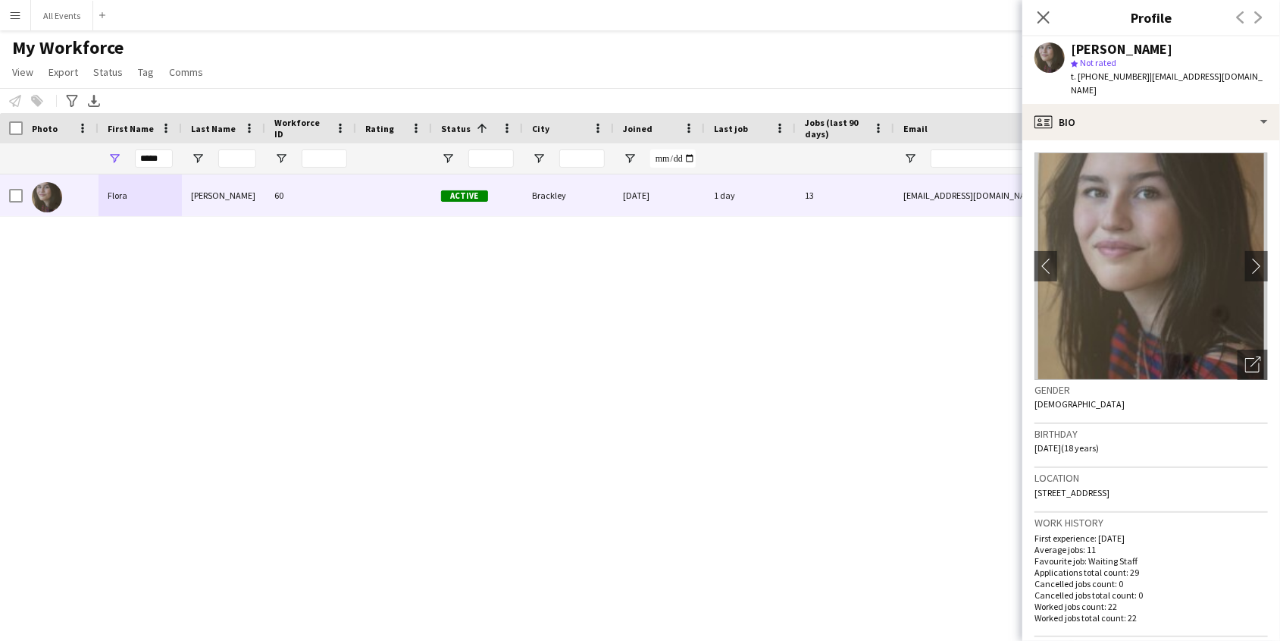
click at [1174, 77] on span "| floraemccullough@gmail.com" at bounding box center [1167, 83] width 192 height 25
copy span "floraemccullough@gmail.com"
drag, startPoint x: 1174, startPoint y: 77, endPoint x: 1227, endPoint y: 75, distance: 53.1
click at [1227, 75] on span "| floraemccullough@gmail.com" at bounding box center [1167, 83] width 192 height 25
click at [1044, 16] on icon at bounding box center [1043, 17] width 14 height 14
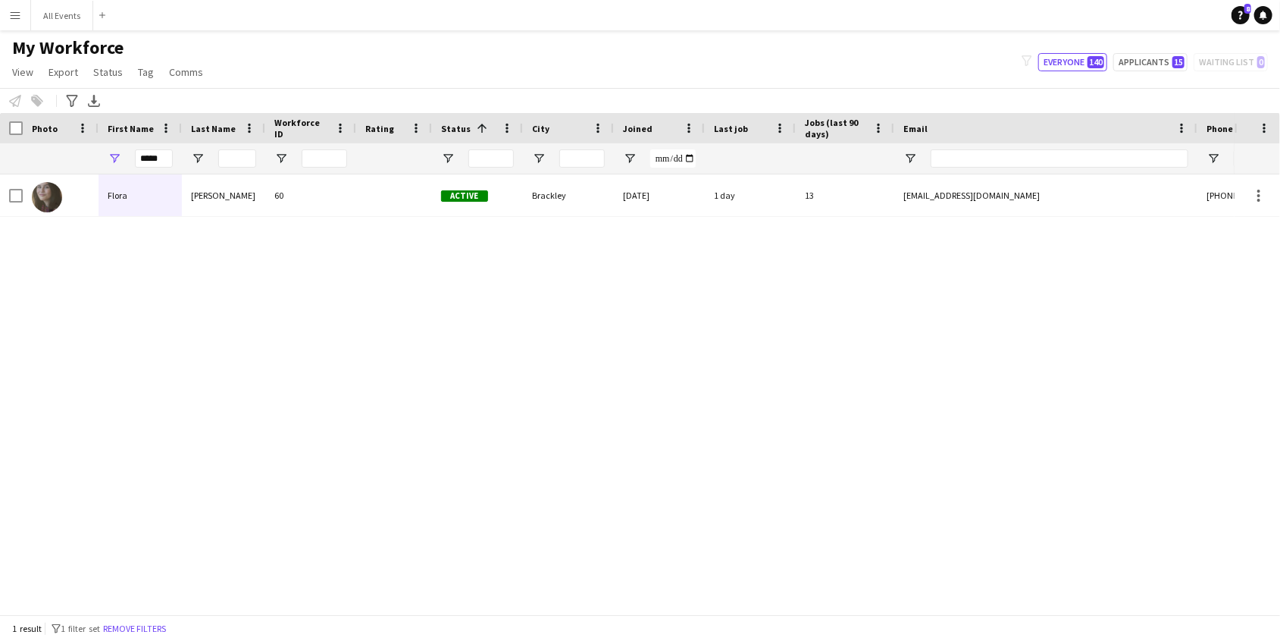
drag, startPoint x: 453, startPoint y: 331, endPoint x: 445, endPoint y: 331, distance: 7.6
click at [453, 332] on div "Flora McCullough 60 Active Brackley 09-09-2025 1 day 13 floraemccullough@gmail.…" at bounding box center [617, 394] width 1235 height 440
click at [16, 21] on button "Menu" at bounding box center [15, 15] width 30 height 30
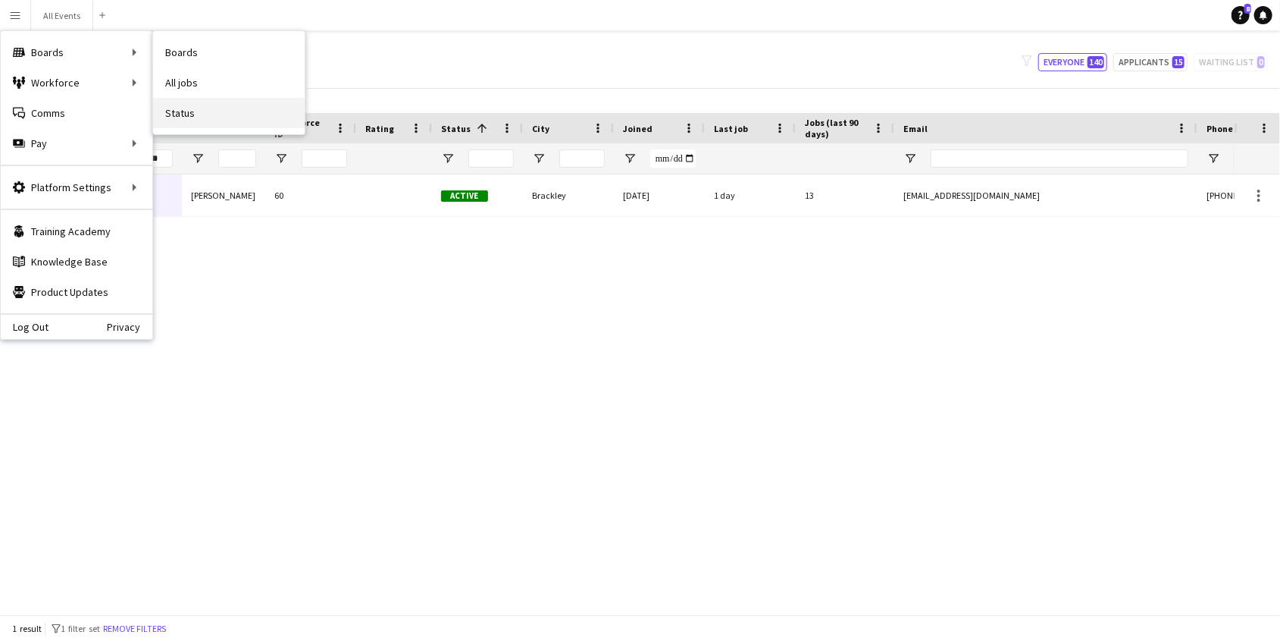
click at [200, 114] on link "Status" at bounding box center [229, 113] width 152 height 30
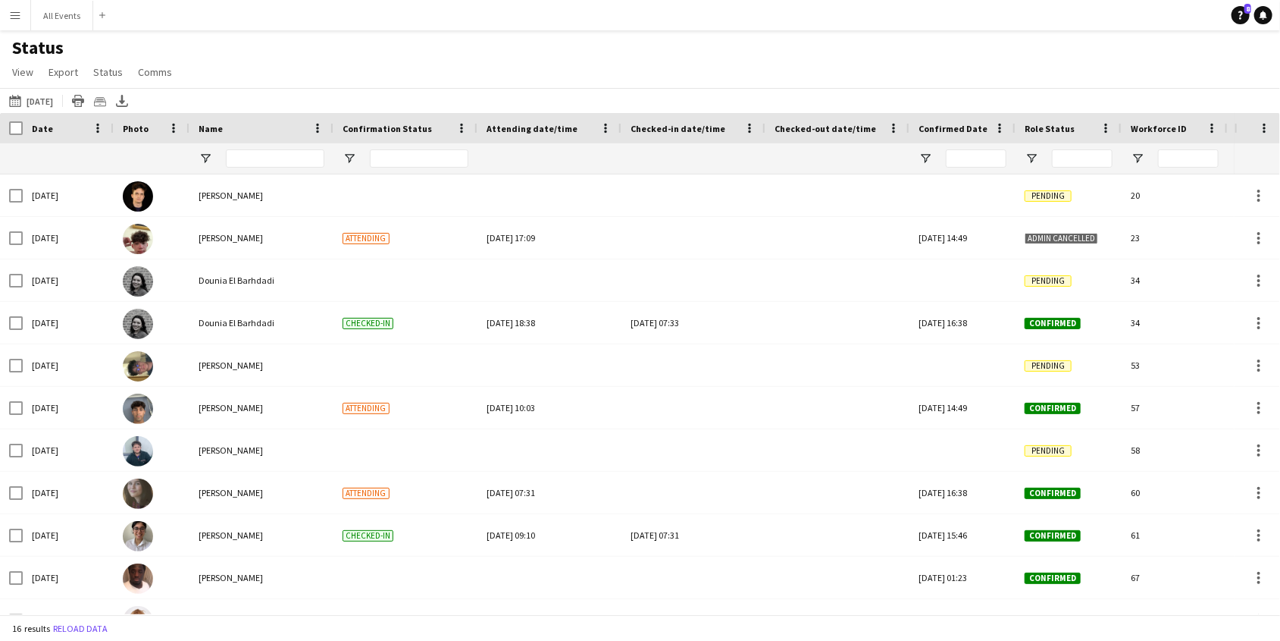
click at [19, 18] on app-icon "Menu" at bounding box center [15, 15] width 12 height 12
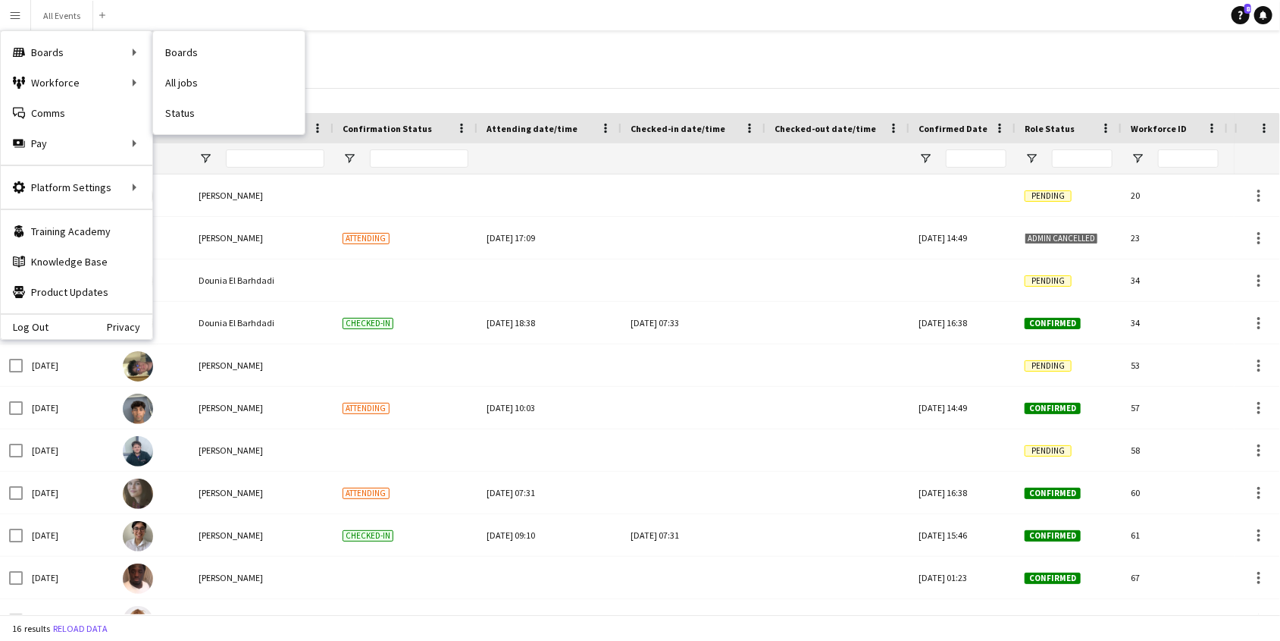
click at [180, 109] on link "Status" at bounding box center [229, 113] width 152 height 30
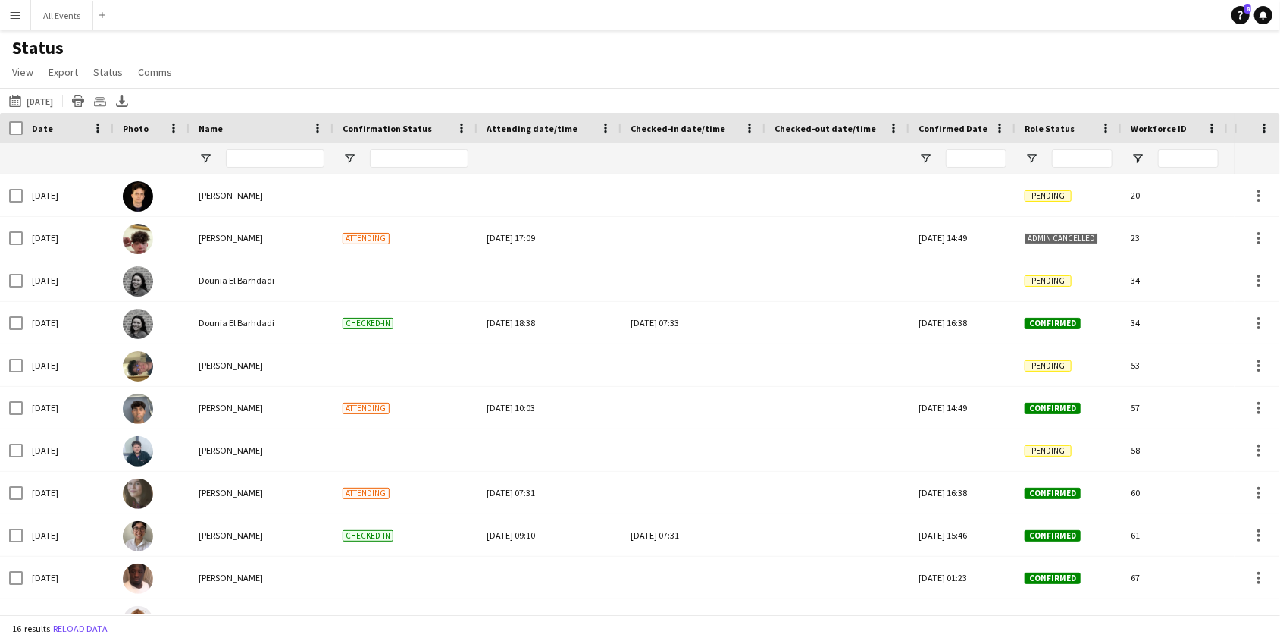
click at [1034, 132] on span "Role Status" at bounding box center [1050, 128] width 50 height 11
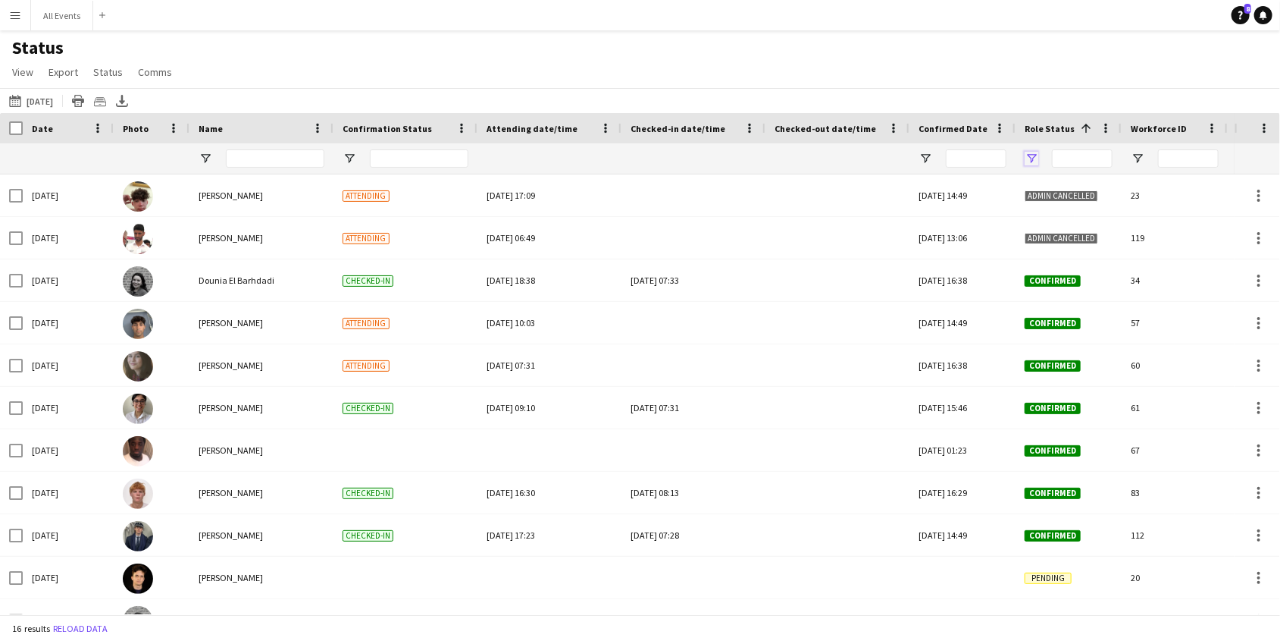
click at [1035, 155] on span "Open Filter Menu" at bounding box center [1032, 159] width 14 height 14
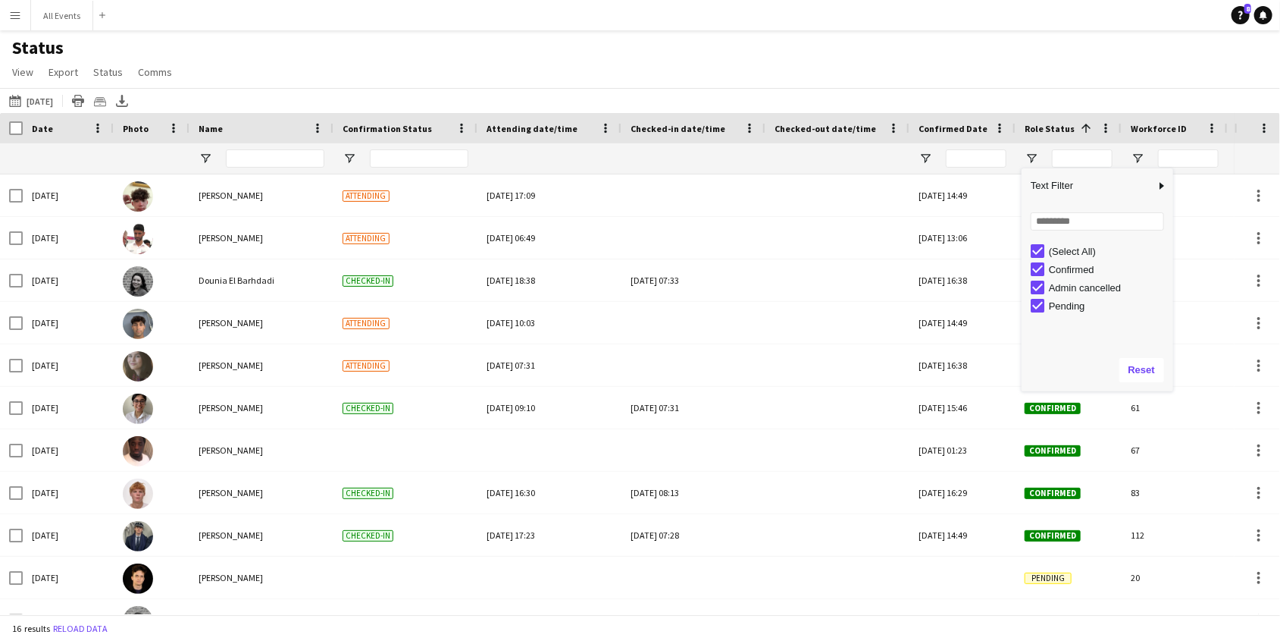
click at [1050, 253] on div "(Select All)" at bounding box center [1109, 251] width 120 height 11
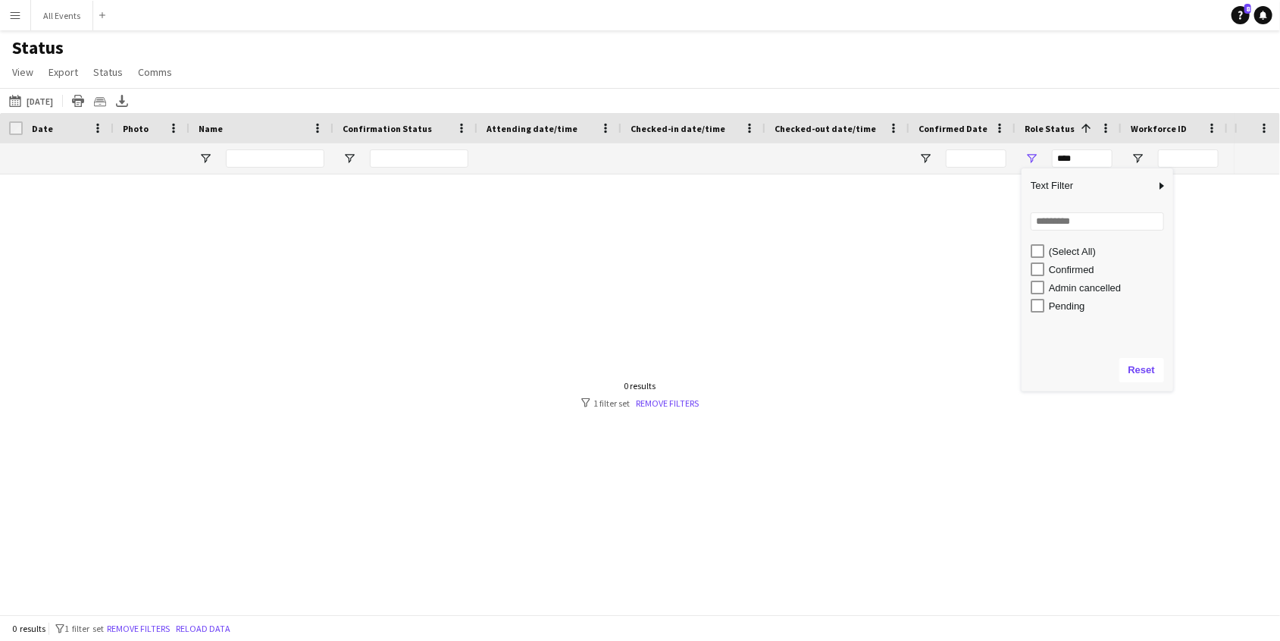
click at [1059, 267] on div "Confirmed" at bounding box center [1109, 269] width 120 height 11
type input "**********"
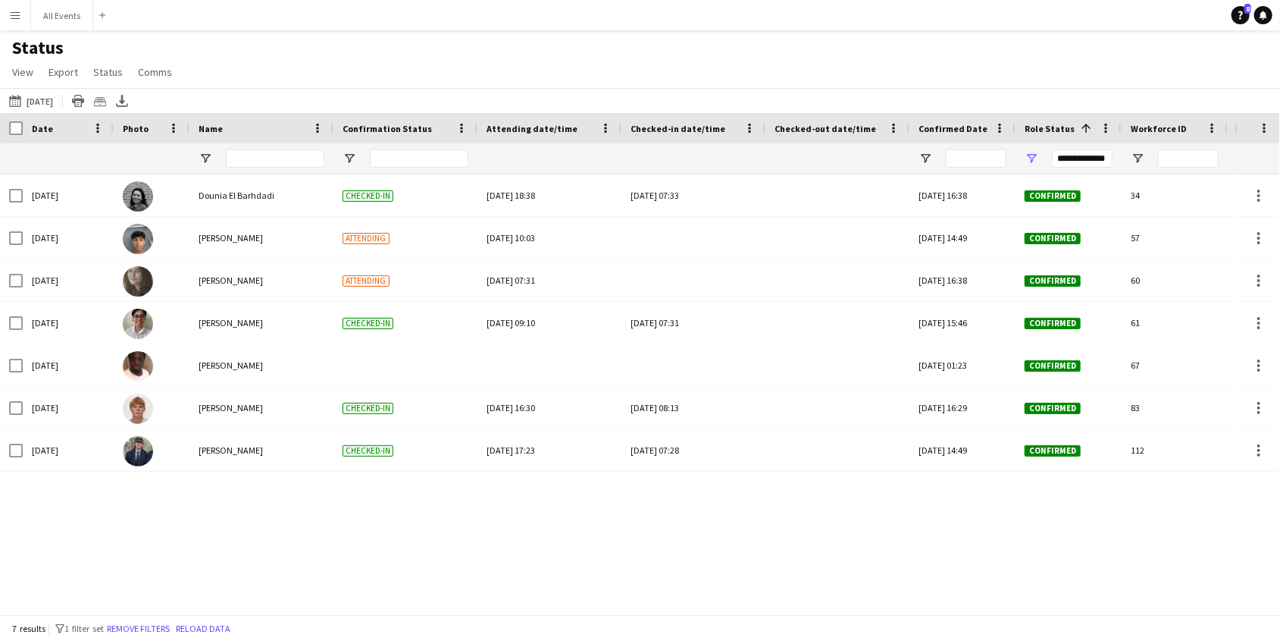
click at [833, 79] on div "Status View Views Default view New view Update view Delete view Edit name Custo…" at bounding box center [640, 62] width 1280 height 52
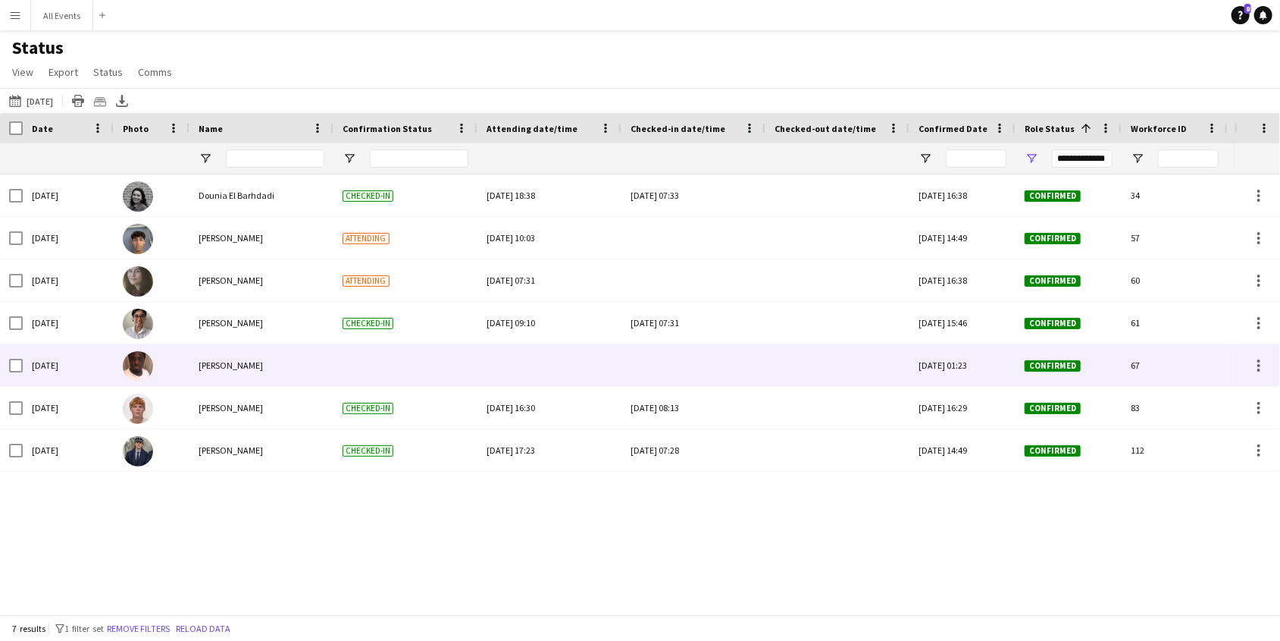
click at [669, 365] on div at bounding box center [694, 365] width 126 height 42
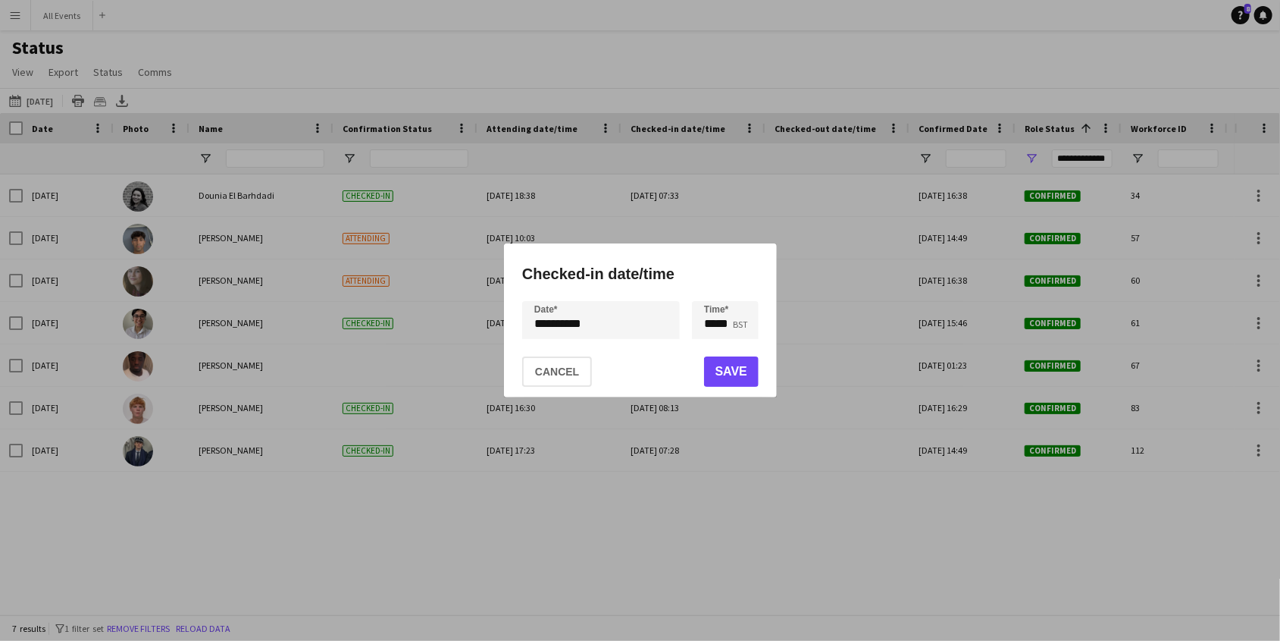
click at [750, 215] on div at bounding box center [640, 320] width 1280 height 641
click at [558, 369] on button "Cancel" at bounding box center [557, 371] width 70 height 30
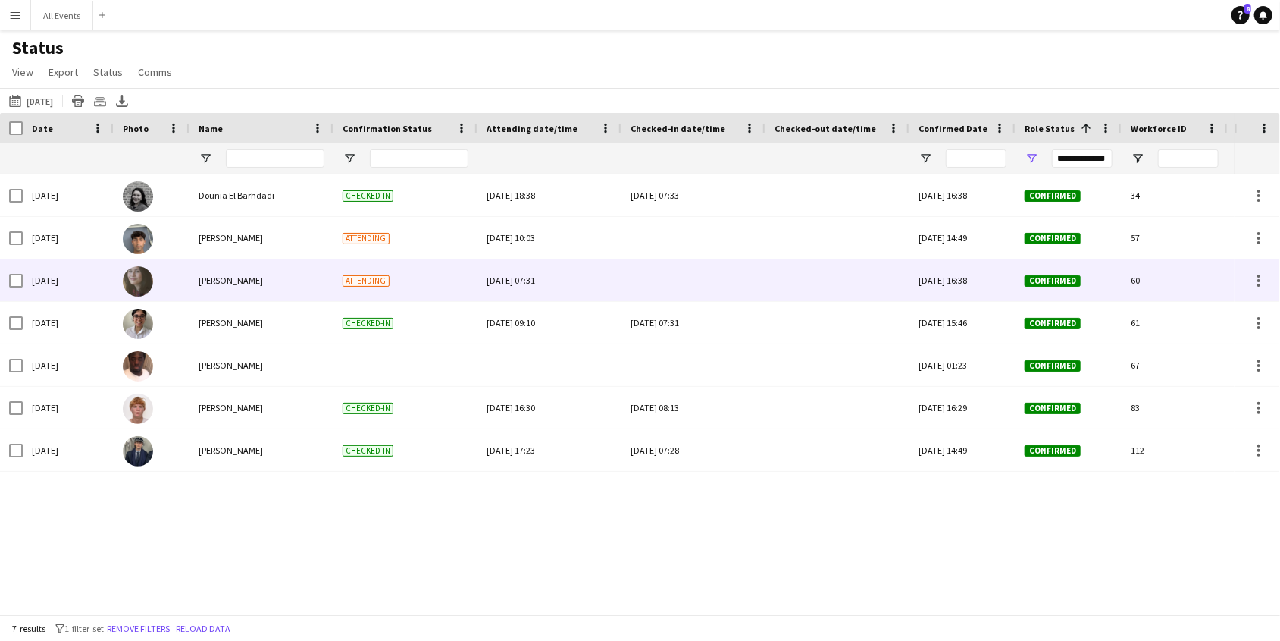
click at [674, 266] on div at bounding box center [694, 280] width 126 height 42
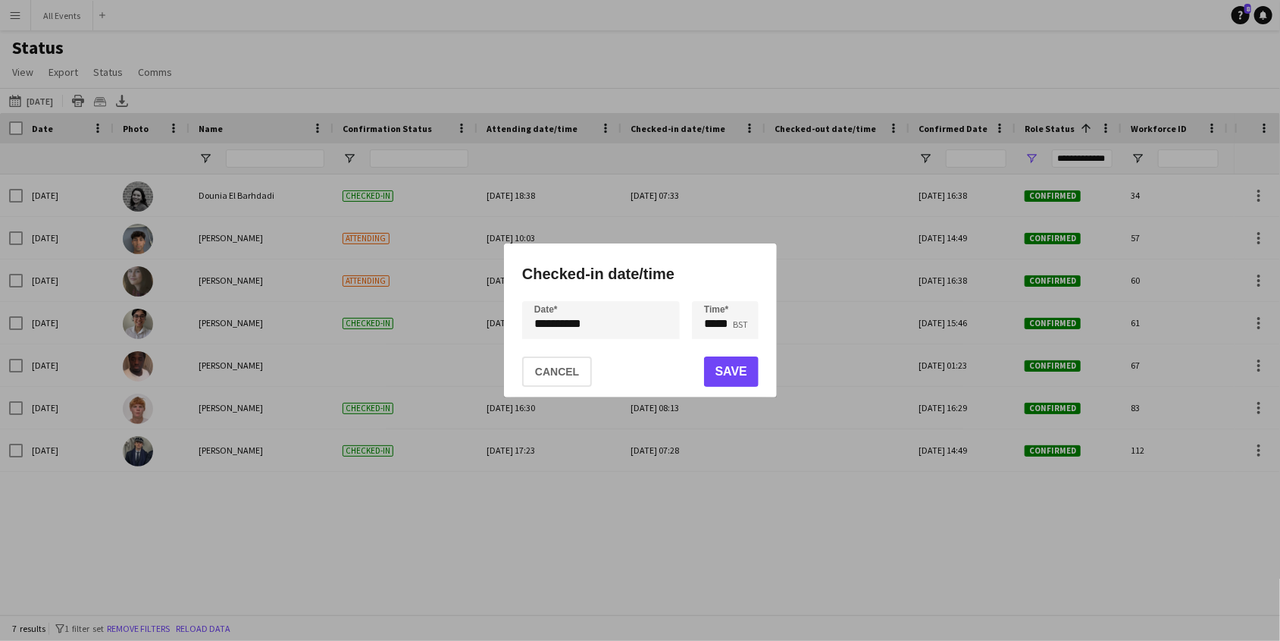
click at [674, 224] on div at bounding box center [640, 320] width 1280 height 641
click at [557, 378] on button "Cancel" at bounding box center [557, 371] width 70 height 30
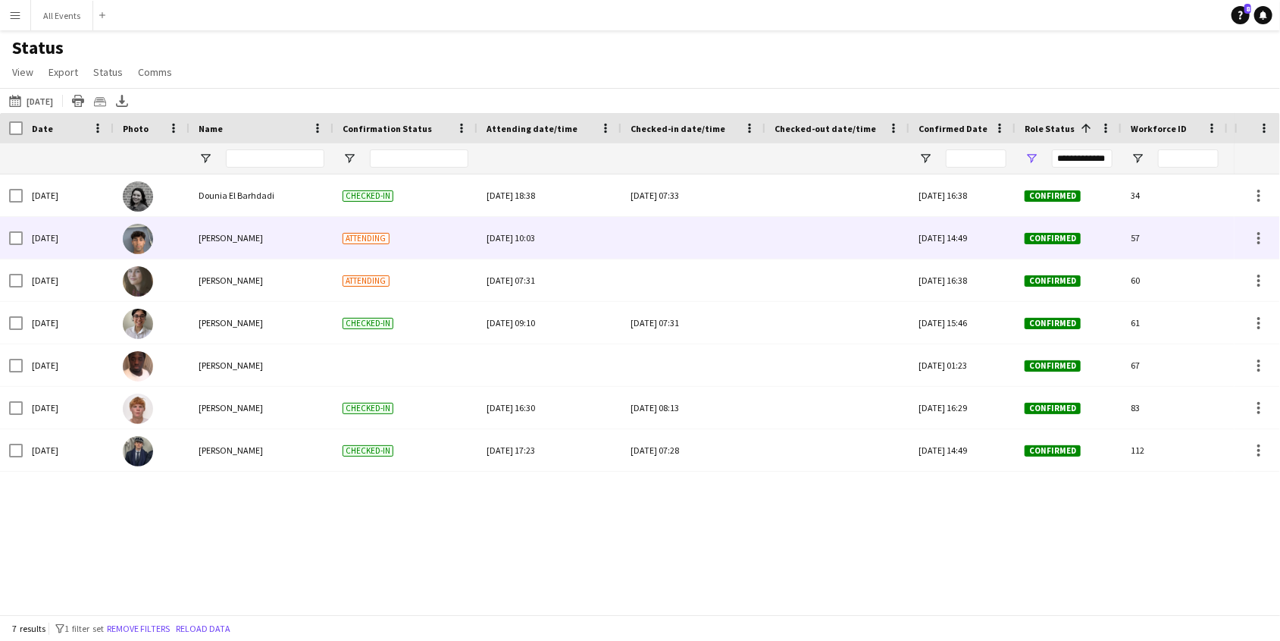
click at [663, 245] on div at bounding box center [694, 238] width 126 height 42
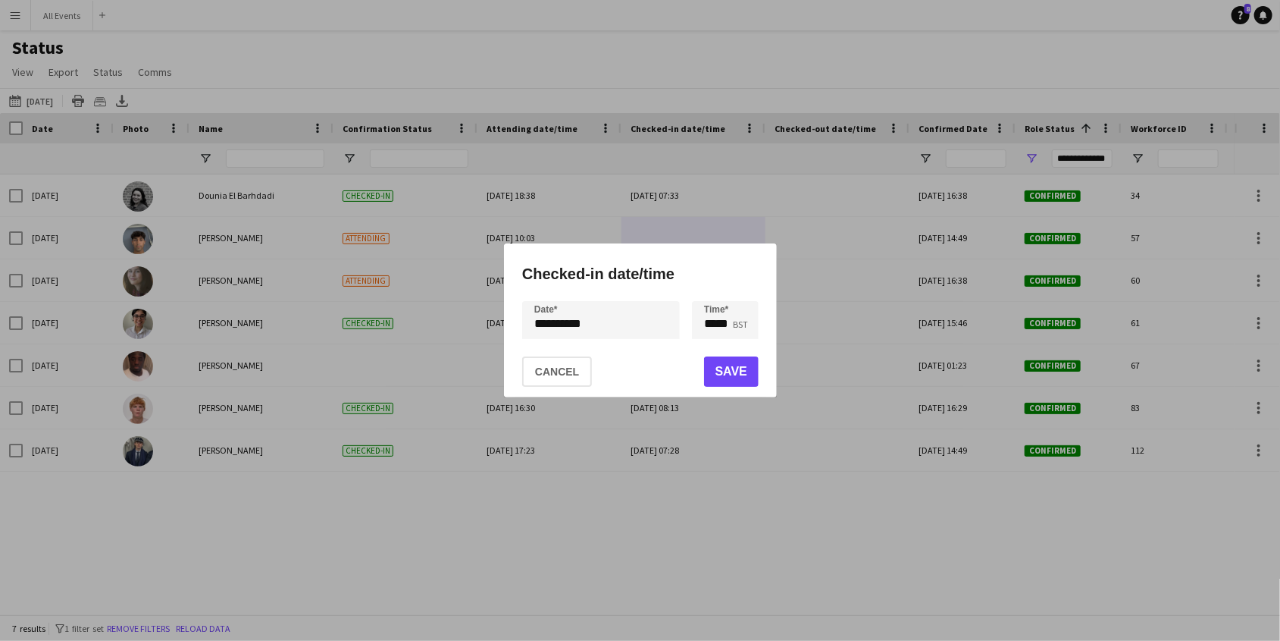
click at [801, 249] on div at bounding box center [640, 320] width 1280 height 641
click at [587, 371] on button "Cancel" at bounding box center [557, 371] width 70 height 30
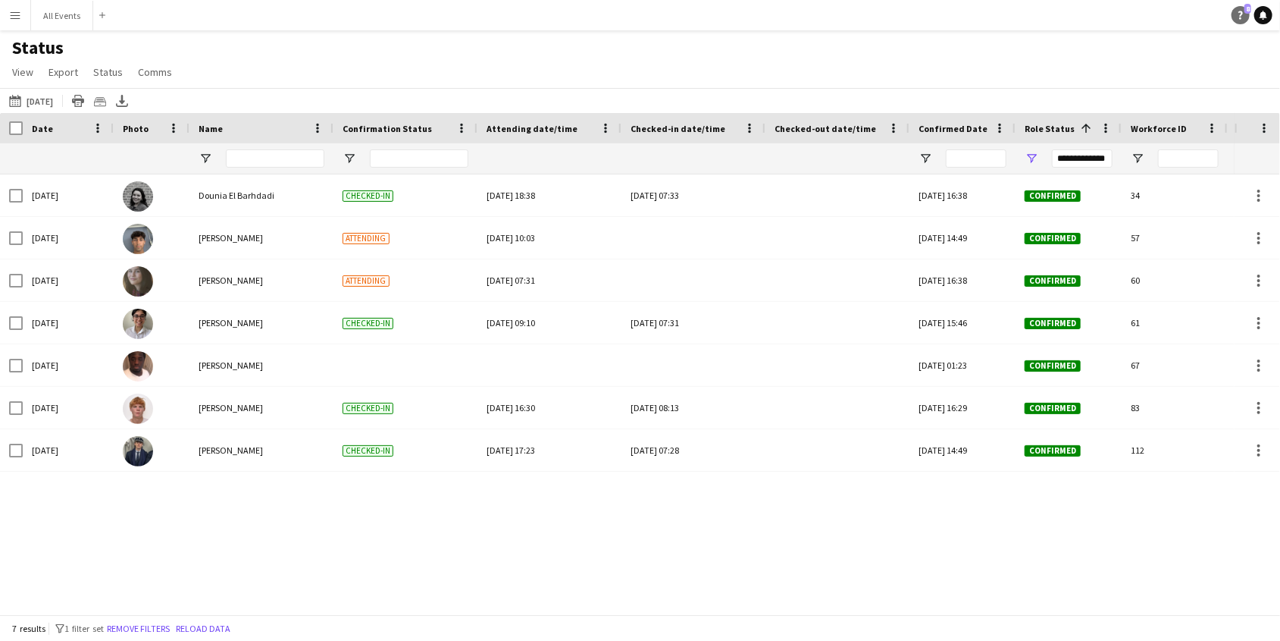
click at [1249, 18] on link "Help 8" at bounding box center [1241, 15] width 18 height 18
click at [908, 549] on div "Tue, 7 Oct 2025 Dounia El Barhdadi Checked-in Sun, 5 Oct 2025 18:38 Tue, 7 Oct …" at bounding box center [617, 394] width 1235 height 440
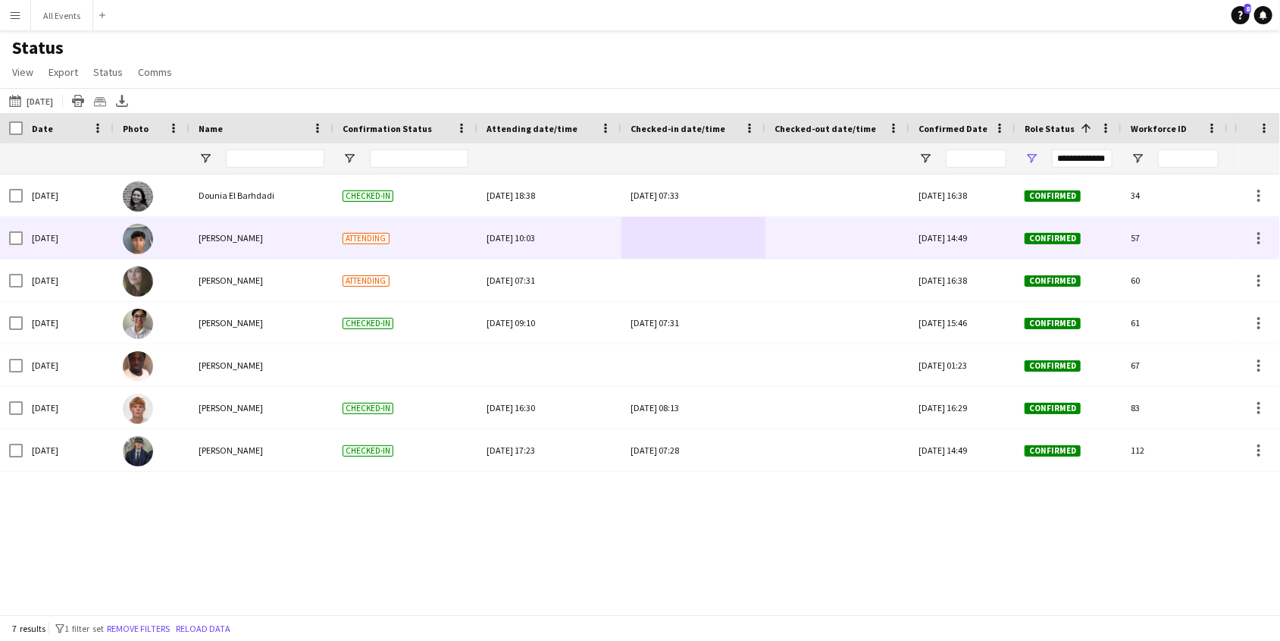
click at [663, 240] on div at bounding box center [694, 238] width 126 height 42
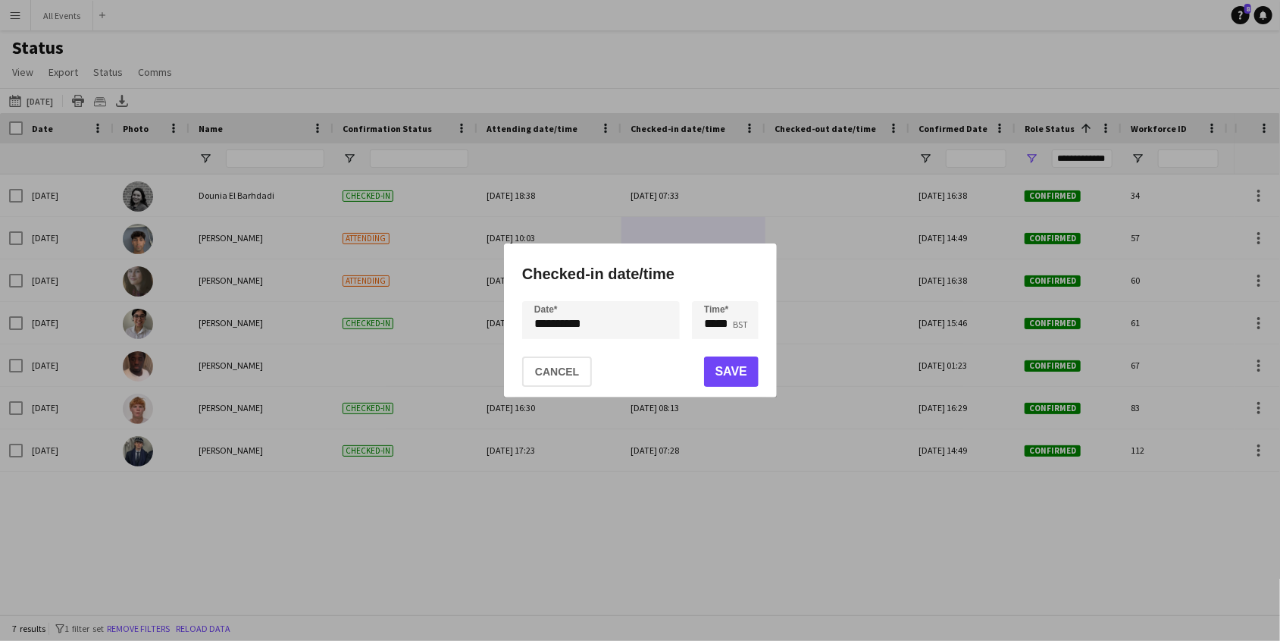
click at [725, 371] on button "Save" at bounding box center [731, 371] width 55 height 30
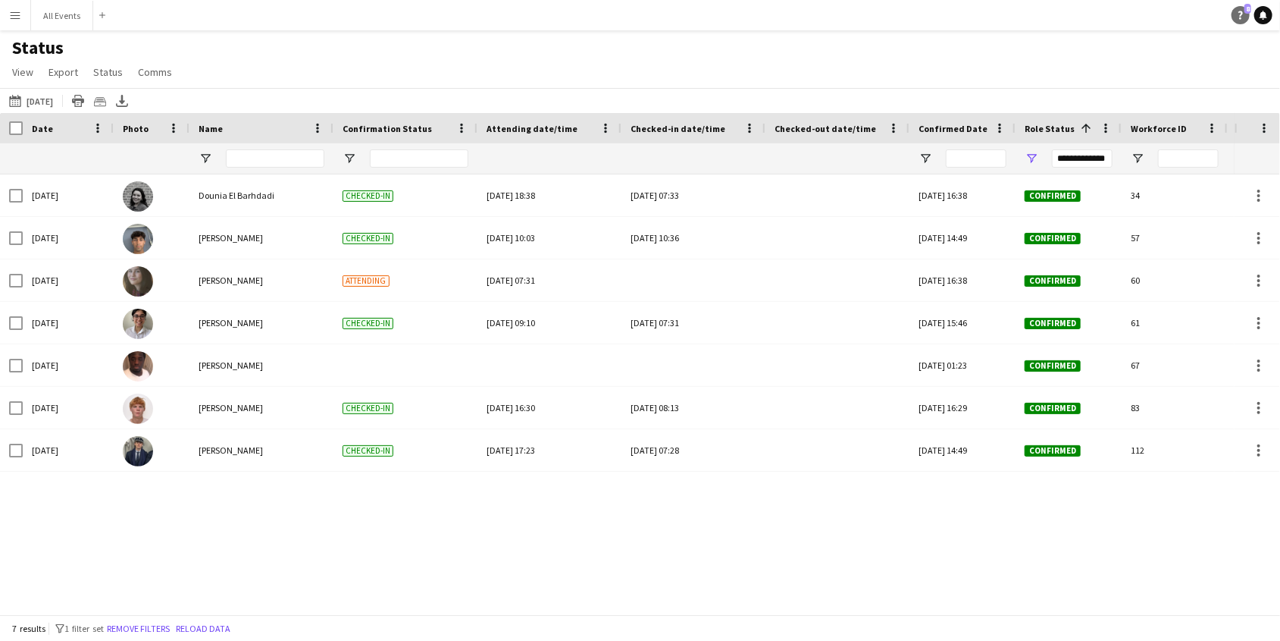
click at [1243, 14] on icon "Help" at bounding box center [1241, 15] width 9 height 9
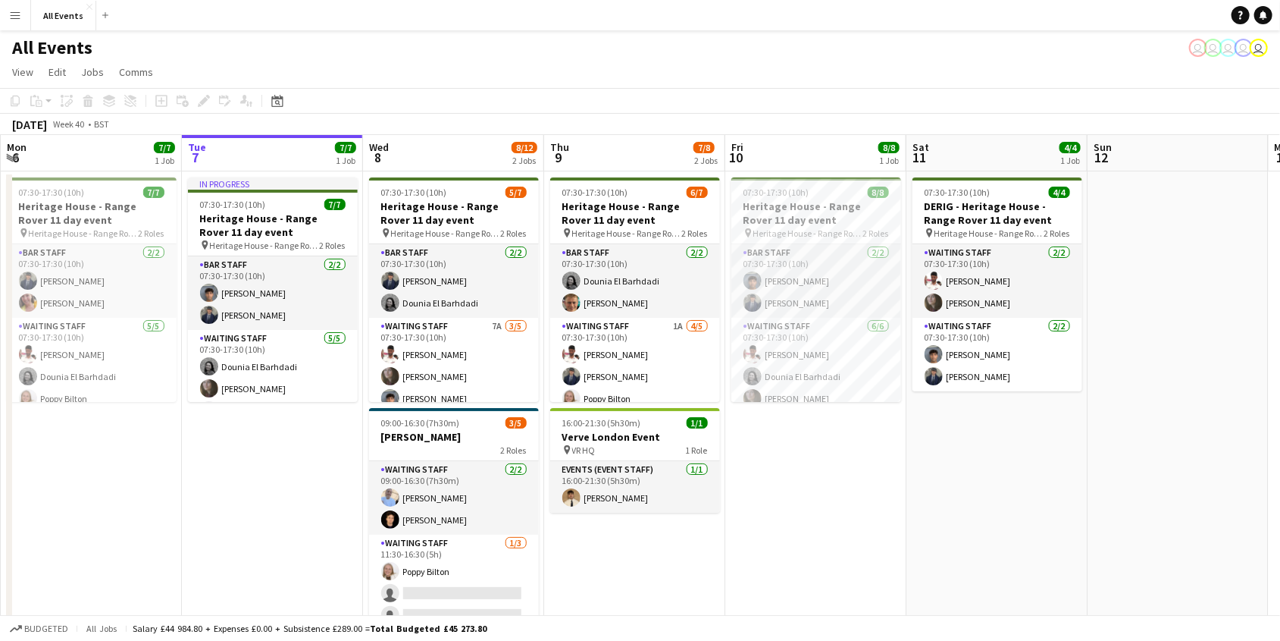
click at [9, 12] on app-icon "Menu" at bounding box center [15, 15] width 12 height 12
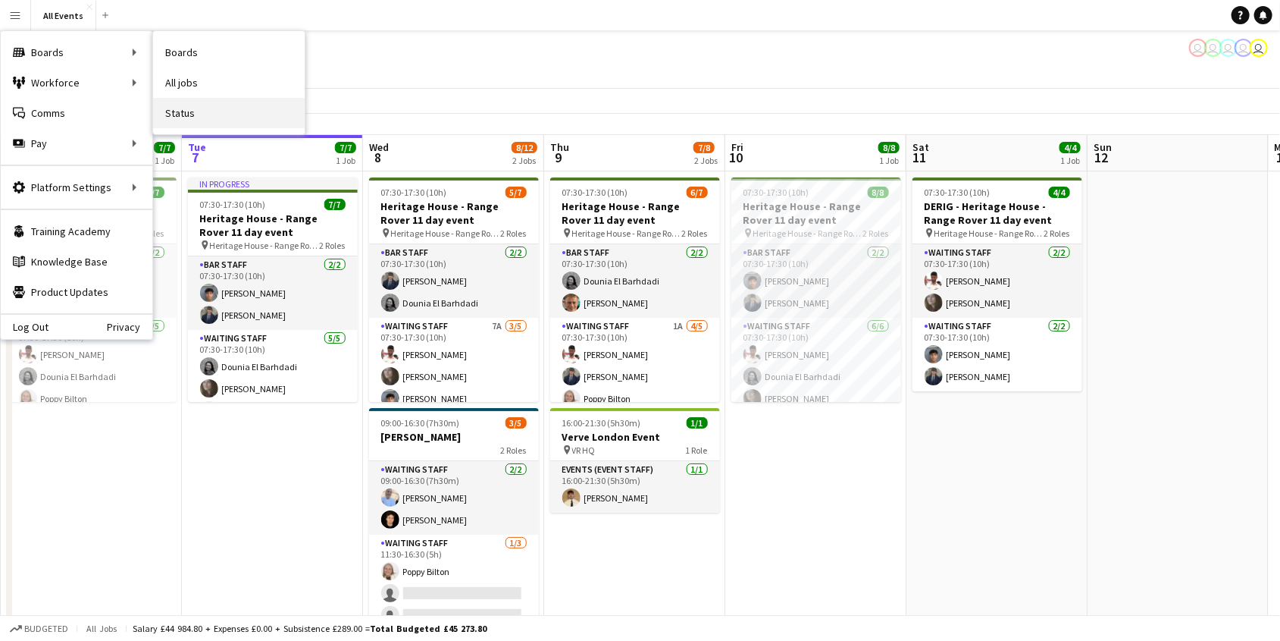
click at [180, 111] on link "Status" at bounding box center [229, 113] width 152 height 30
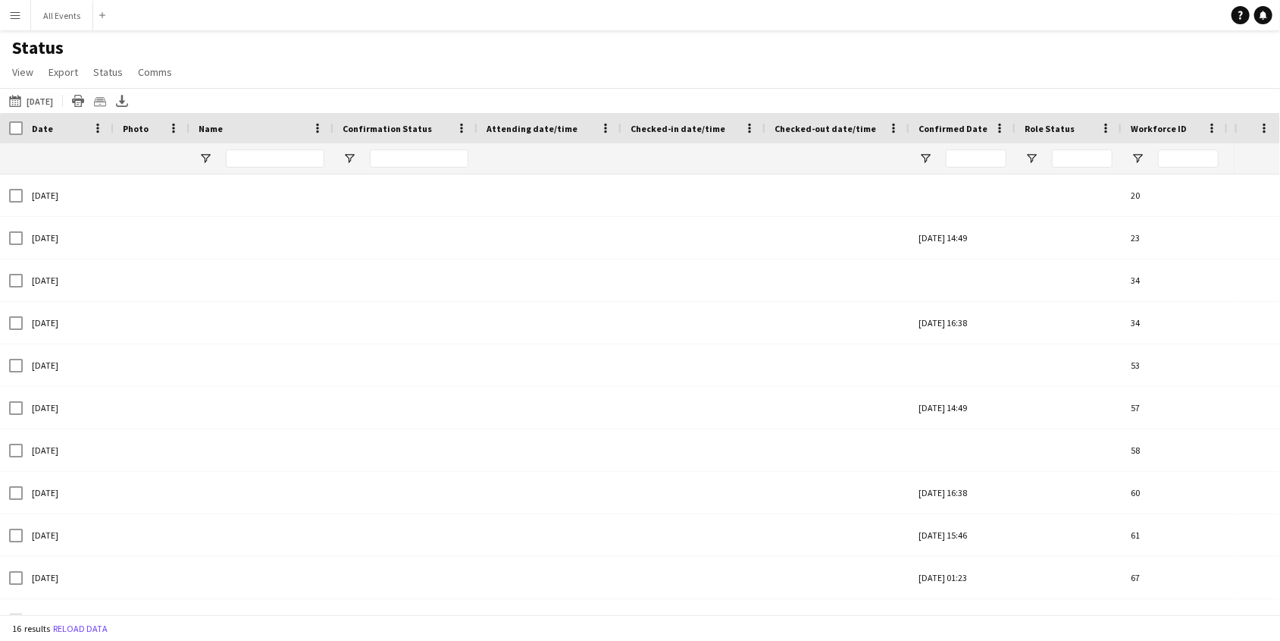
type input "**********"
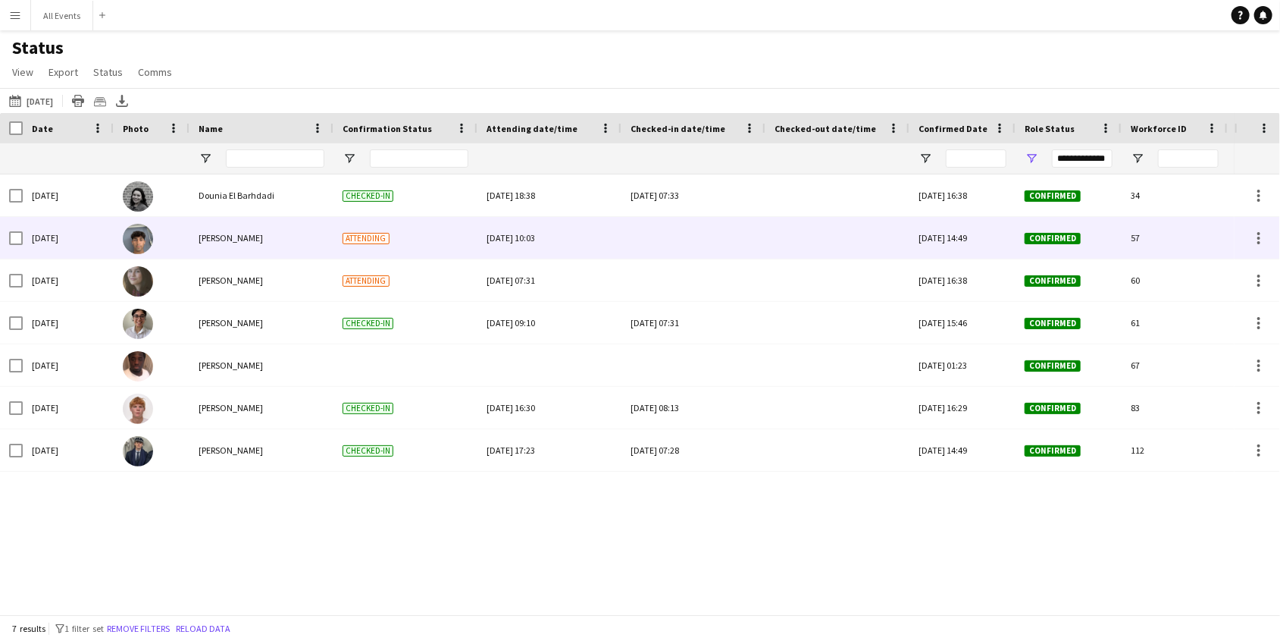
click at [641, 241] on div at bounding box center [694, 238] width 126 height 42
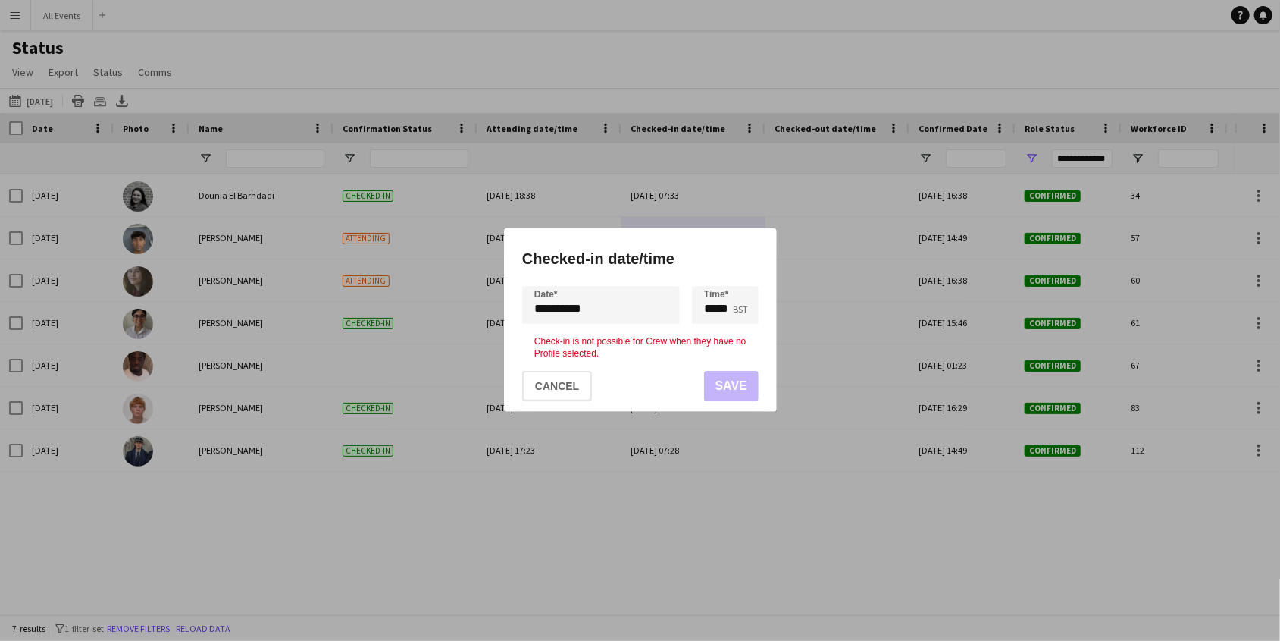
click at [718, 392] on mat-dialog-actions "Cancel Save" at bounding box center [640, 386] width 237 height 52
drag, startPoint x: 634, startPoint y: 452, endPoint x: 587, endPoint y: 410, distance: 62.8
click at [633, 452] on div at bounding box center [640, 320] width 1280 height 641
drag, startPoint x: 572, startPoint y: 383, endPoint x: 563, endPoint y: 386, distance: 9.6
click at [572, 382] on button "Cancel" at bounding box center [557, 386] width 70 height 30
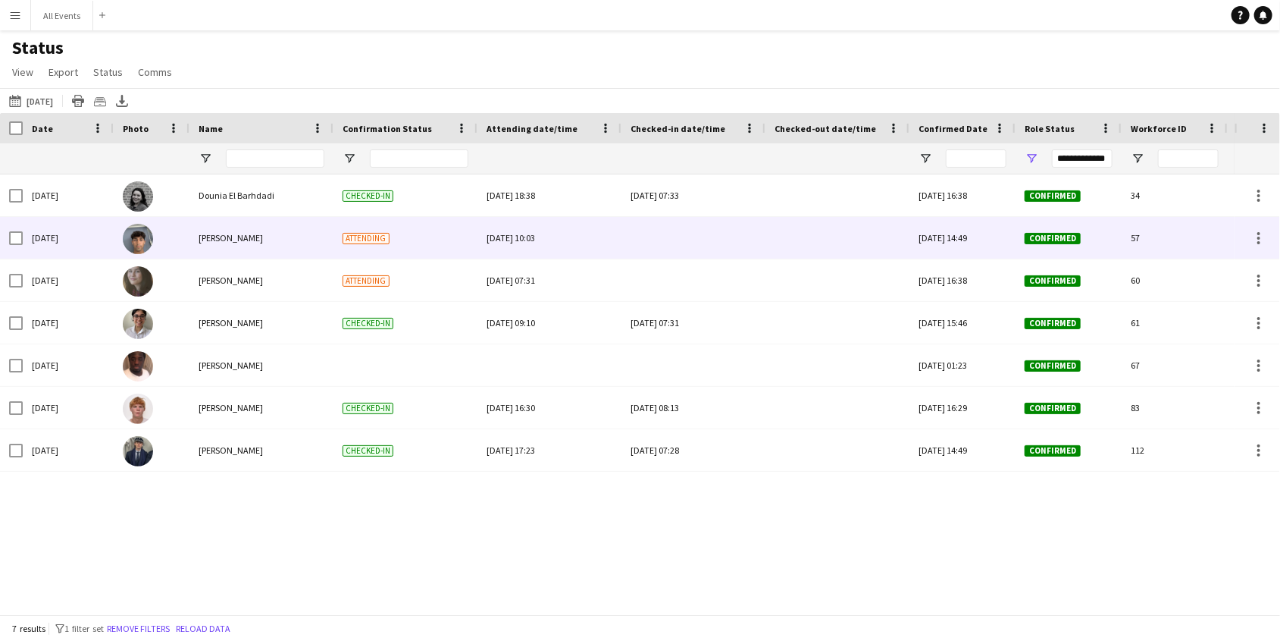
click at [230, 240] on span "[PERSON_NAME]" at bounding box center [231, 237] width 64 height 11
click at [227, 237] on span "[PERSON_NAME]" at bounding box center [231, 237] width 64 height 11
click at [136, 239] on img at bounding box center [138, 239] width 30 height 30
